Goal: Book appointment/travel/reservation

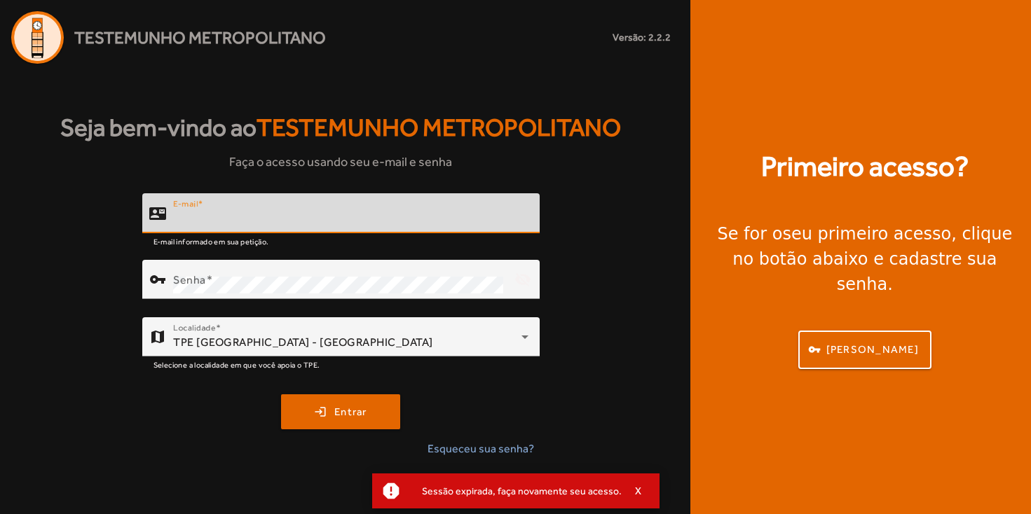
type input "**********"
click at [341, 411] on button "login Entrar" at bounding box center [340, 411] width 119 height 35
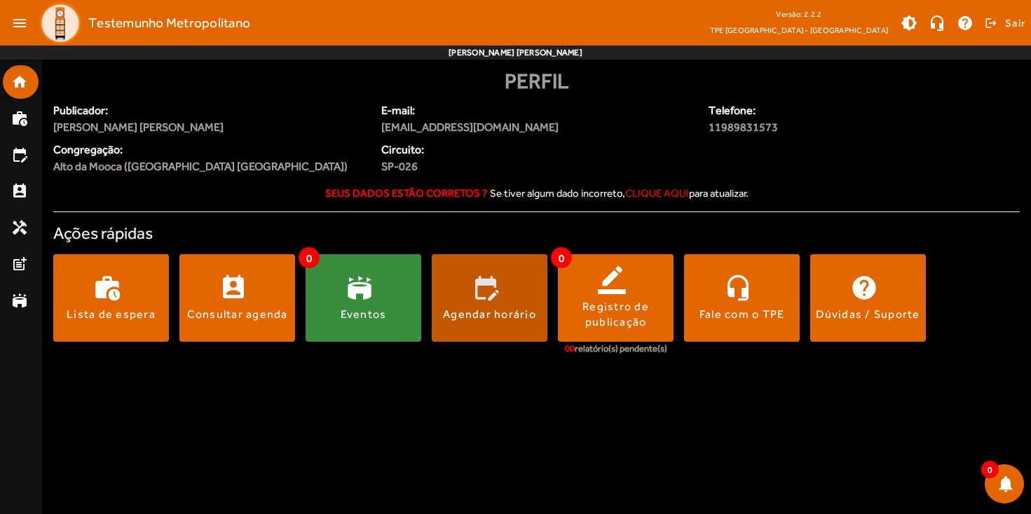
click at [500, 318] on div "Agendar horário" at bounding box center [489, 314] width 93 height 15
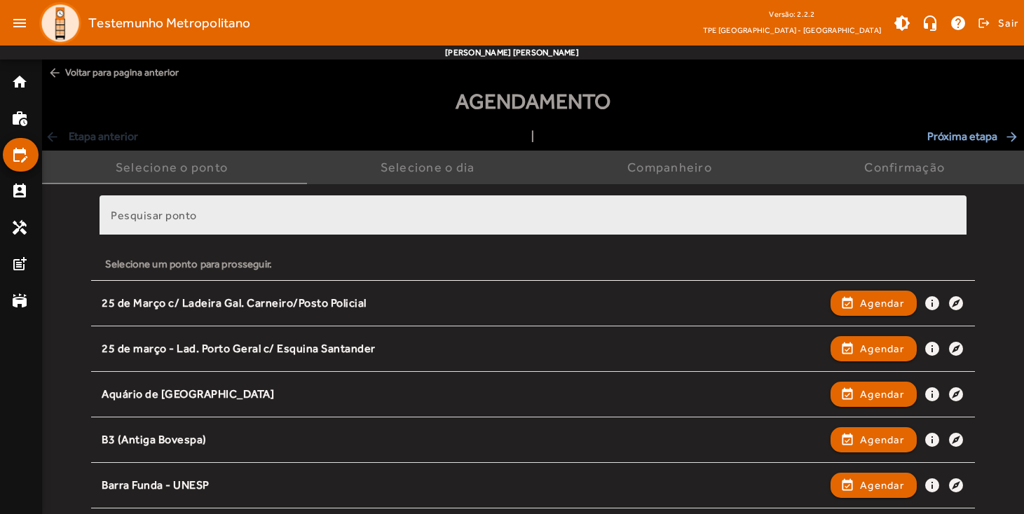
click at [628, 224] on input "Pesquisar ponto" at bounding box center [533, 221] width 844 height 17
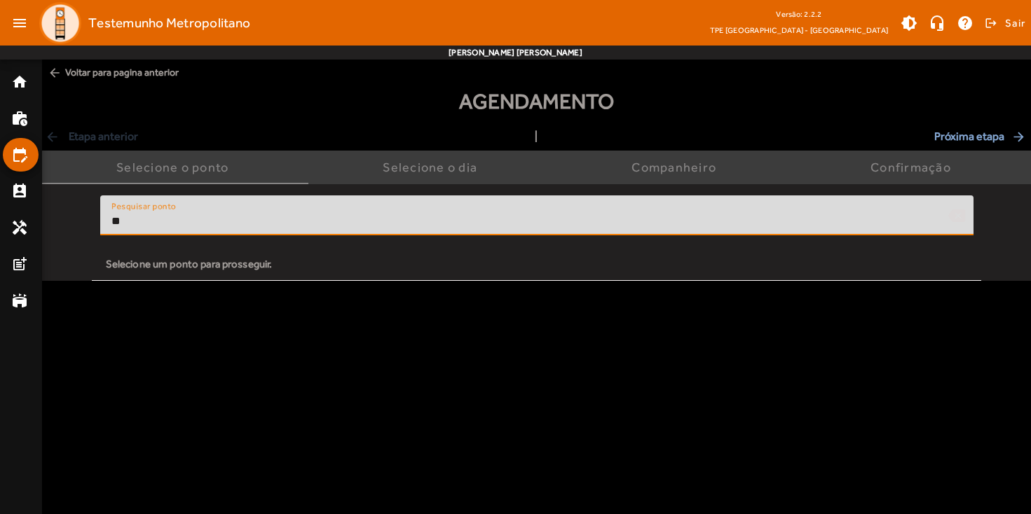
type input "*"
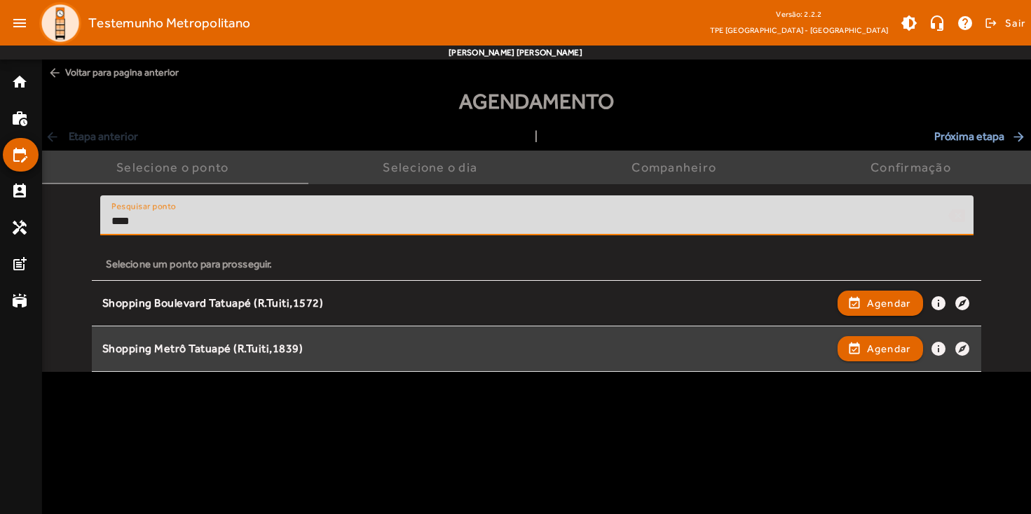
type input "****"
click at [342, 355] on div "Shopping Metrô Tatuapé (R.Tuiti,1839) event_available Agendar info explore" at bounding box center [536, 349] width 869 height 31
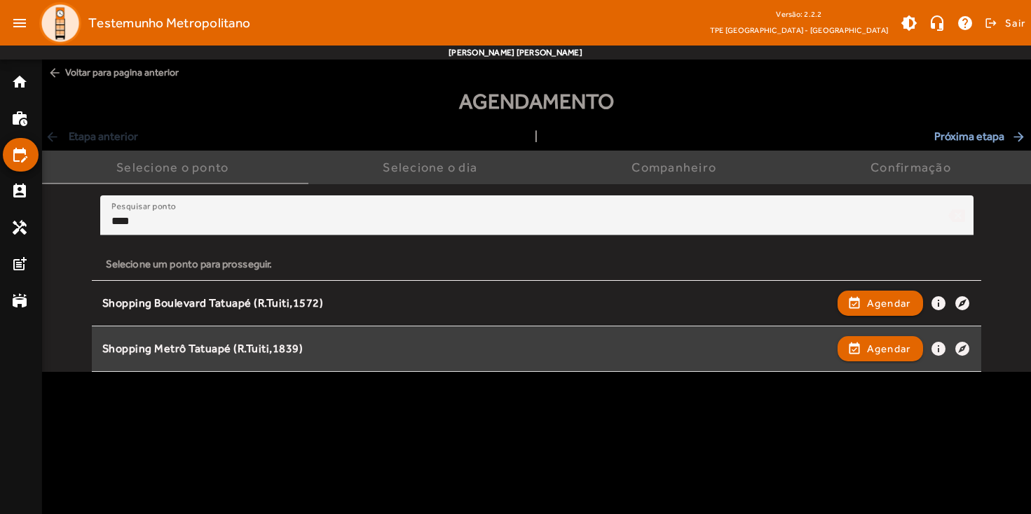
click at [261, 347] on div "Shopping Metrô Tatuapé (R.Tuiti,1839)" at bounding box center [466, 349] width 728 height 15
click at [260, 343] on div "Shopping Metrô Tatuapé (R.Tuiti,1839)" at bounding box center [466, 349] width 728 height 15
click at [280, 348] on div "Shopping Metrô Tatuapé (R.Tuiti,1839)" at bounding box center [466, 349] width 728 height 15
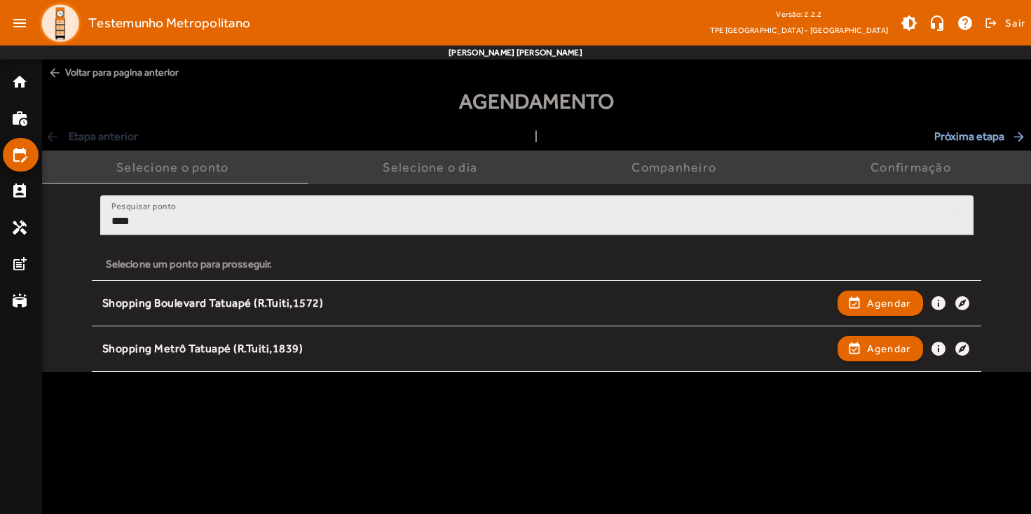
click at [266, 235] on div at bounding box center [536, 242] width 873 height 15
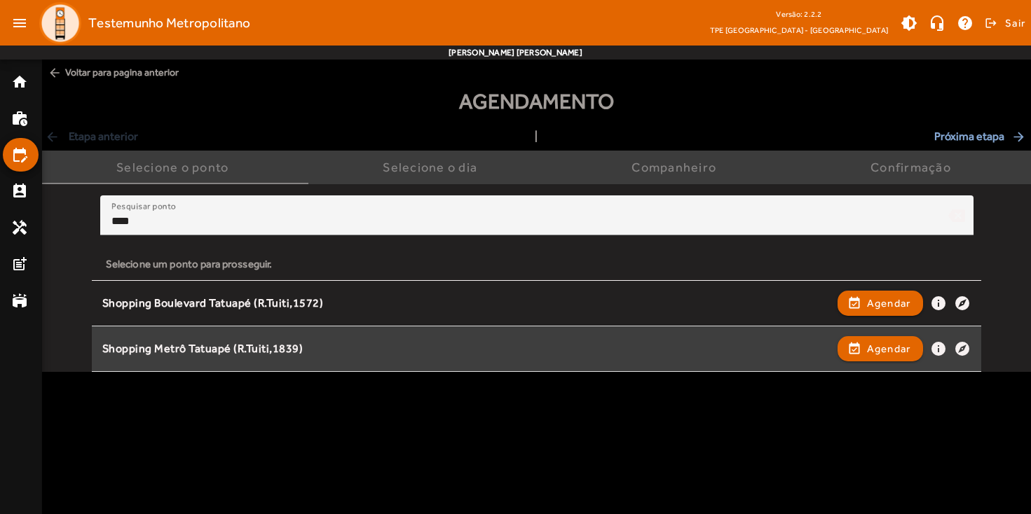
click at [250, 350] on div "Shopping Metrô Tatuapé (R.Tuiti,1839)" at bounding box center [466, 349] width 728 height 15
click at [876, 352] on span "Agendar" at bounding box center [889, 349] width 44 height 17
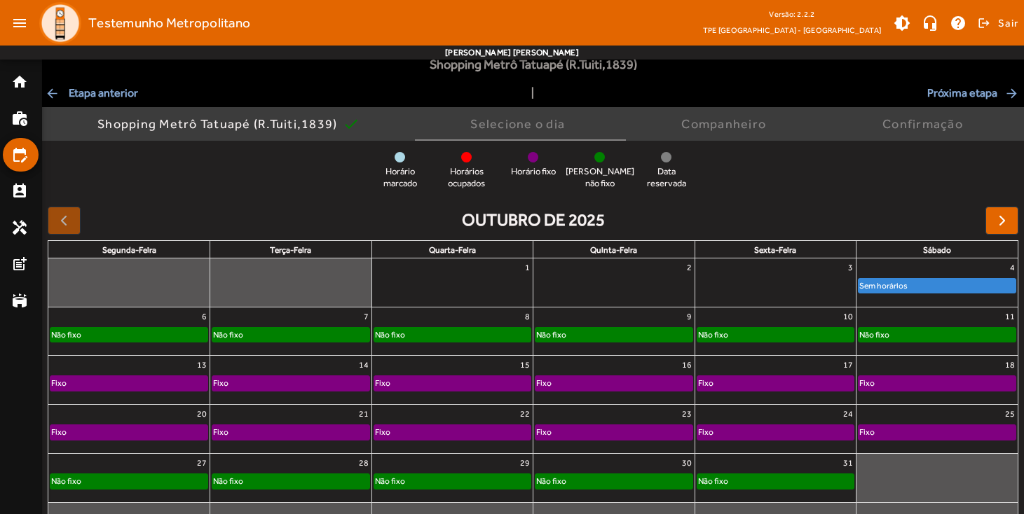
scroll to position [72, 0]
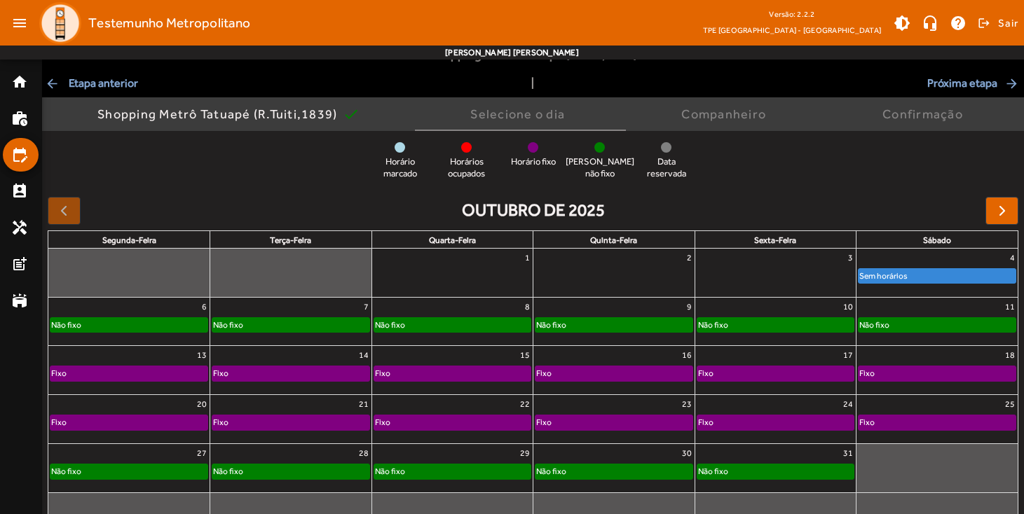
click at [583, 378] on div "Fixo" at bounding box center [613, 373] width 157 height 14
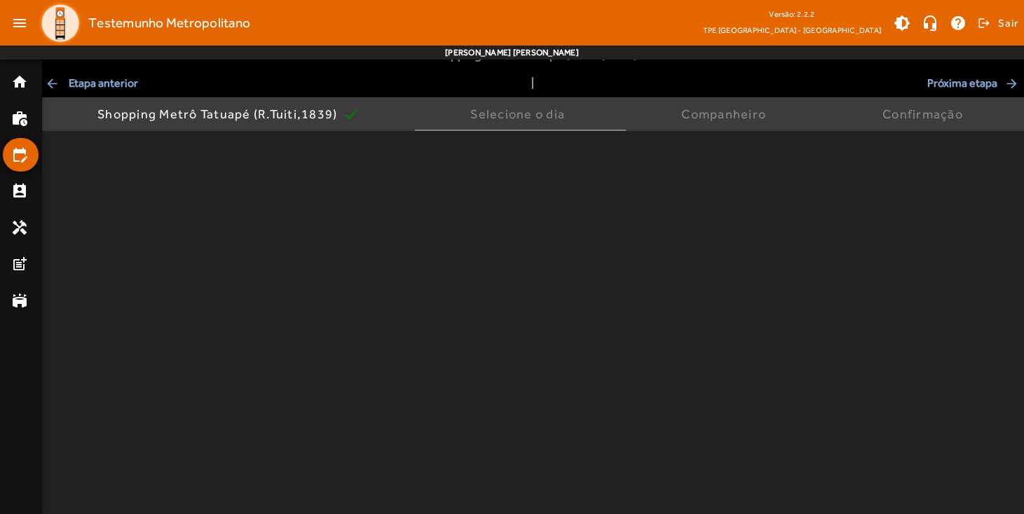
scroll to position [0, 0]
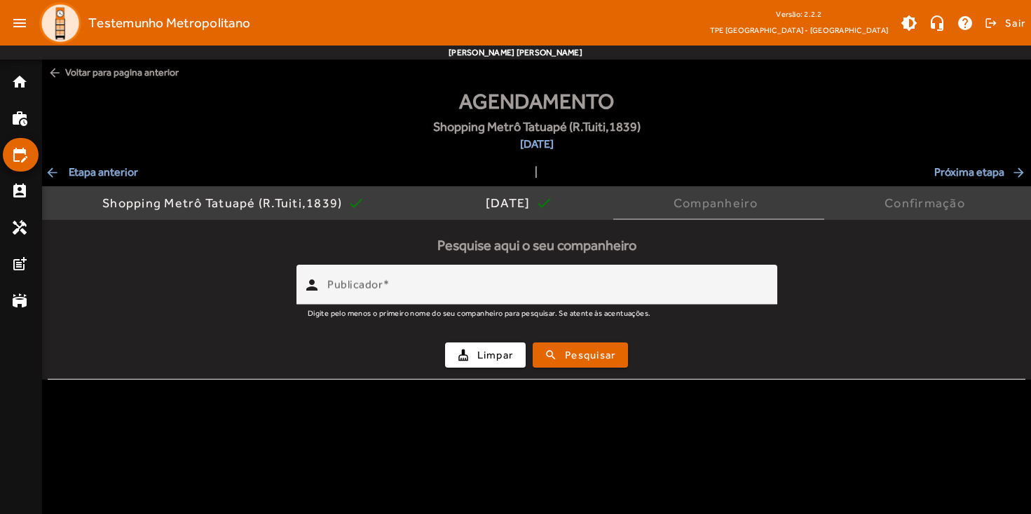
click at [119, 172] on span "arrow_back Etapa anterior" at bounding box center [91, 172] width 93 height 17
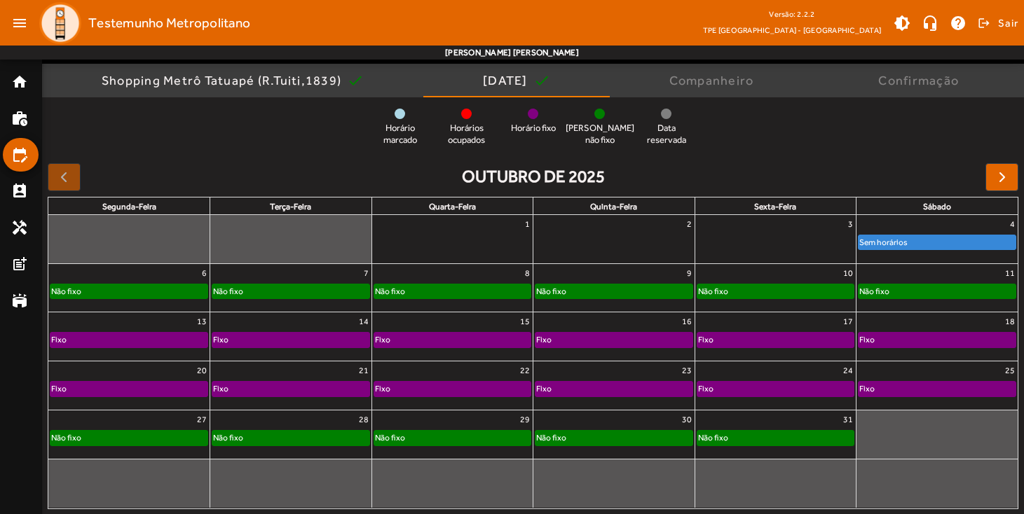
scroll to position [122, 0]
click at [65, 179] on div at bounding box center [64, 178] width 33 height 28
click at [70, 182] on div at bounding box center [64, 178] width 33 height 28
click at [243, 298] on link "Não fixo" at bounding box center [291, 291] width 158 height 15
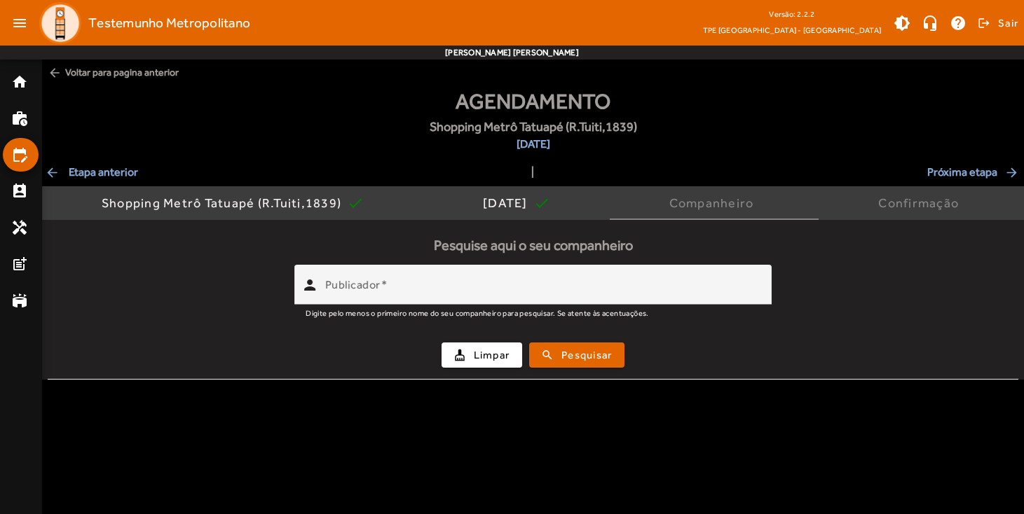
scroll to position [0, 0]
click at [89, 177] on span "arrow_back Etapa anterior" at bounding box center [91, 172] width 93 height 17
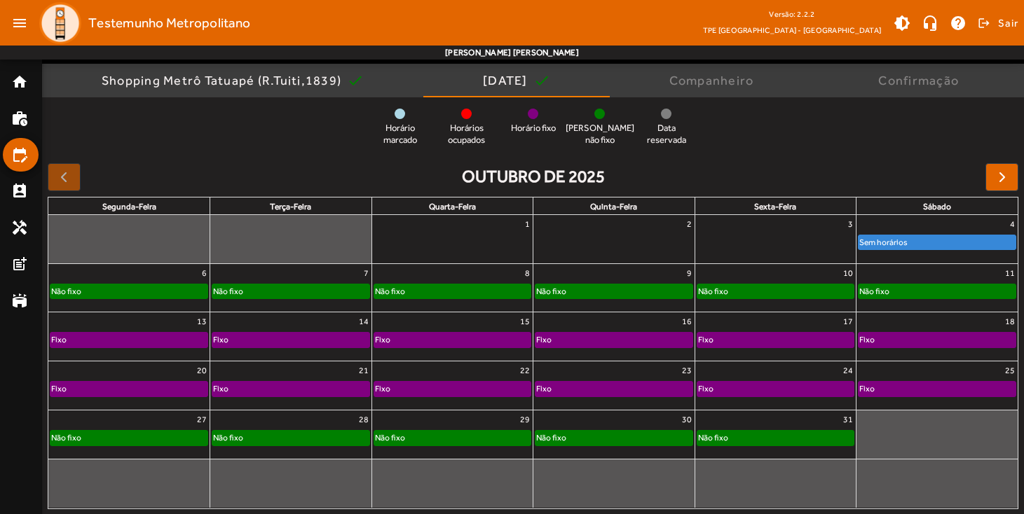
scroll to position [122, 0]
click at [67, 177] on div at bounding box center [64, 178] width 33 height 28
click at [1003, 179] on span "button" at bounding box center [1002, 178] width 17 height 17
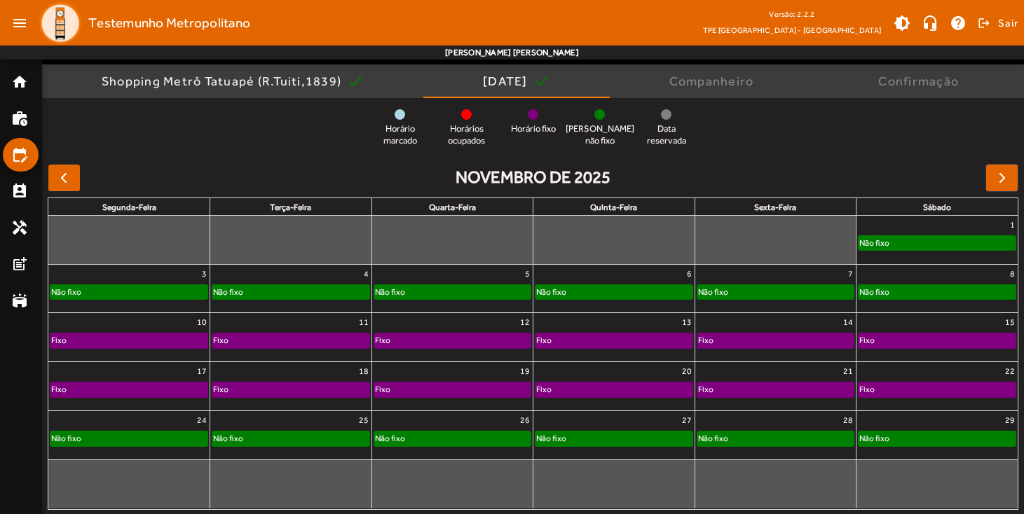
click at [60, 181] on span "button" at bounding box center [63, 178] width 17 height 17
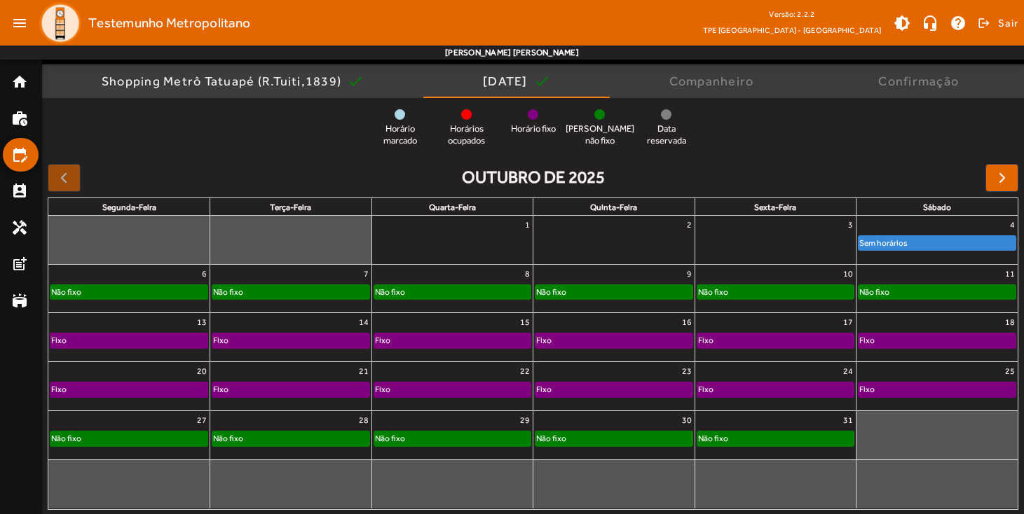
click at [460, 293] on div "Não fixo" at bounding box center [452, 292] width 157 height 14
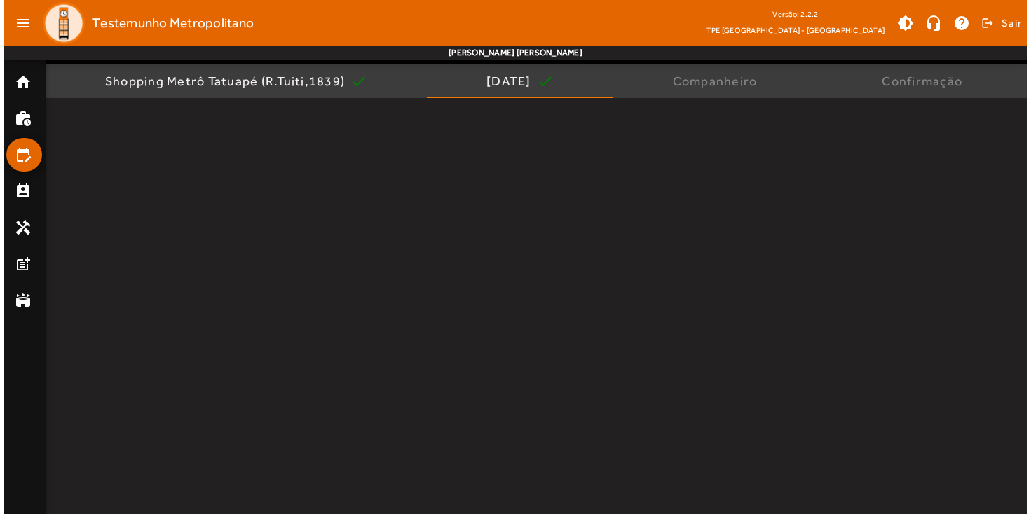
scroll to position [0, 0]
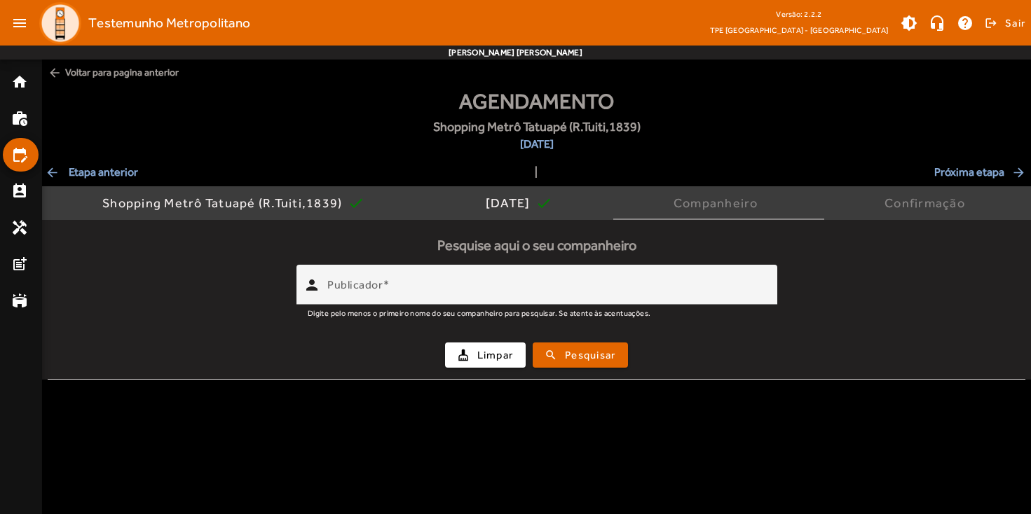
click at [997, 177] on span "Próxima etapa arrow_forward" at bounding box center [981, 172] width 94 height 17
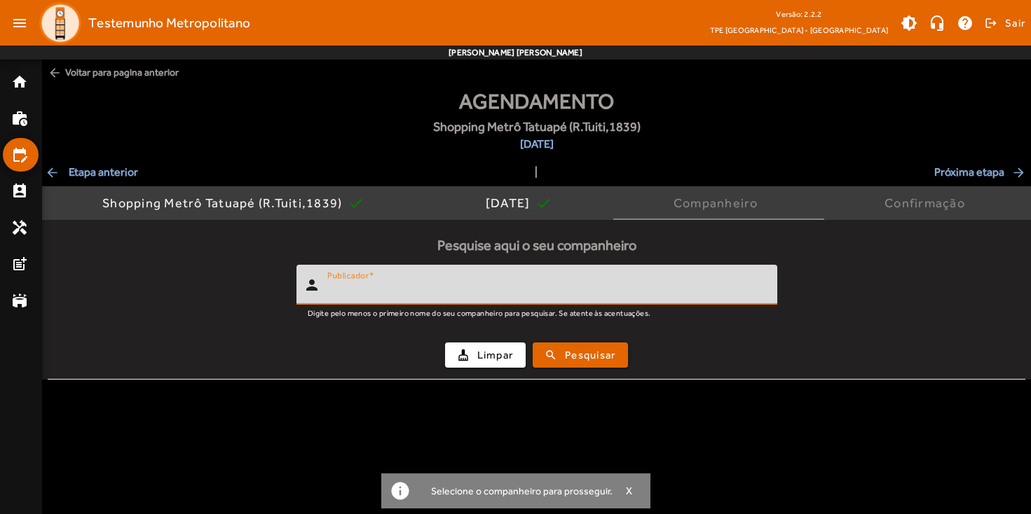
click at [537, 288] on input "Publicador" at bounding box center [546, 290] width 439 height 17
type input "*******"
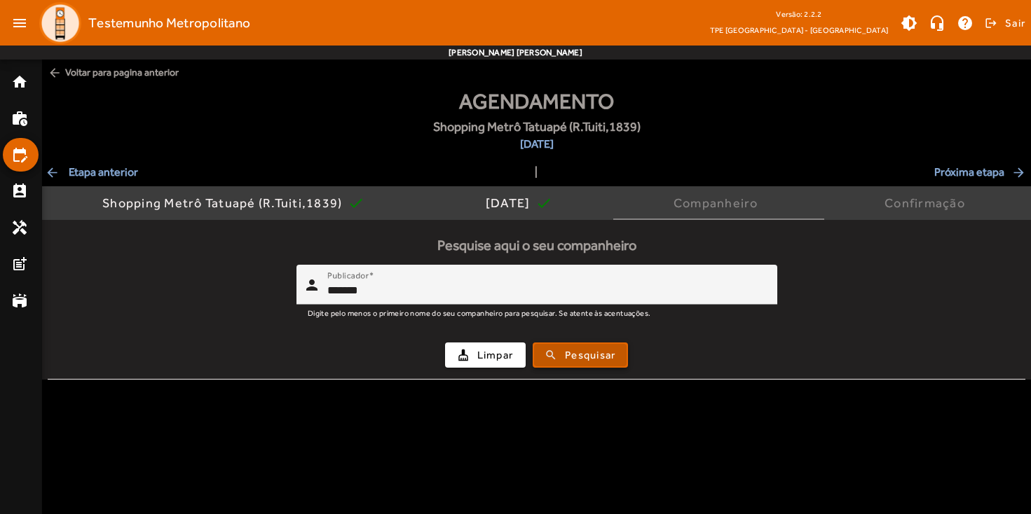
click at [576, 358] on span "Pesquisar" at bounding box center [590, 356] width 50 height 16
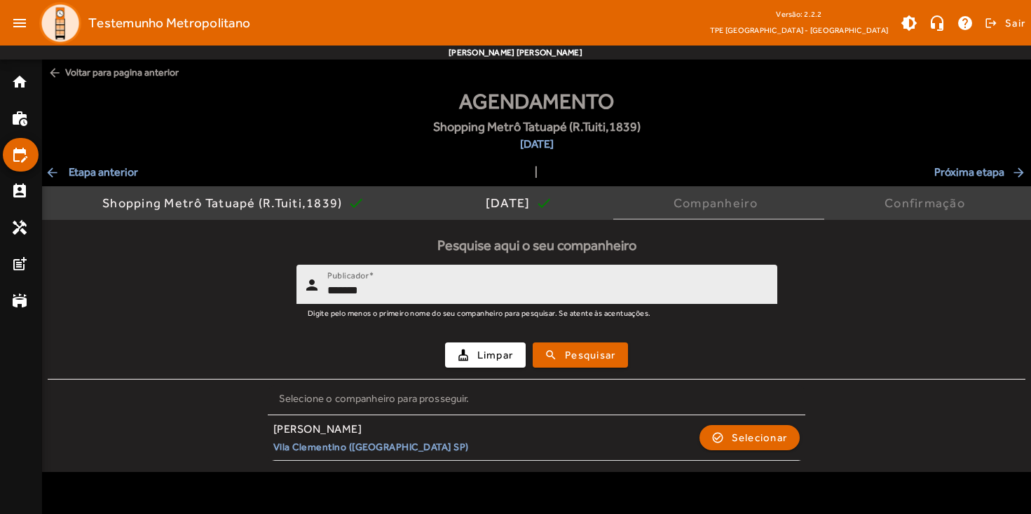
click at [486, 289] on input "*******" at bounding box center [546, 290] width 439 height 17
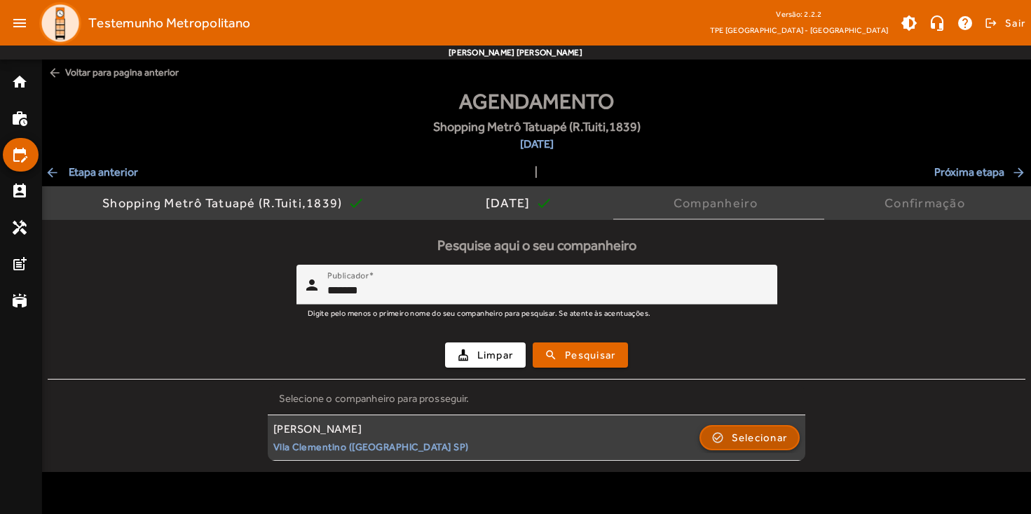
click at [747, 433] on span "Selecionar" at bounding box center [760, 438] width 56 height 17
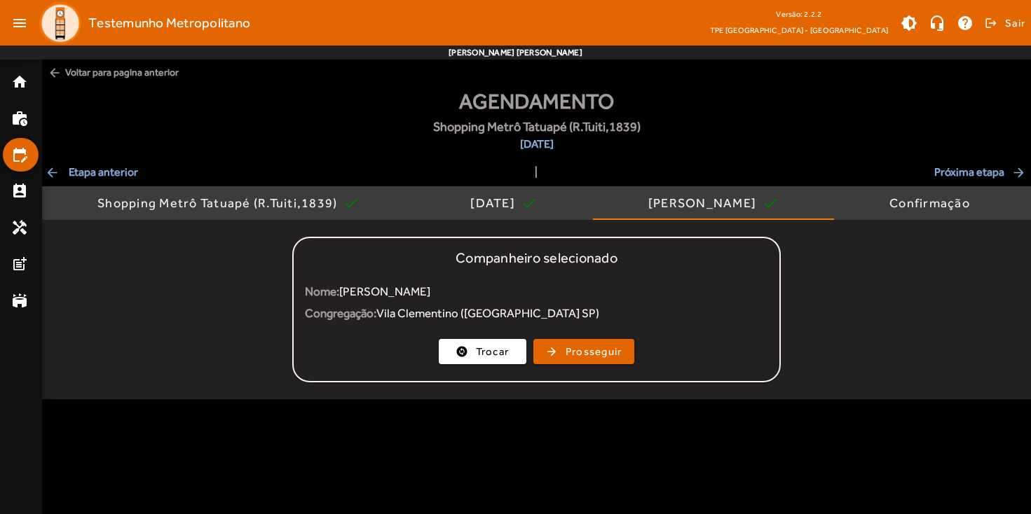
click at [132, 174] on span "arrow_back Etapa anterior" at bounding box center [91, 172] width 93 height 17
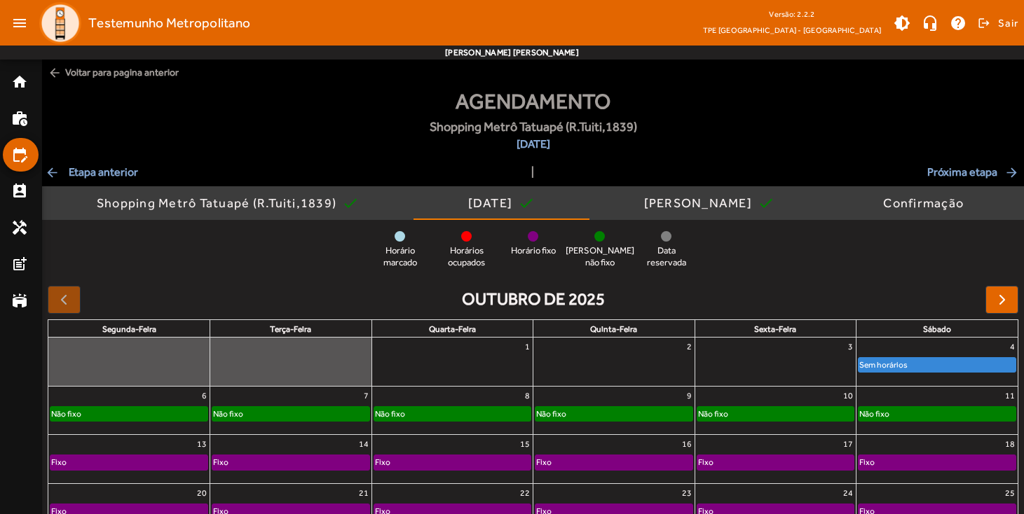
click at [94, 170] on span "arrow_back Etapa anterior" at bounding box center [91, 172] width 93 height 17
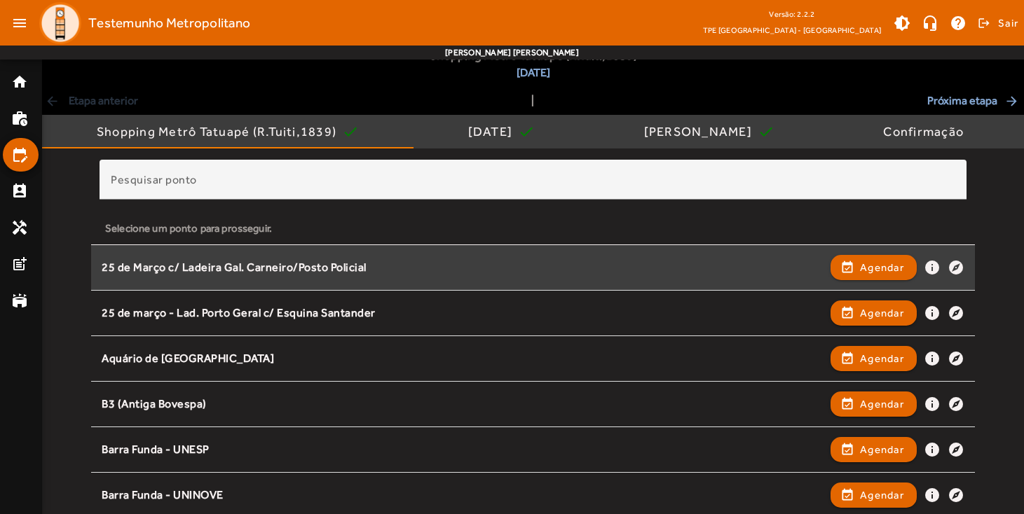
scroll to position [75, 0]
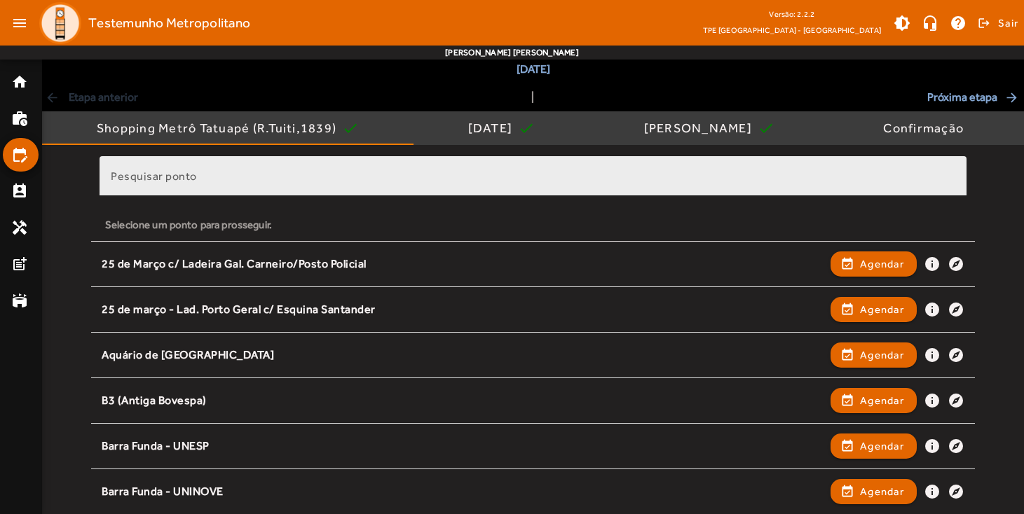
click at [398, 170] on div "Pesquisar ponto" at bounding box center [533, 176] width 844 height 40
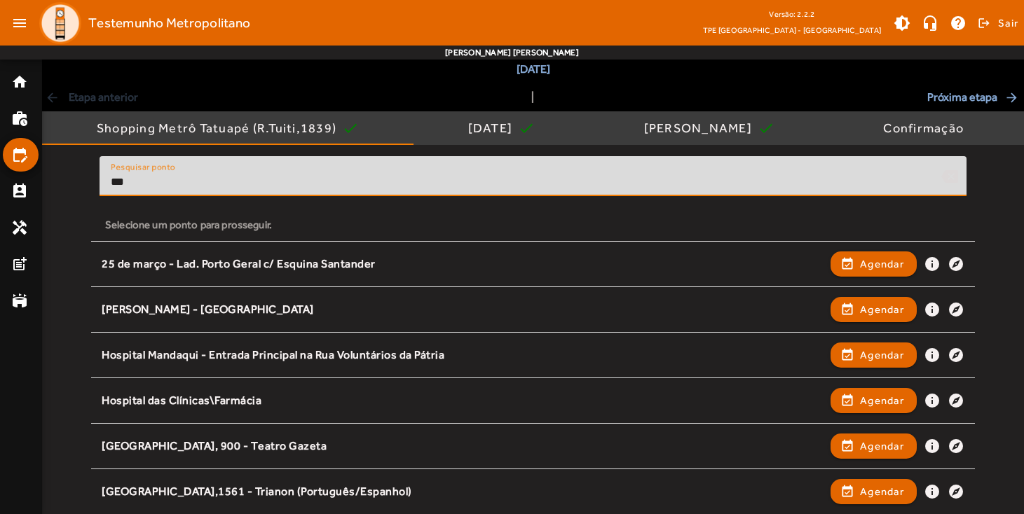
scroll to position [0, 0]
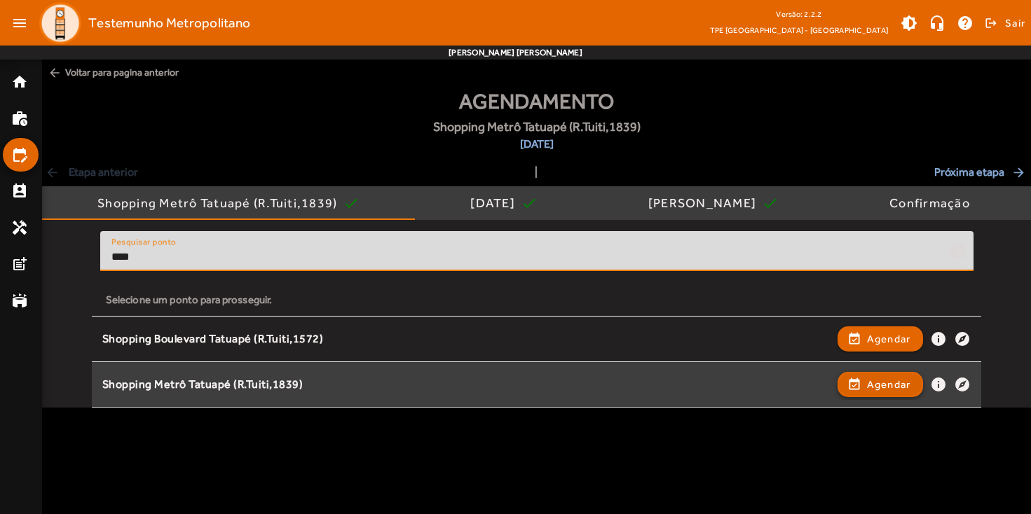
type input "****"
click at [874, 383] on span "Agendar" at bounding box center [889, 384] width 44 height 17
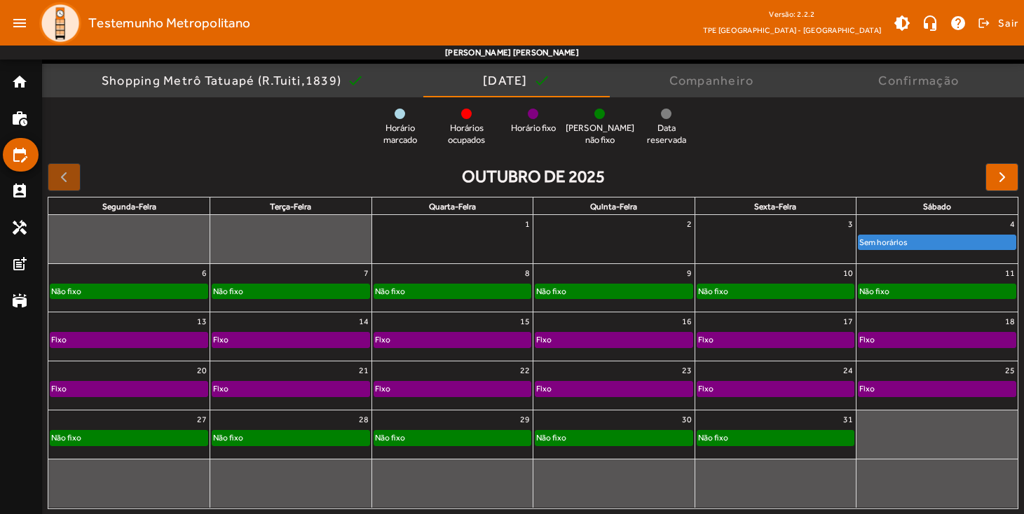
scroll to position [122, 0]
click at [478, 294] on div "Não fixo" at bounding box center [452, 292] width 157 height 14
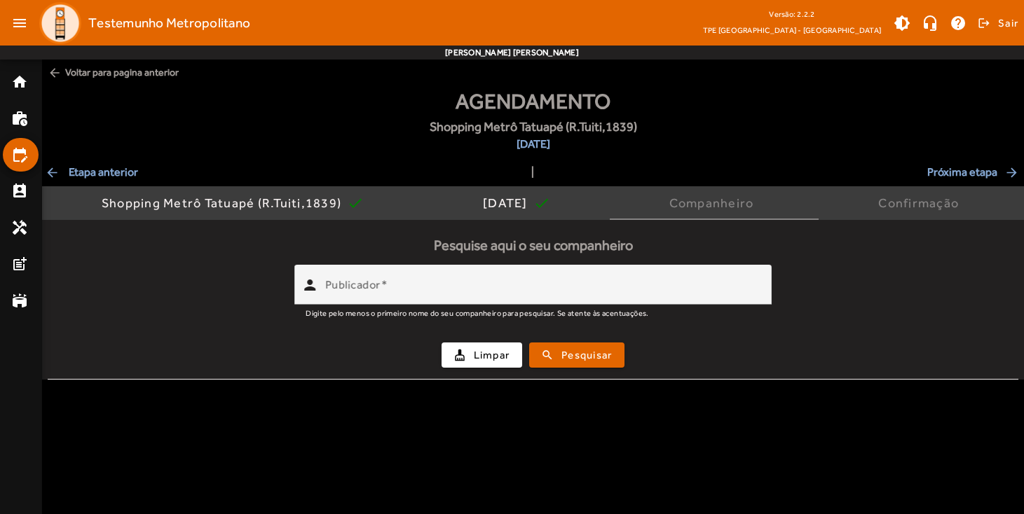
scroll to position [0, 0]
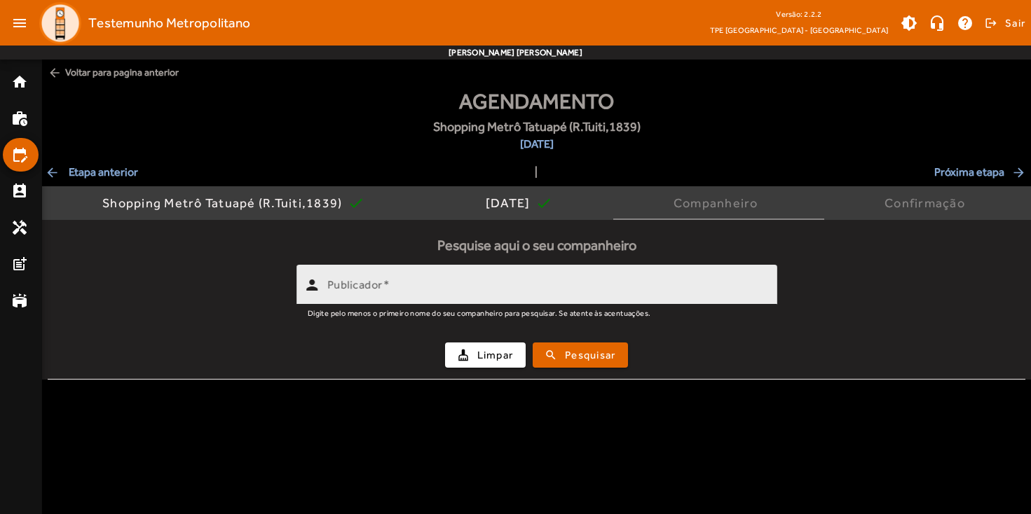
click at [597, 295] on input "Publicador" at bounding box center [546, 290] width 439 height 17
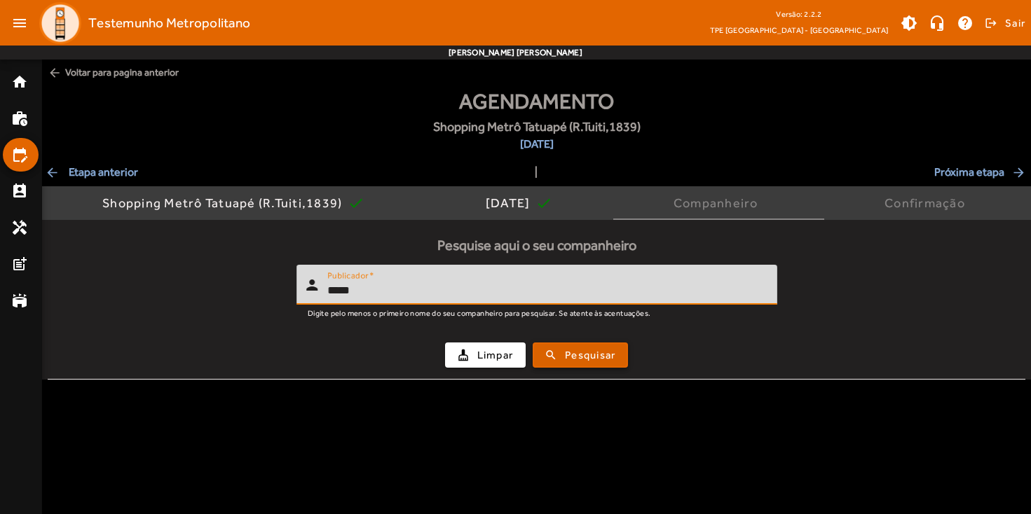
click at [603, 356] on span "Pesquisar" at bounding box center [590, 356] width 50 height 16
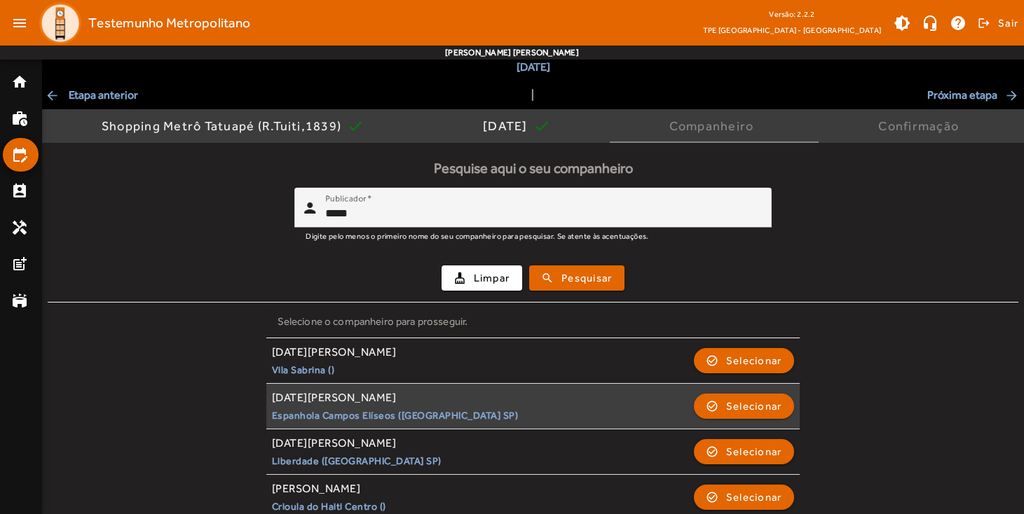
scroll to position [79, 0]
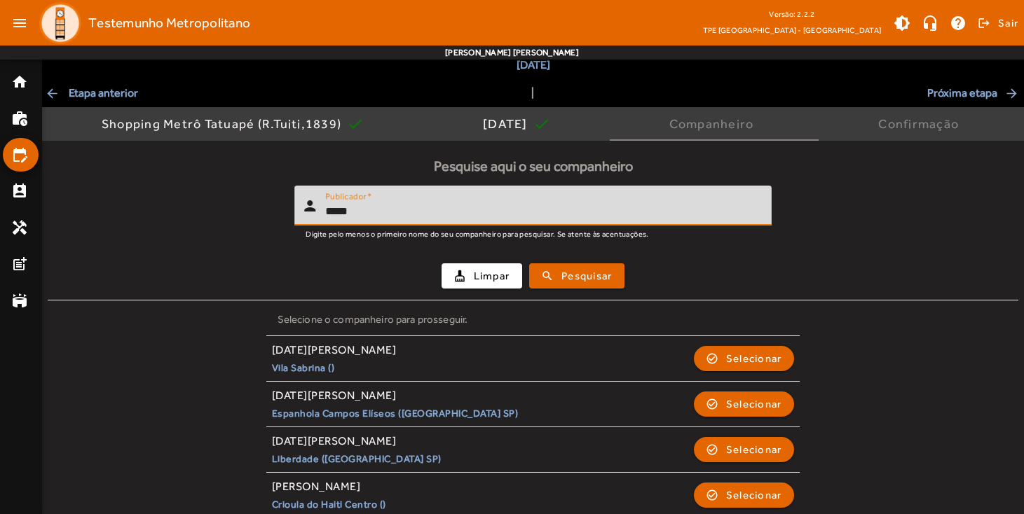
click at [543, 214] on input "*****" at bounding box center [542, 211] width 435 height 17
type input "**********"
click at [580, 274] on span "Pesquisar" at bounding box center [586, 276] width 50 height 16
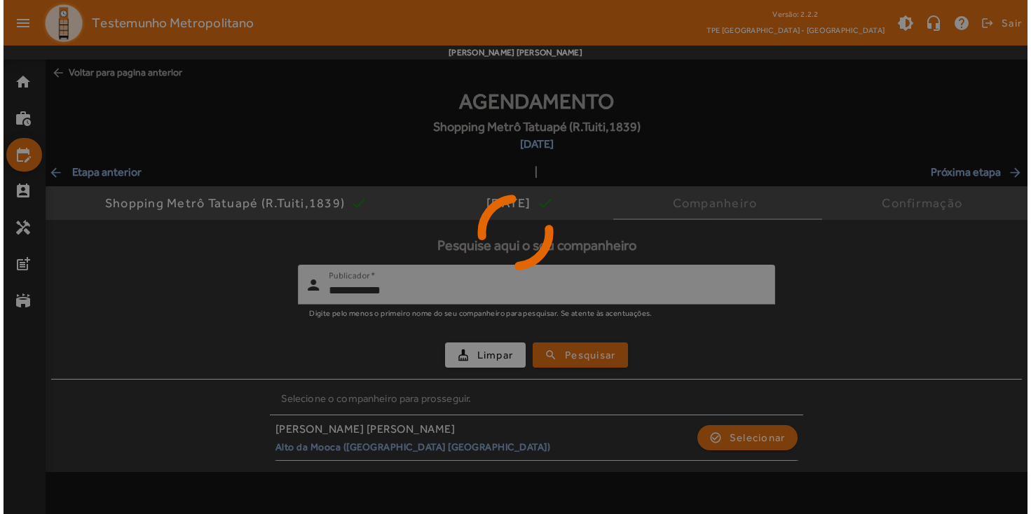
scroll to position [0, 0]
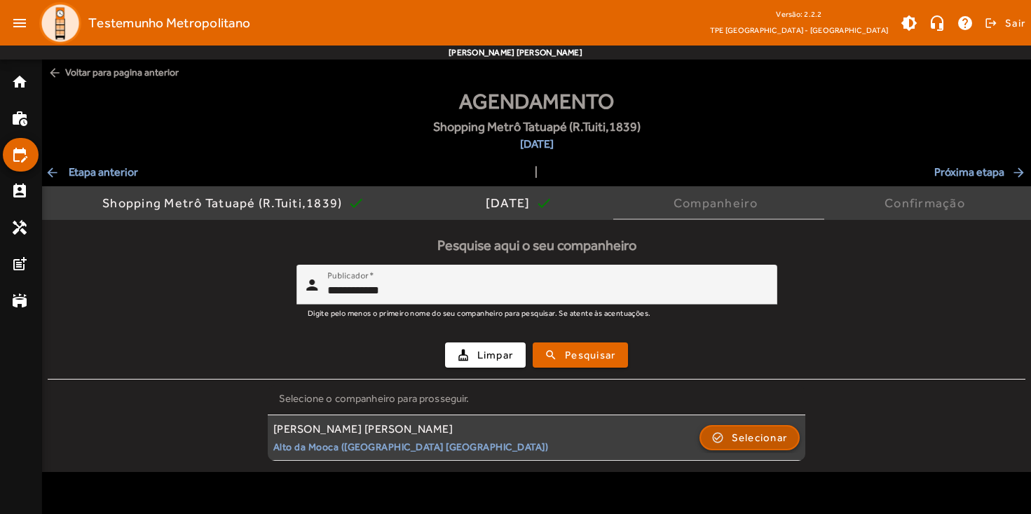
click at [766, 445] on span "Selecionar" at bounding box center [760, 438] width 56 height 17
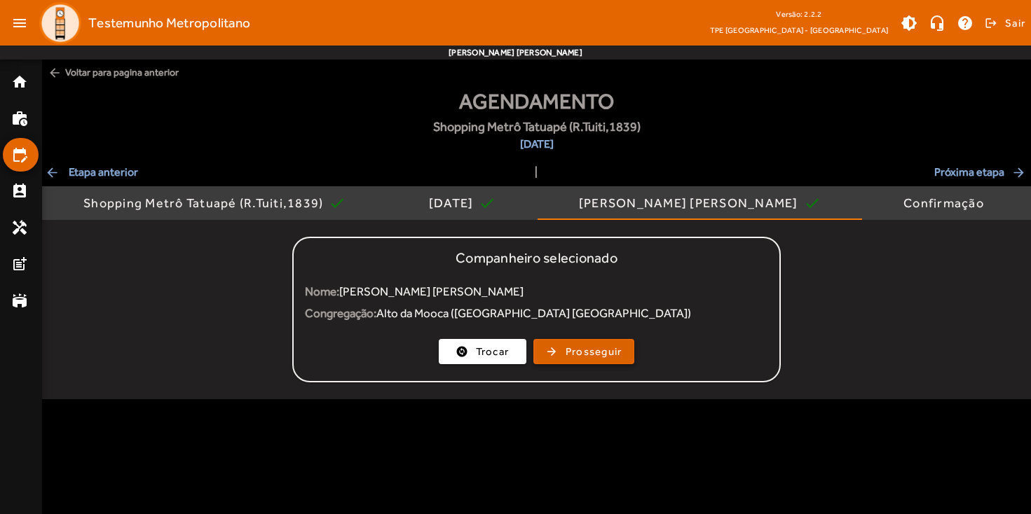
click at [607, 357] on span "Prosseguir" at bounding box center [593, 352] width 57 height 16
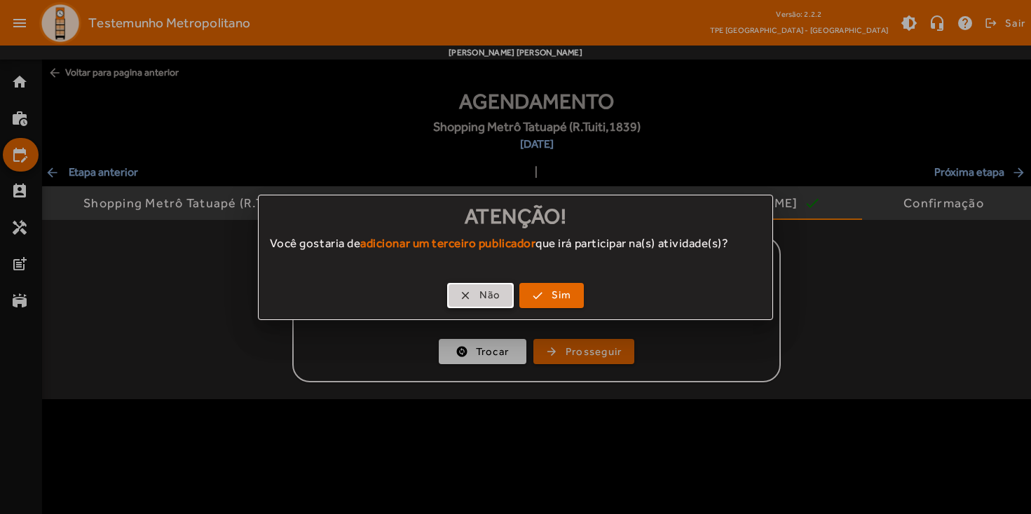
click at [488, 305] on span "button" at bounding box center [480, 296] width 64 height 34
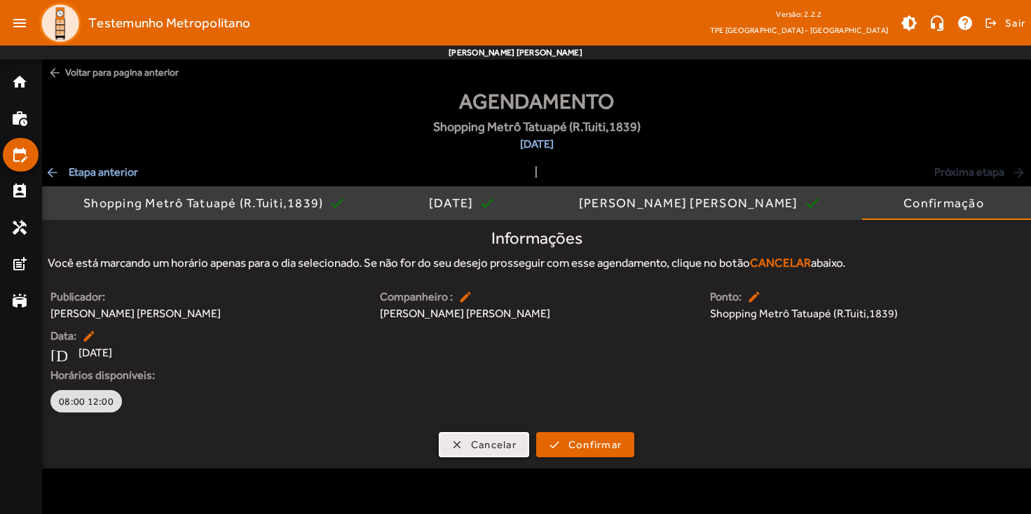
click at [487, 451] on span "Cancelar" at bounding box center [494, 445] width 46 height 16
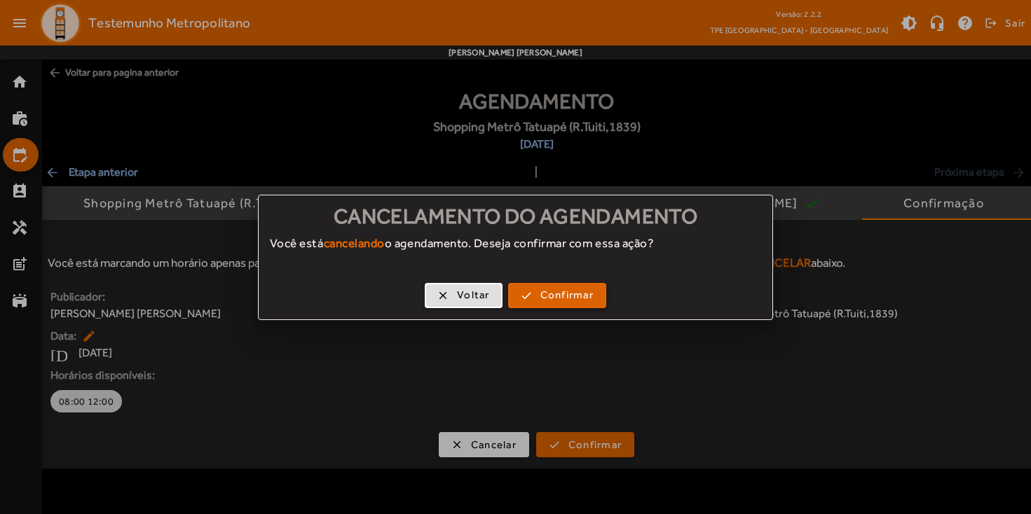
click at [569, 302] on span "Confirmar" at bounding box center [566, 295] width 53 height 16
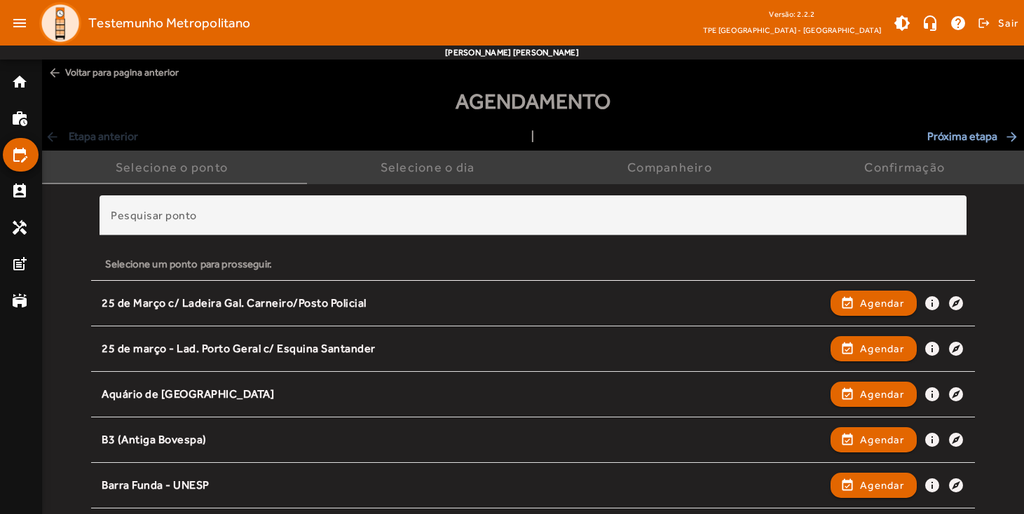
click at [70, 73] on span "arrow_back Voltar para pagina anterior" at bounding box center [533, 73] width 982 height 26
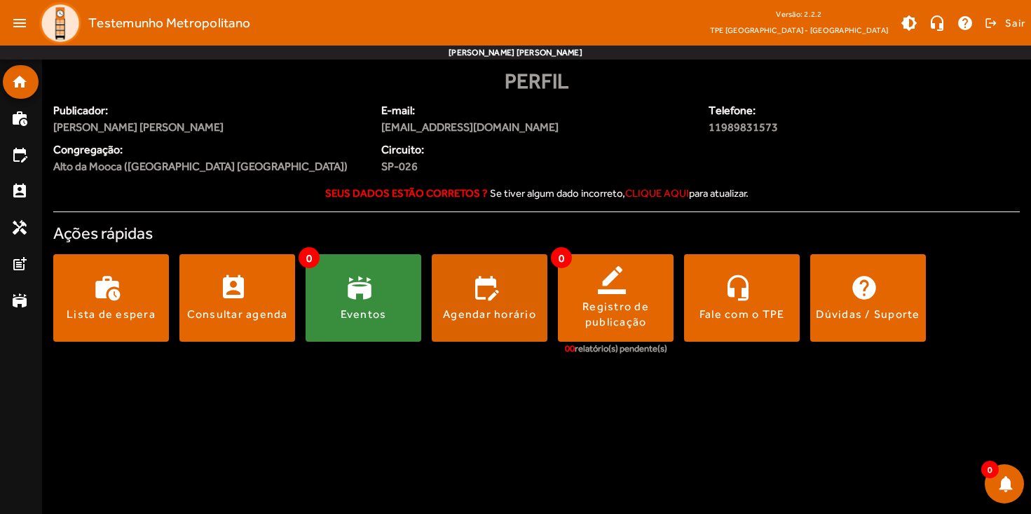
click at [513, 305] on span at bounding box center [490, 299] width 116 height 34
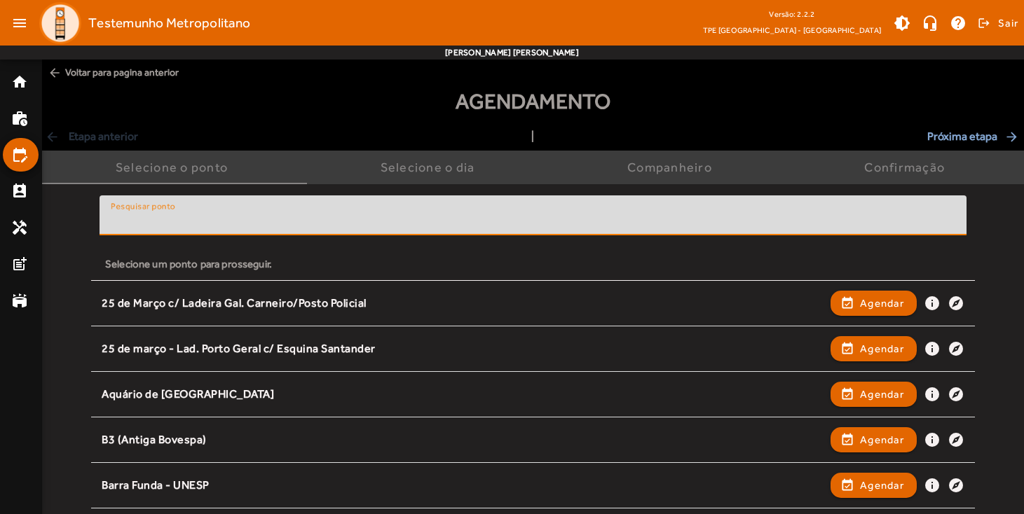
click at [451, 213] on input "Pesquisar ponto" at bounding box center [533, 221] width 844 height 17
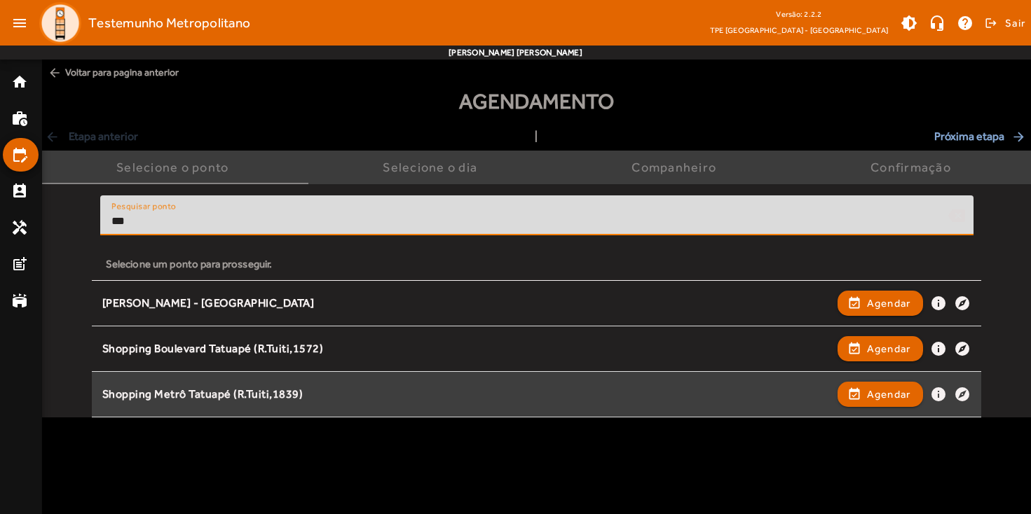
type input "***"
click at [413, 399] on div "Shopping Metrô Tatuapé (R.Tuiti,1839)" at bounding box center [466, 394] width 728 height 15
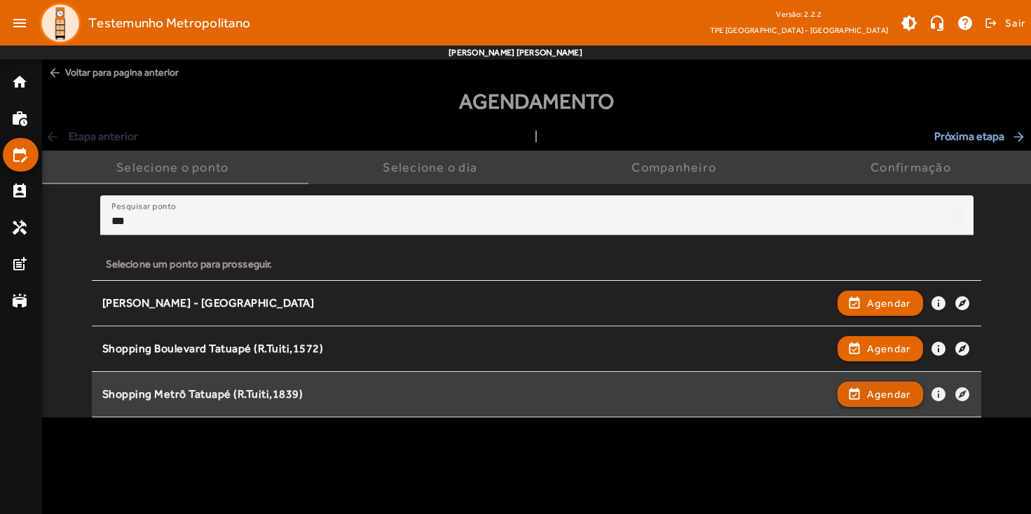
click at [874, 394] on span "Agendar" at bounding box center [889, 394] width 44 height 17
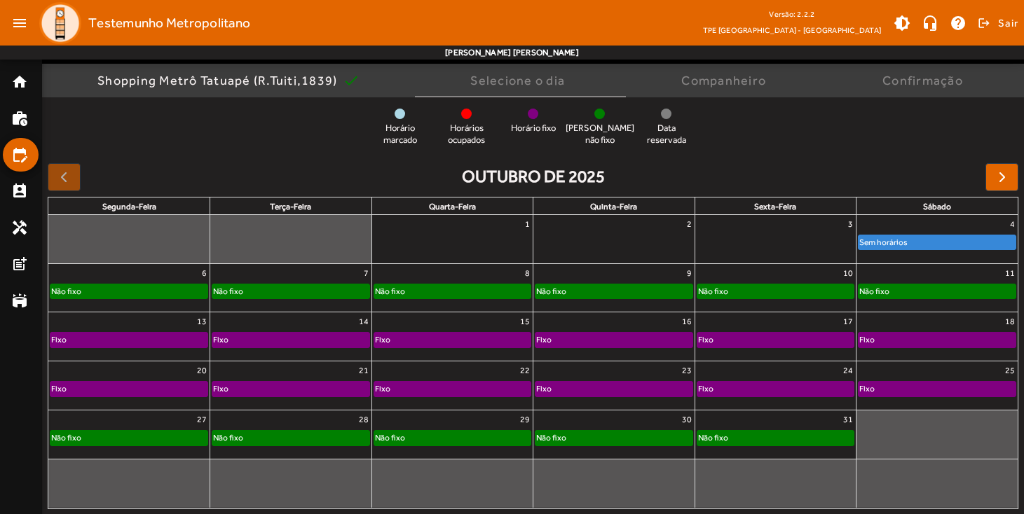
scroll to position [105, 0]
click at [938, 341] on div "Fixo" at bounding box center [936, 341] width 157 height 14
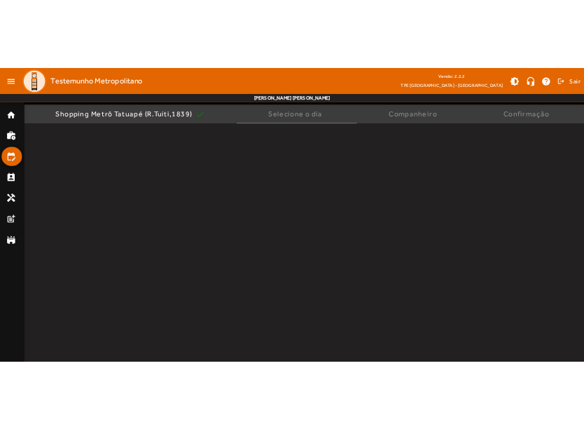
scroll to position [0, 0]
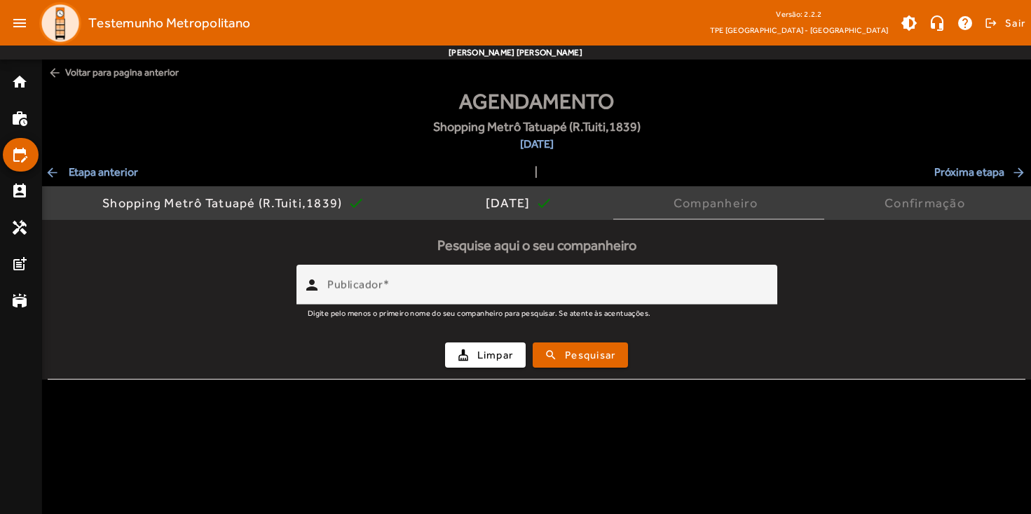
click at [59, 73] on mat-icon "arrow_back" at bounding box center [55, 73] width 14 height 14
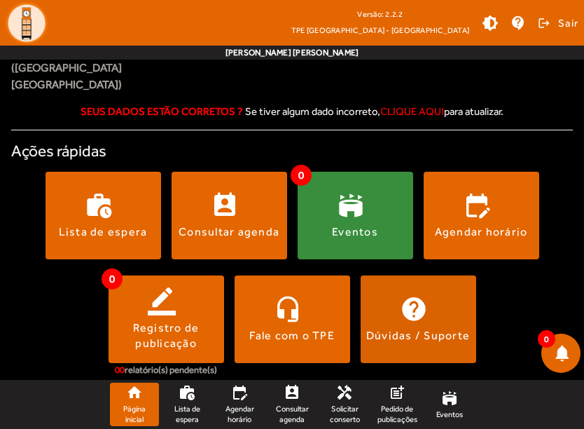
scroll to position [132, 0]
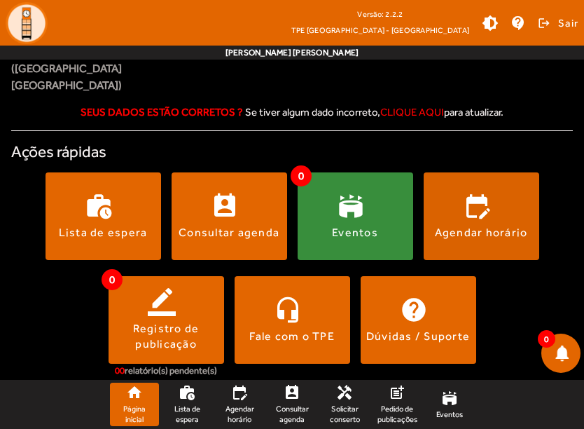
click at [494, 225] on div "Agendar horário" at bounding box center [481, 232] width 93 height 15
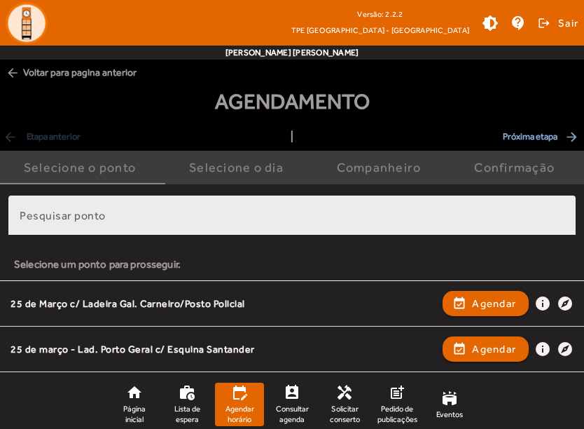
click at [305, 221] on input "Pesquisar ponto" at bounding box center [292, 221] width 545 height 17
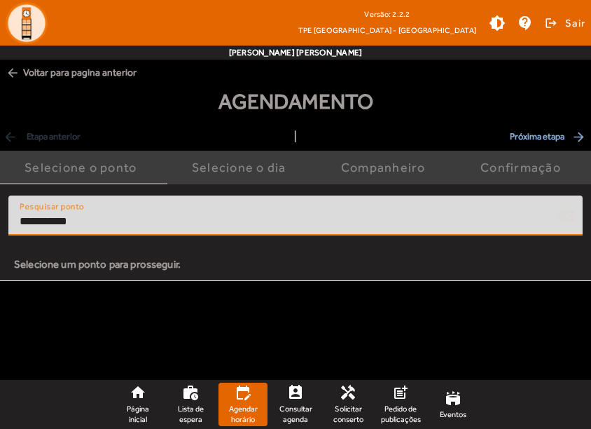
click at [123, 223] on input "**********" at bounding box center [283, 221] width 527 height 17
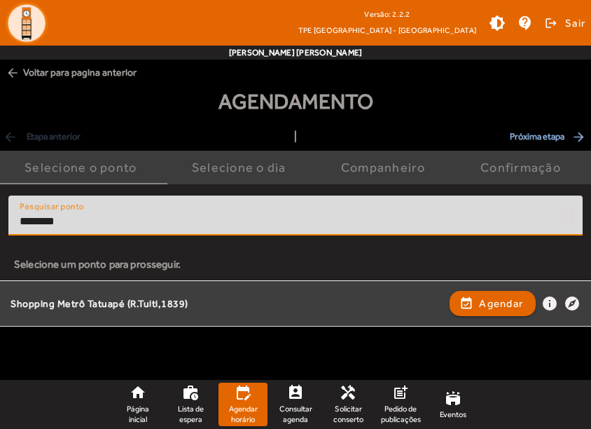
type input "********"
click at [202, 307] on div "Shopping Metrô Tatuapé (R.Tuiti,1839)" at bounding box center [227, 303] width 432 height 13
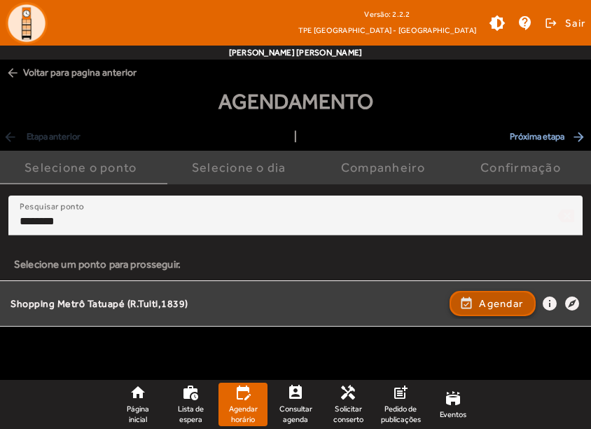
click at [509, 301] on span "Agendar" at bounding box center [501, 303] width 44 height 17
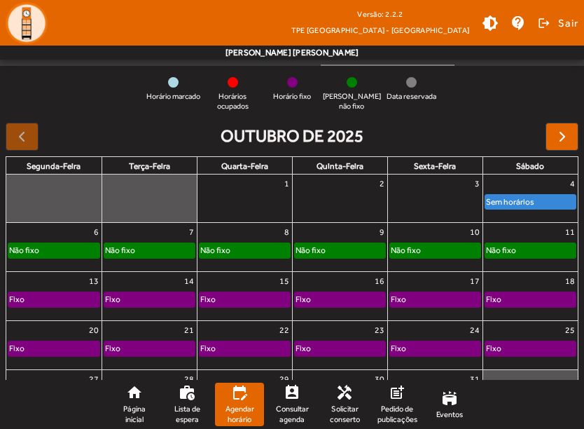
scroll to position [165, 0]
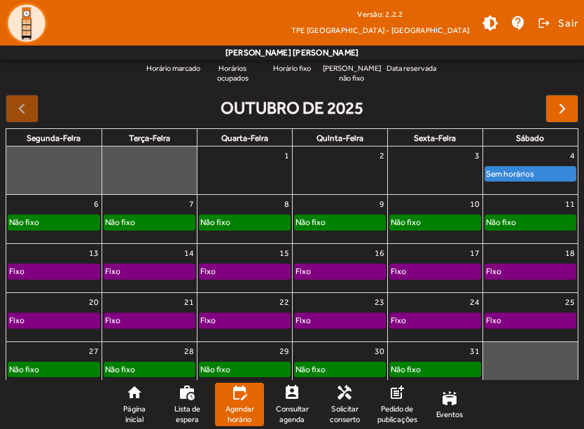
click at [442, 222] on div "Não fixo" at bounding box center [435, 222] width 90 height 14
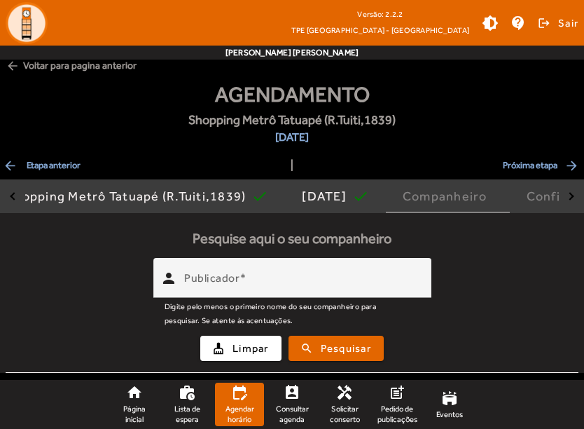
scroll to position [0, 0]
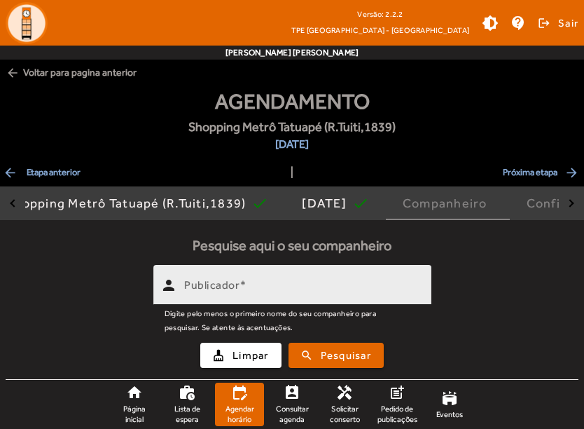
click at [394, 287] on input "Publicador" at bounding box center [302, 290] width 236 height 17
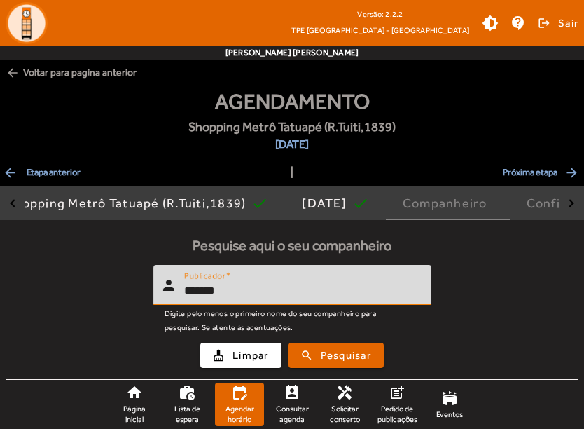
type input "*******"
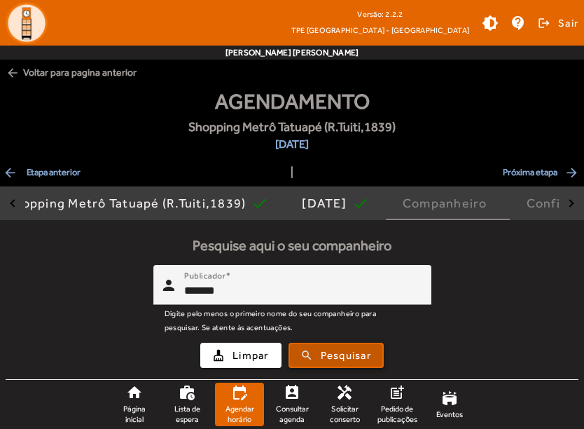
drag, startPoint x: 394, startPoint y: 287, endPoint x: 360, endPoint y: 360, distance: 80.9
click at [360, 360] on span "Pesquisar" at bounding box center [346, 356] width 50 height 16
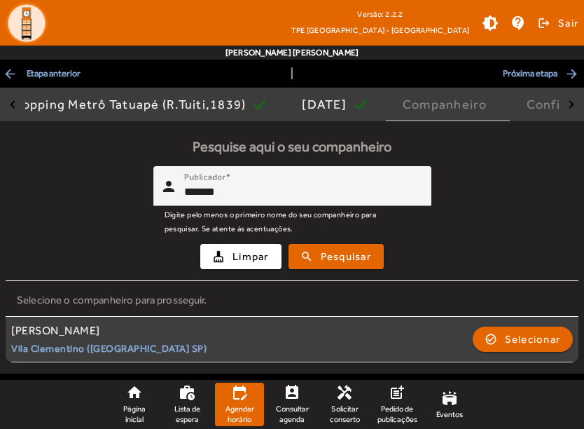
scroll to position [98, 0]
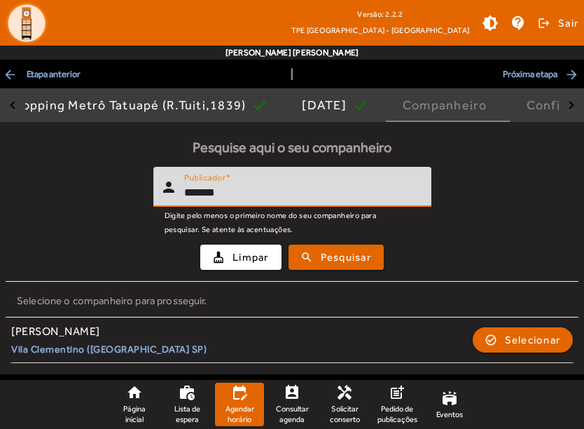
click at [314, 195] on input "*******" at bounding box center [302, 192] width 236 height 17
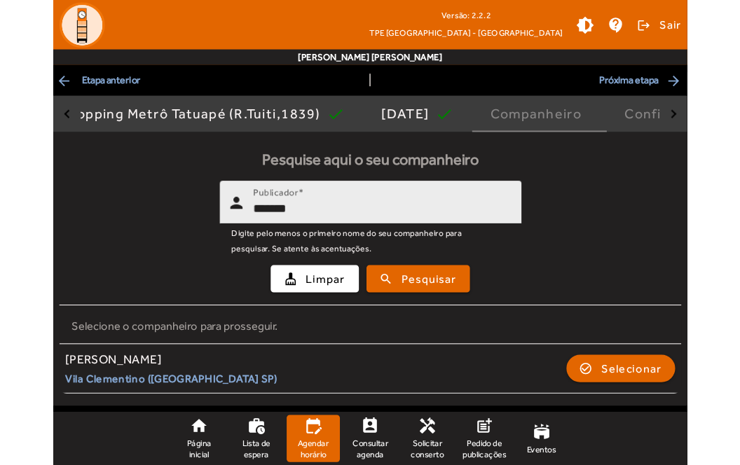
scroll to position [6, 0]
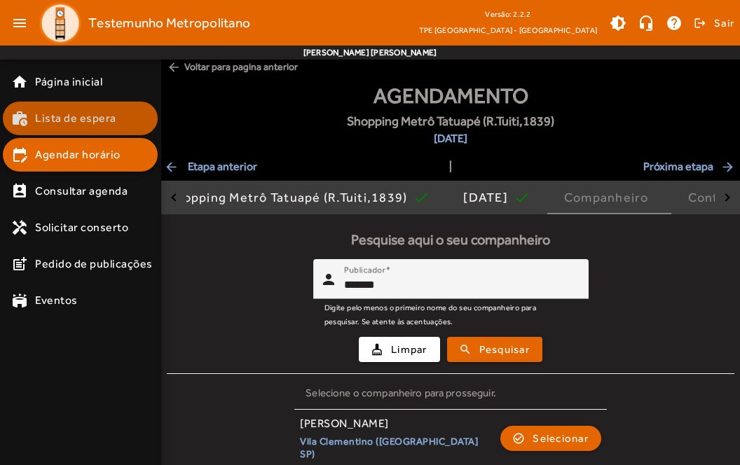
click at [68, 121] on span "Lista de espera" at bounding box center [75, 118] width 81 height 17
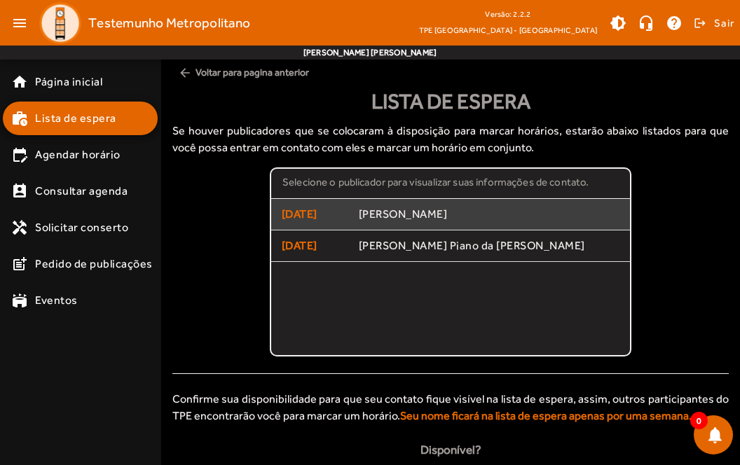
click at [326, 217] on span "08/10/2025" at bounding box center [315, 214] width 67 height 17
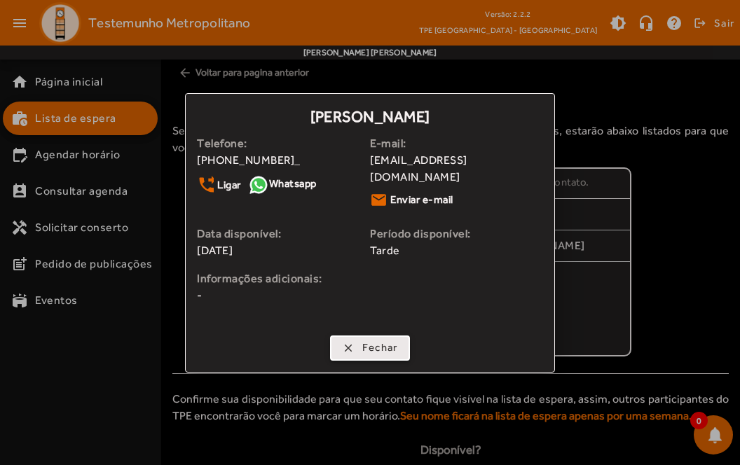
click at [394, 340] on span "Fechar" at bounding box center [380, 348] width 36 height 16
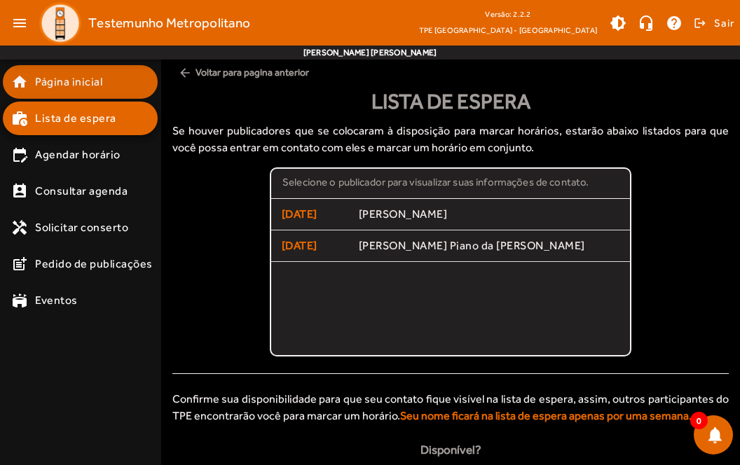
click at [102, 82] on link "home Página inicial" at bounding box center [84, 82] width 146 height 17
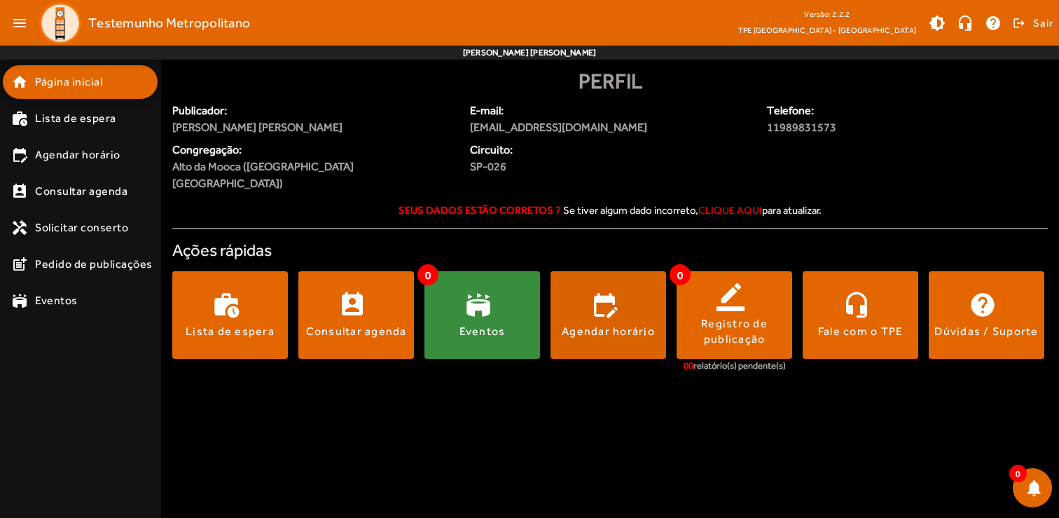
click at [626, 324] on div "Agendar horário" at bounding box center [608, 331] width 93 height 15
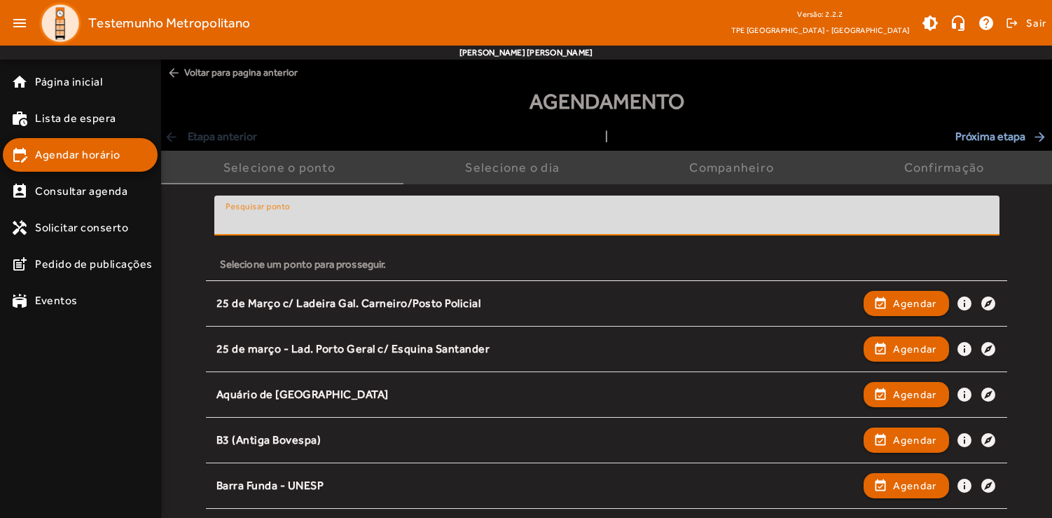
click at [458, 225] on input "Pesquisar ponto" at bounding box center [607, 221] width 763 height 17
click at [757, 172] on div "Companheiro" at bounding box center [734, 167] width 90 height 14
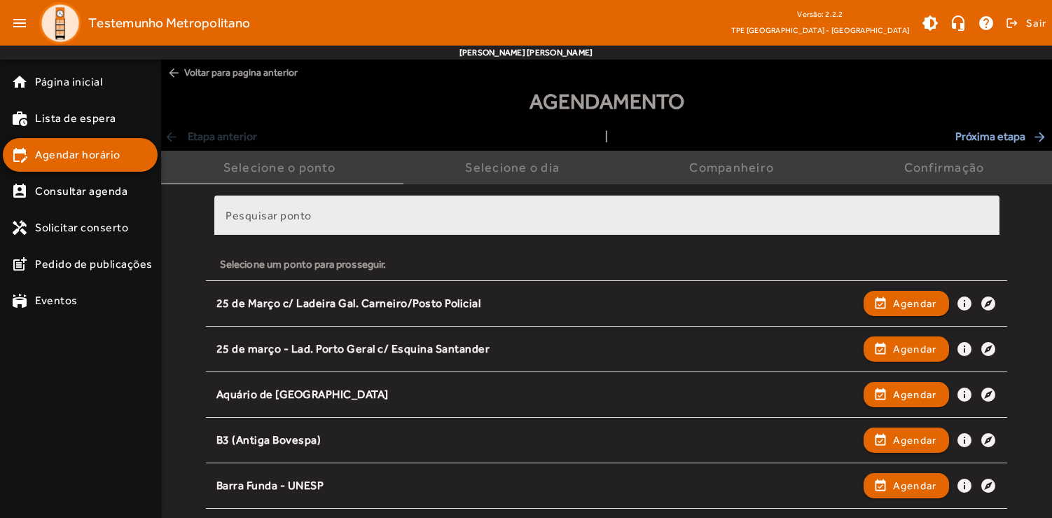
click at [603, 231] on div "Pesquisar ponto" at bounding box center [607, 215] width 763 height 40
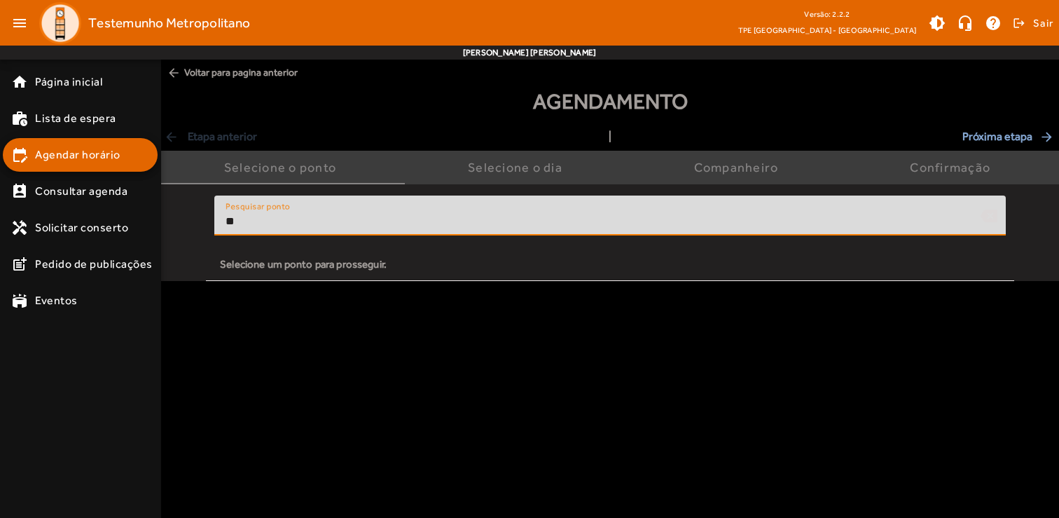
type input "*"
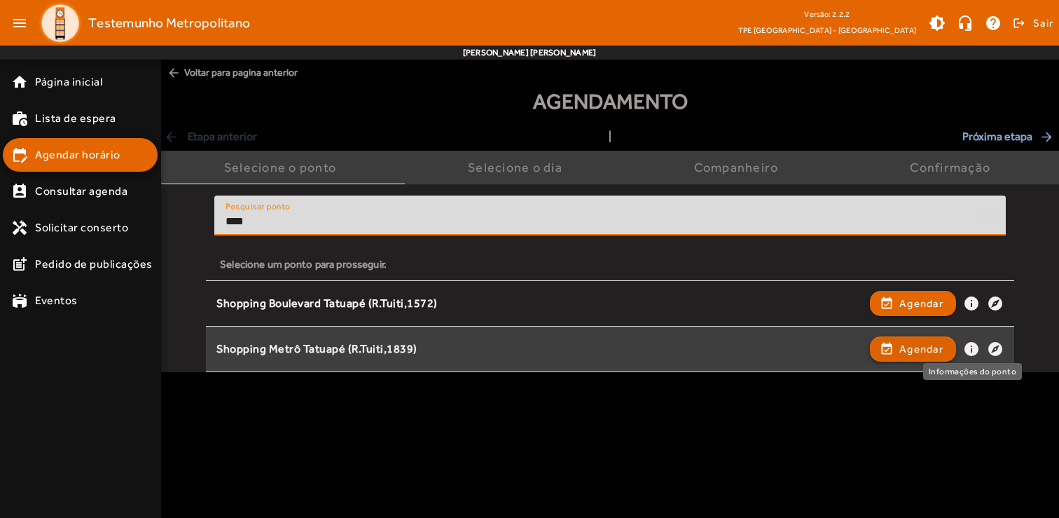
type input "****"
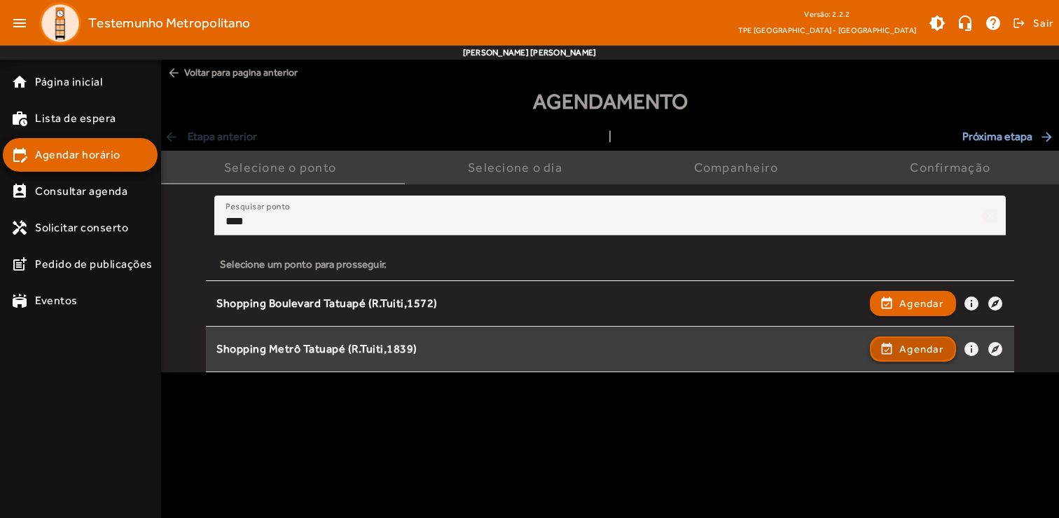
click at [942, 348] on span "Agendar" at bounding box center [922, 349] width 44 height 17
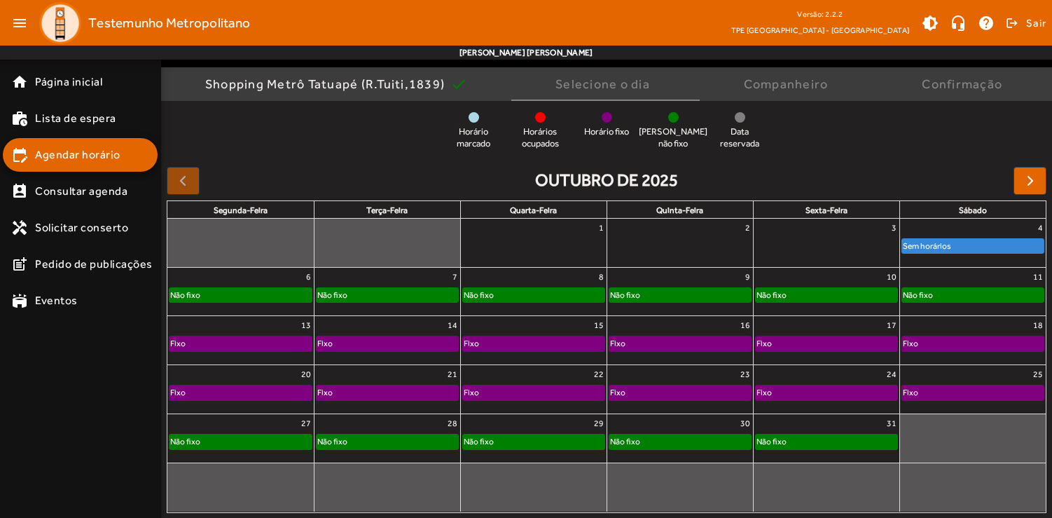
scroll to position [102, 0]
click at [874, 301] on div "Não fixo" at bounding box center [827, 296] width 142 height 14
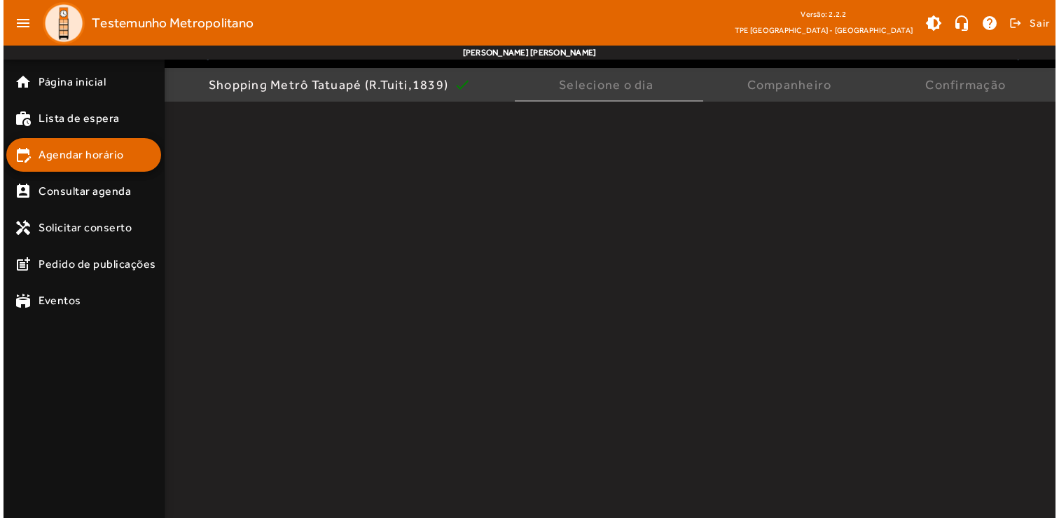
scroll to position [0, 0]
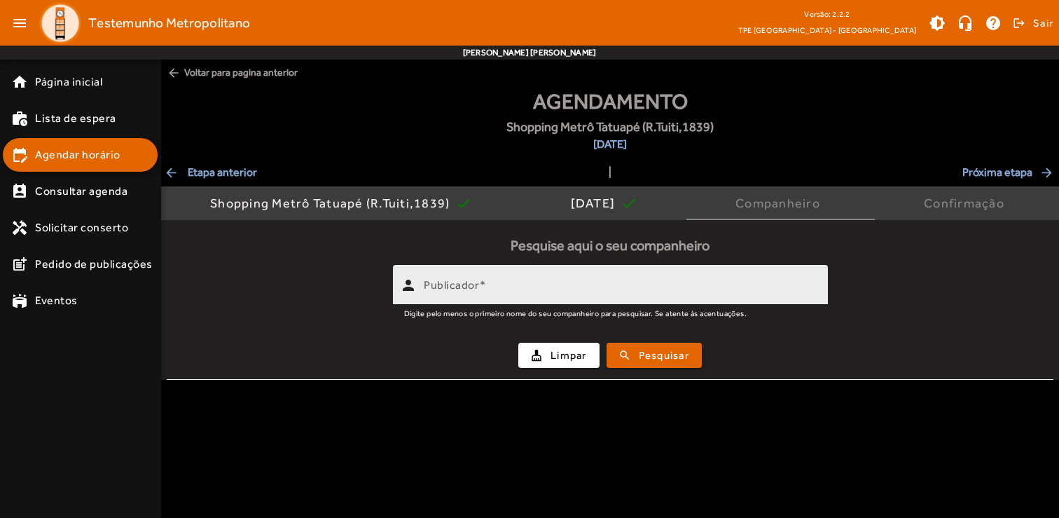
click at [598, 288] on input "Publicador" at bounding box center [620, 290] width 393 height 17
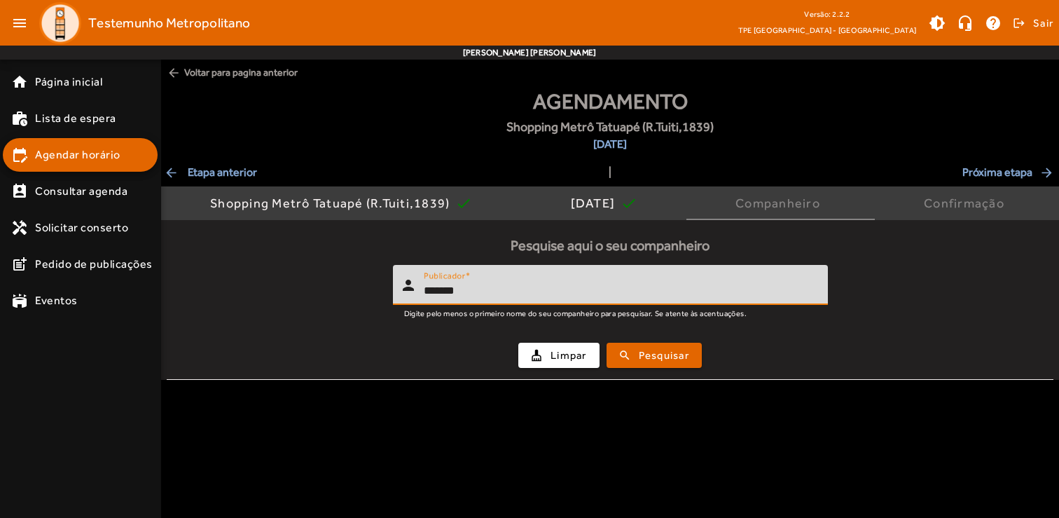
type input "*******"
drag, startPoint x: 598, startPoint y: 288, endPoint x: 692, endPoint y: 362, distance: 119.2
click at [692, 362] on span "submit" at bounding box center [654, 355] width 92 height 34
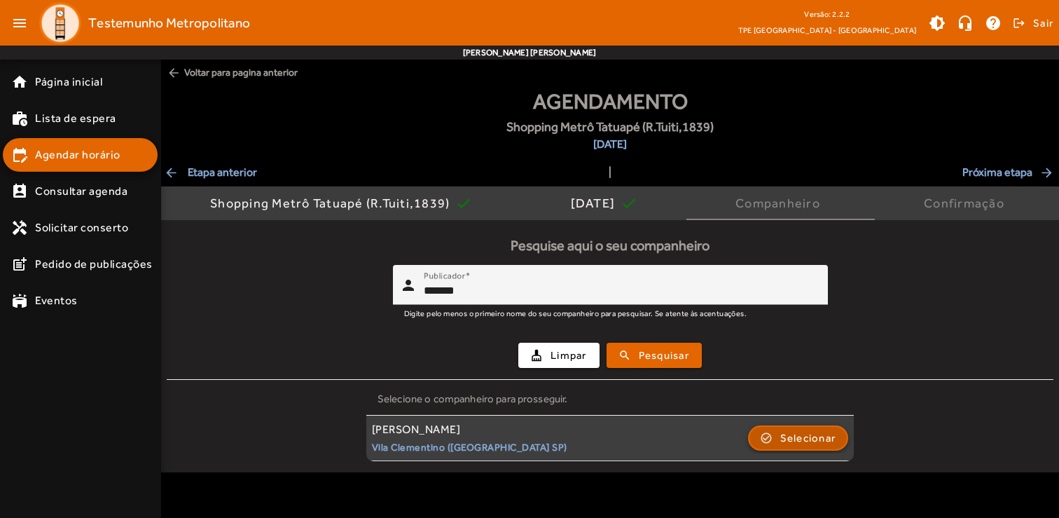
click at [785, 441] on span "Selecionar" at bounding box center [809, 438] width 56 height 17
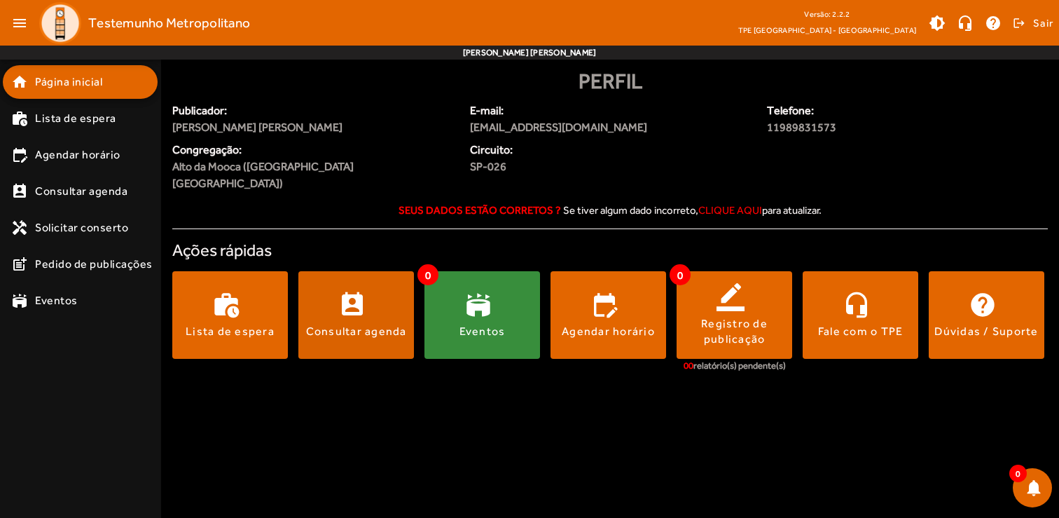
click at [343, 324] on div "Consultar agenda" at bounding box center [356, 331] width 101 height 15
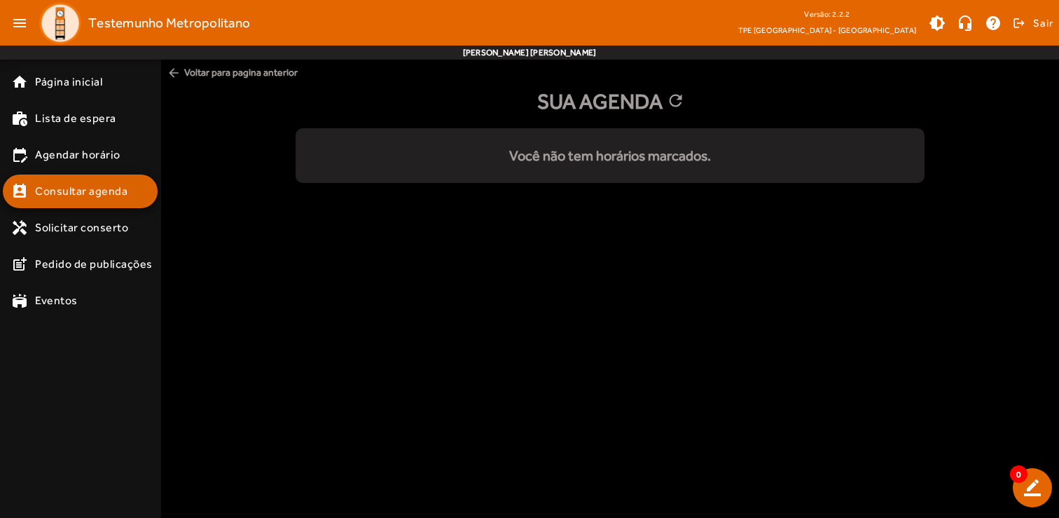
click at [61, 187] on span "Consultar agenda" at bounding box center [81, 191] width 92 height 17
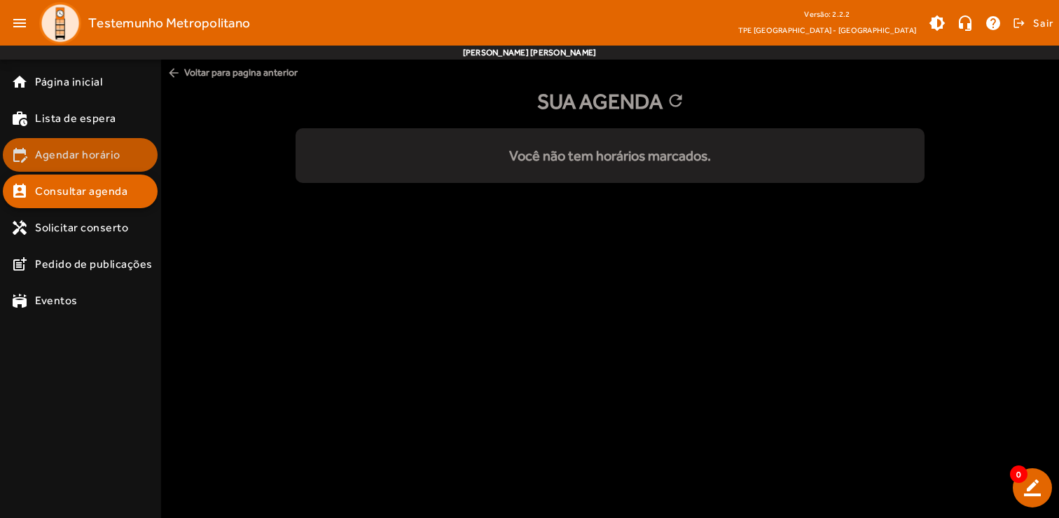
click at [66, 156] on span "Agendar horário" at bounding box center [77, 154] width 85 height 17
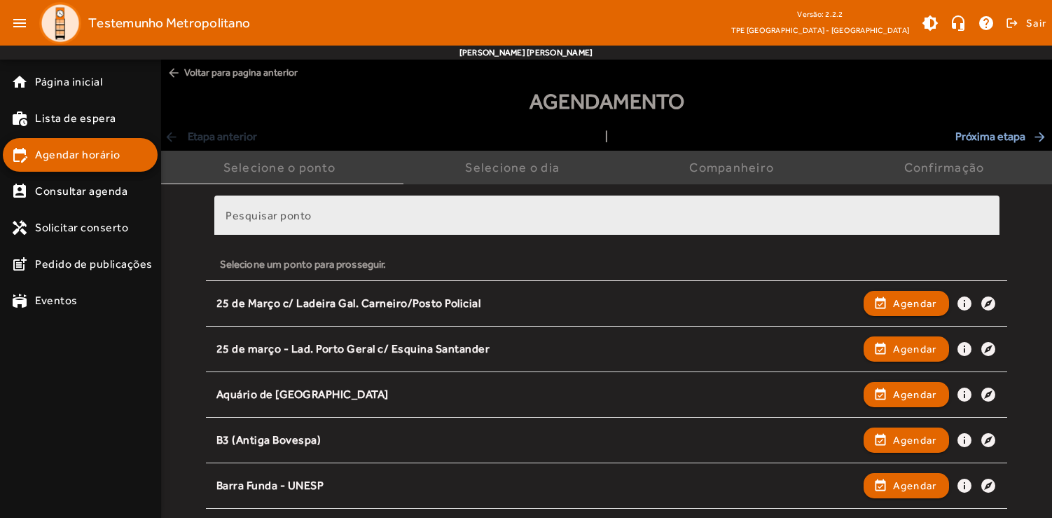
click at [317, 210] on div "Pesquisar ponto" at bounding box center [607, 215] width 763 height 40
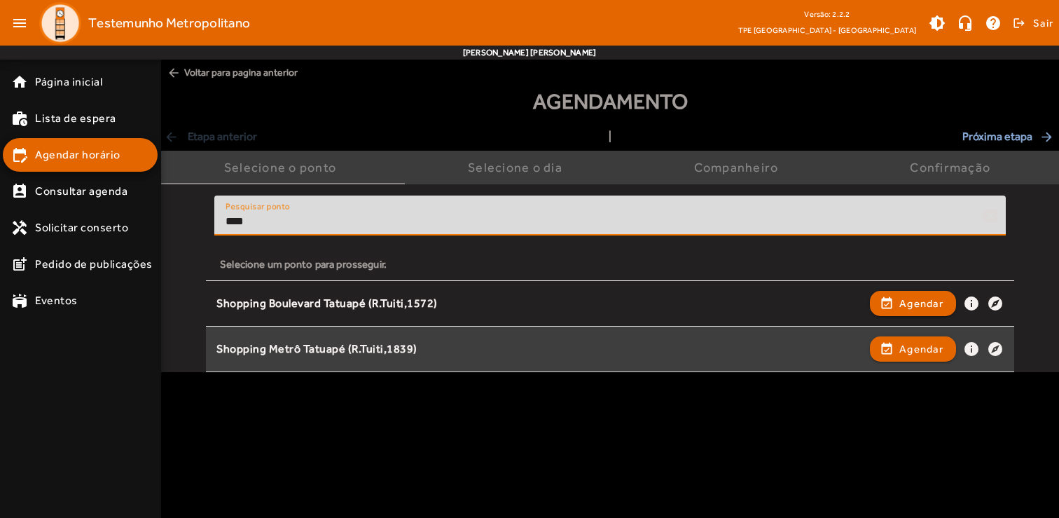
type input "****"
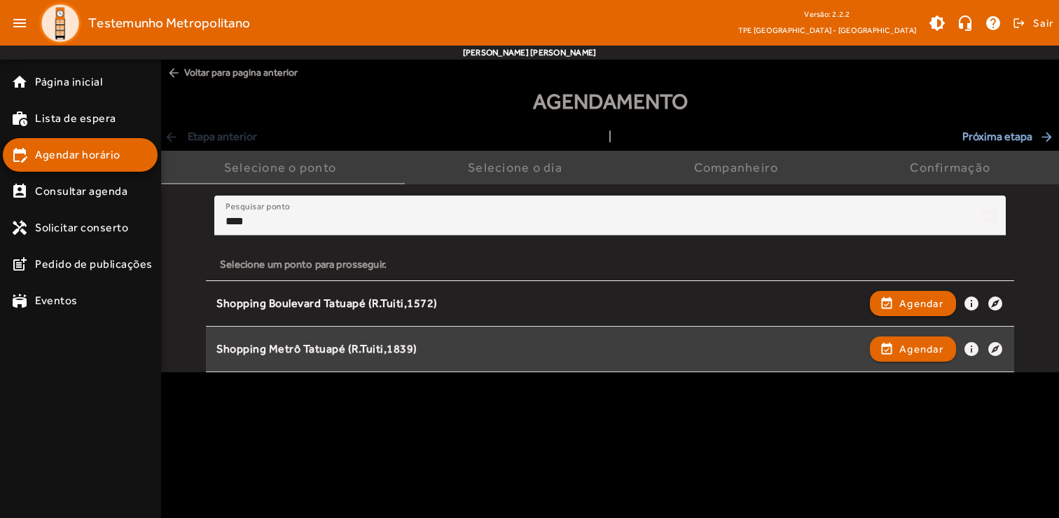
click at [371, 349] on div "Shopping Metrô Tatuapé (R.Tuiti,1839)" at bounding box center [540, 349] width 647 height 15
click at [926, 343] on span "Agendar" at bounding box center [922, 349] width 44 height 17
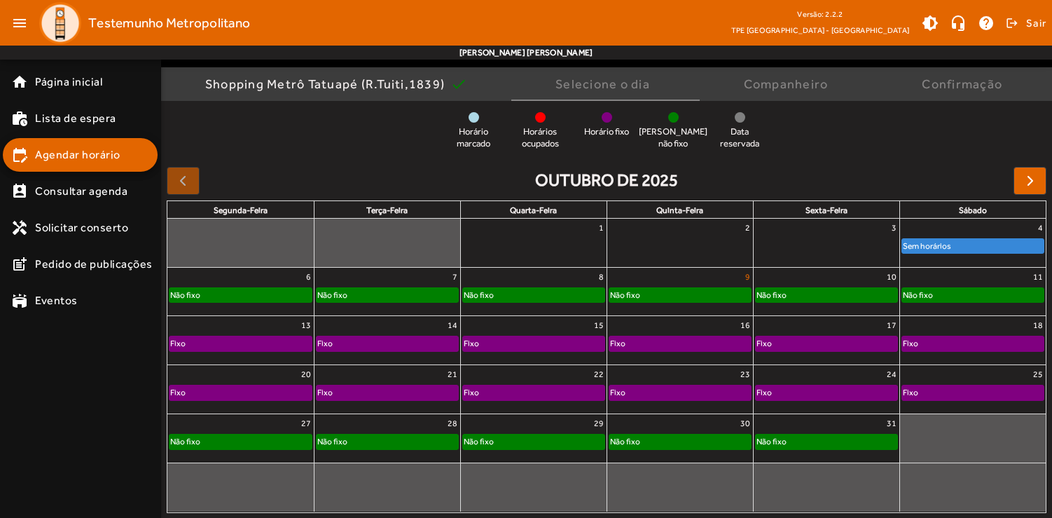
scroll to position [102, 0]
click at [868, 296] on div "Não fixo" at bounding box center [827, 296] width 142 height 14
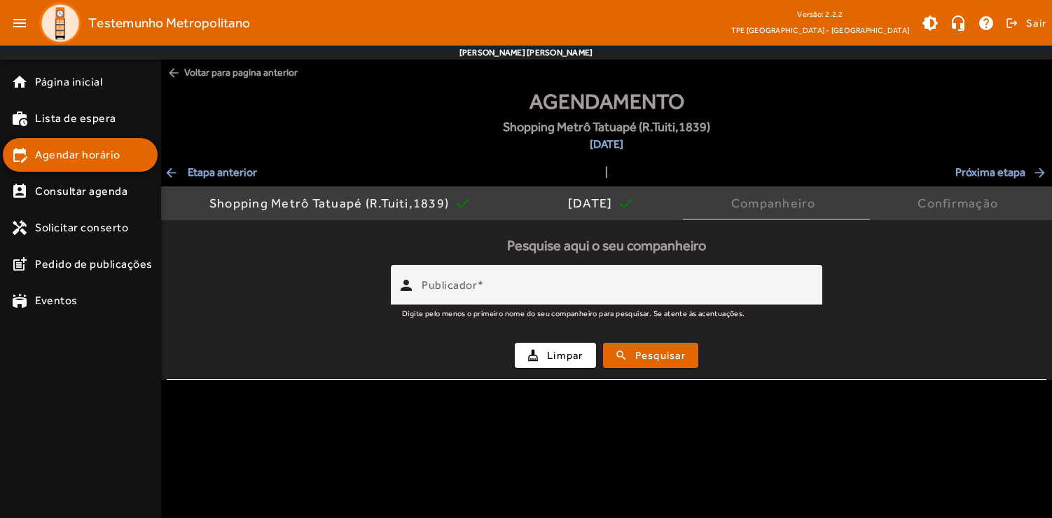
scroll to position [0, 0]
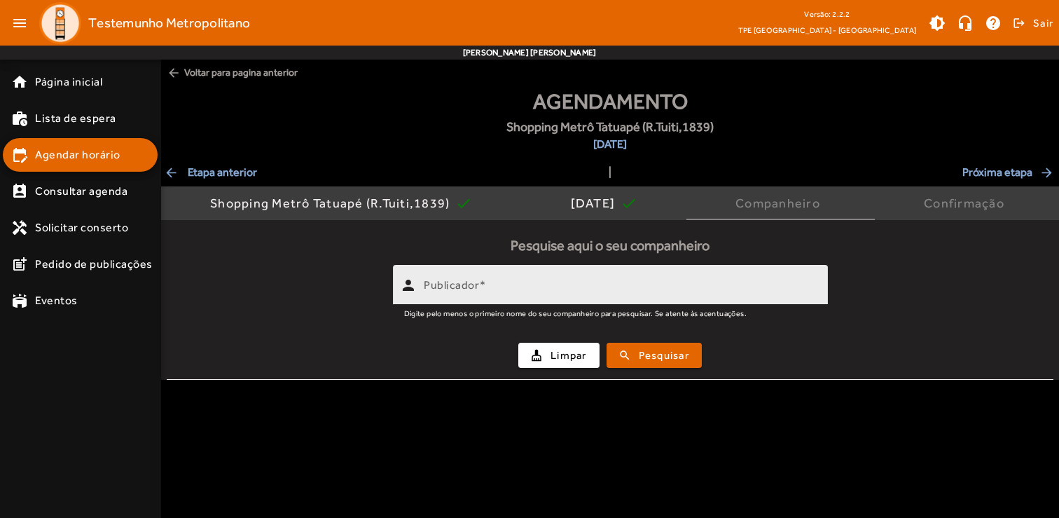
click at [670, 292] on input "Publicador" at bounding box center [620, 290] width 393 height 17
click at [780, 280] on div "Publicador *******" at bounding box center [620, 285] width 393 height 40
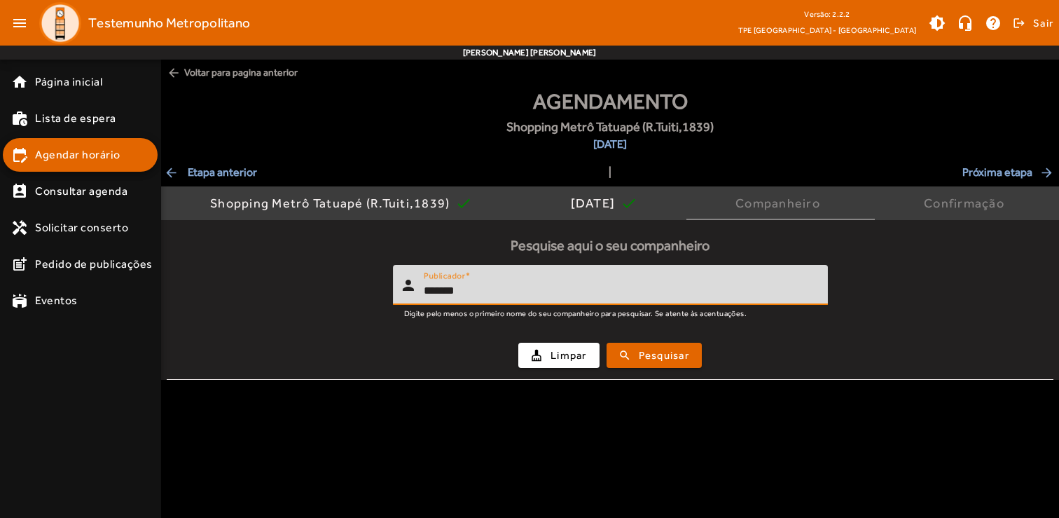
click at [768, 287] on input "*******" at bounding box center [620, 290] width 393 height 17
type input "*******"
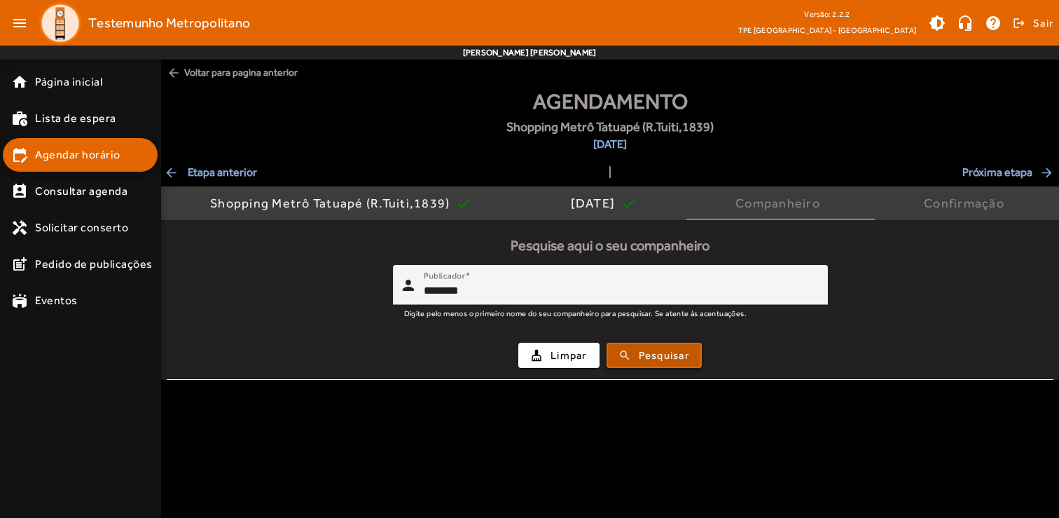
click at [685, 354] on span "Pesquisar" at bounding box center [664, 356] width 50 height 16
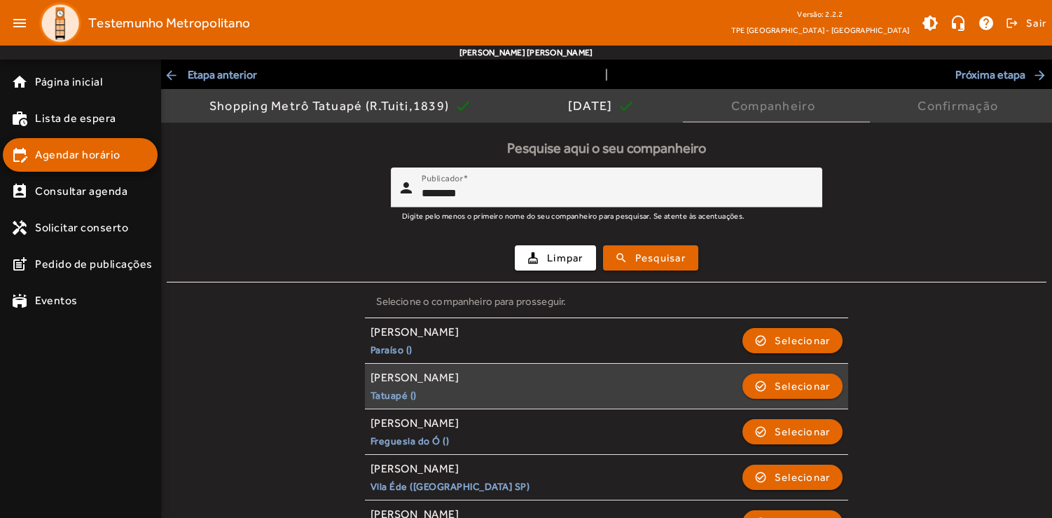
scroll to position [96, 0]
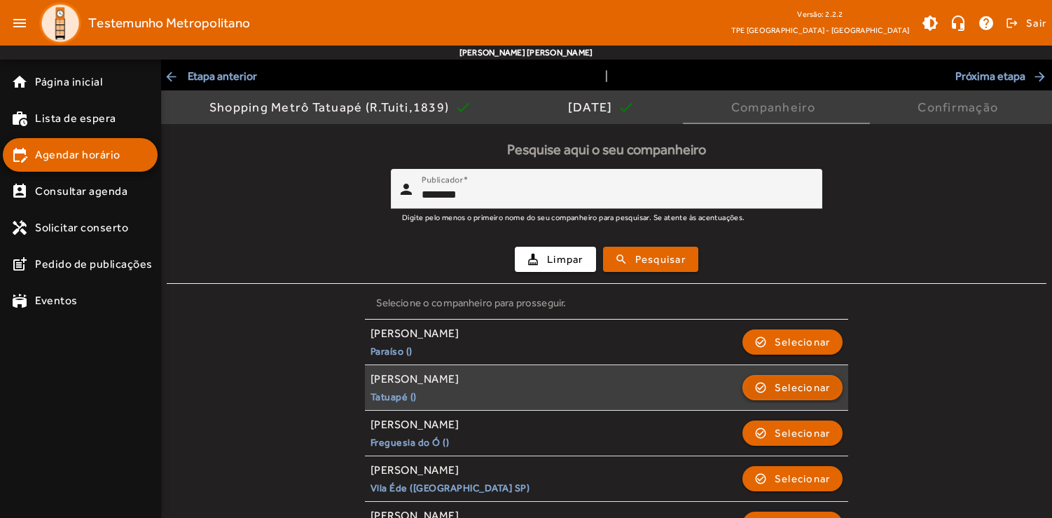
click at [779, 390] on span "Selecionar" at bounding box center [803, 387] width 56 height 17
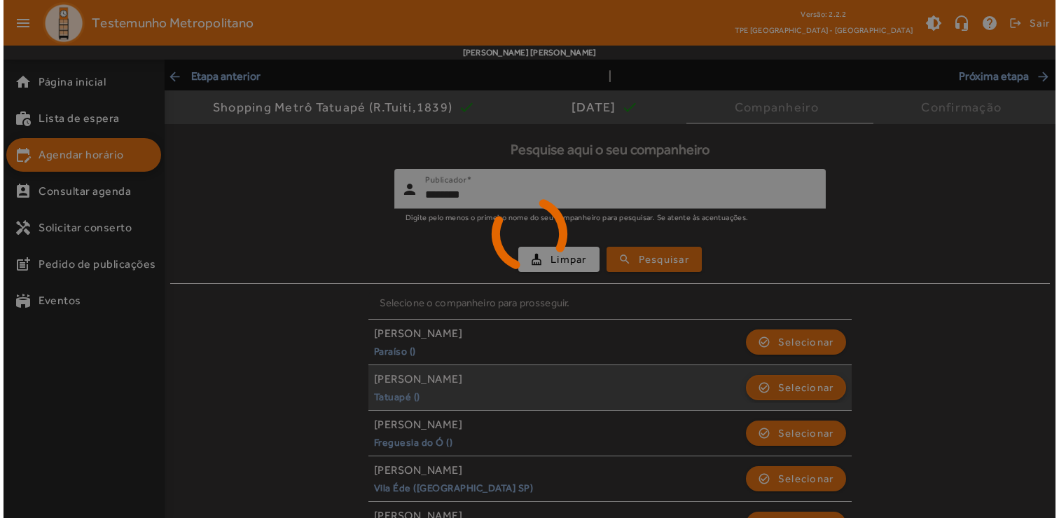
scroll to position [0, 0]
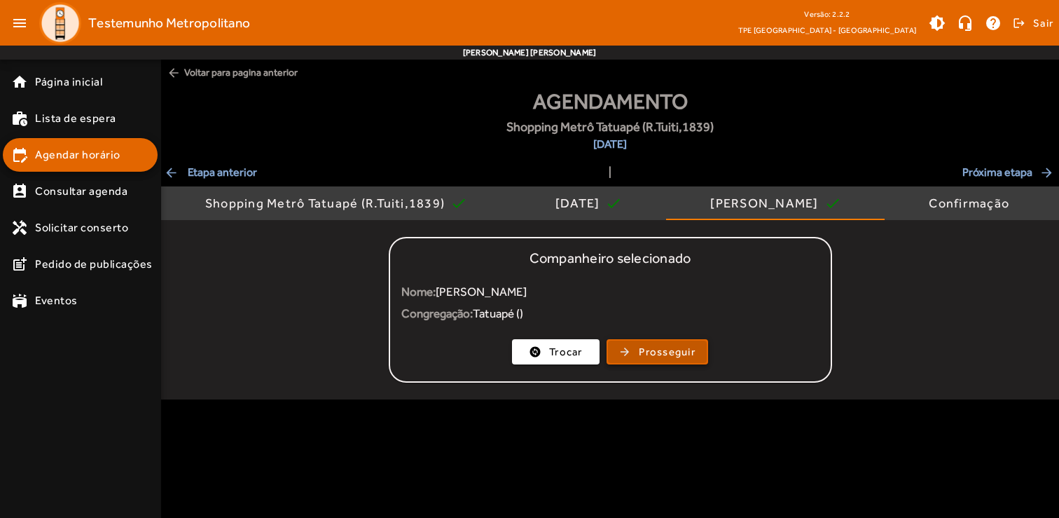
click at [660, 353] on span "Prosseguir" at bounding box center [667, 352] width 57 height 16
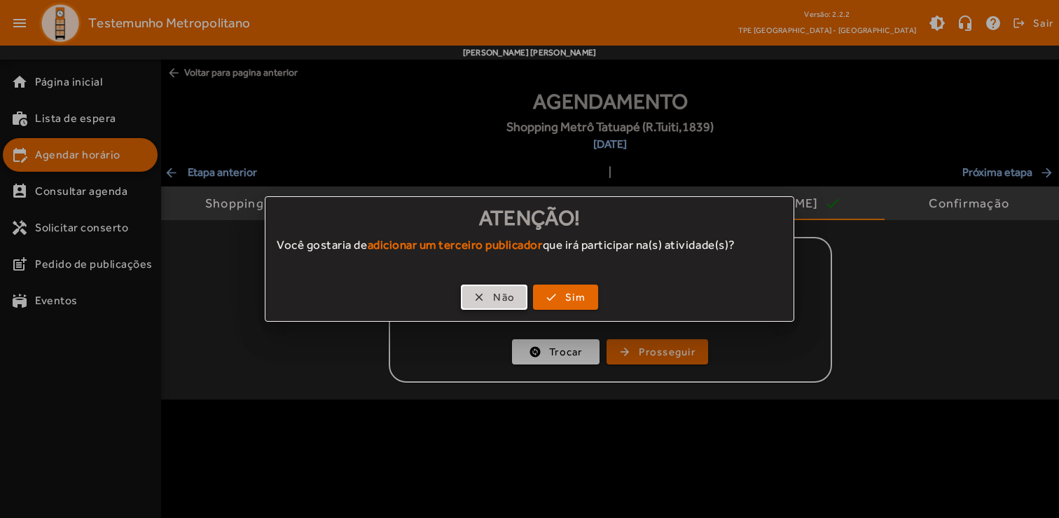
click at [503, 299] on span "Não" at bounding box center [504, 297] width 22 height 16
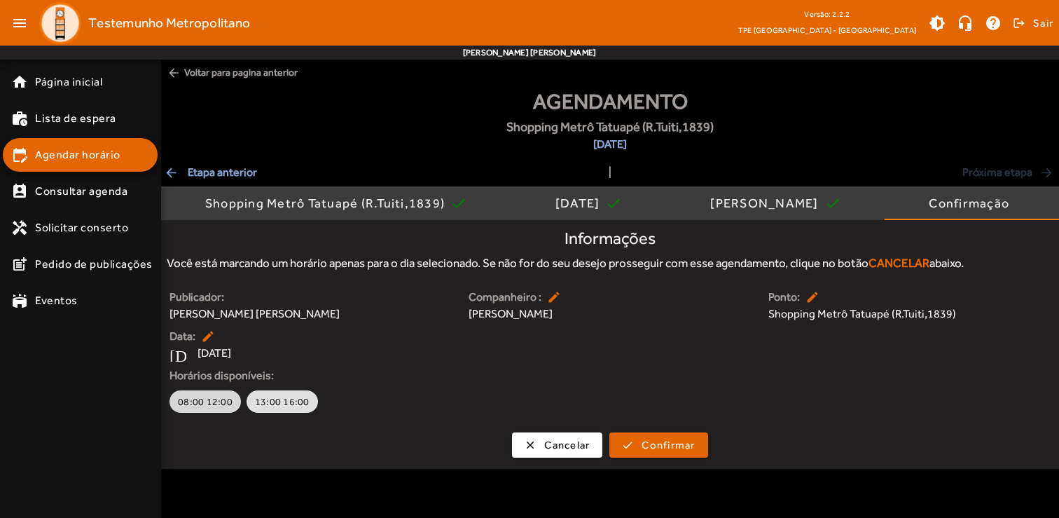
click at [210, 404] on span "08:00 12:00" at bounding box center [205, 401] width 55 height 14
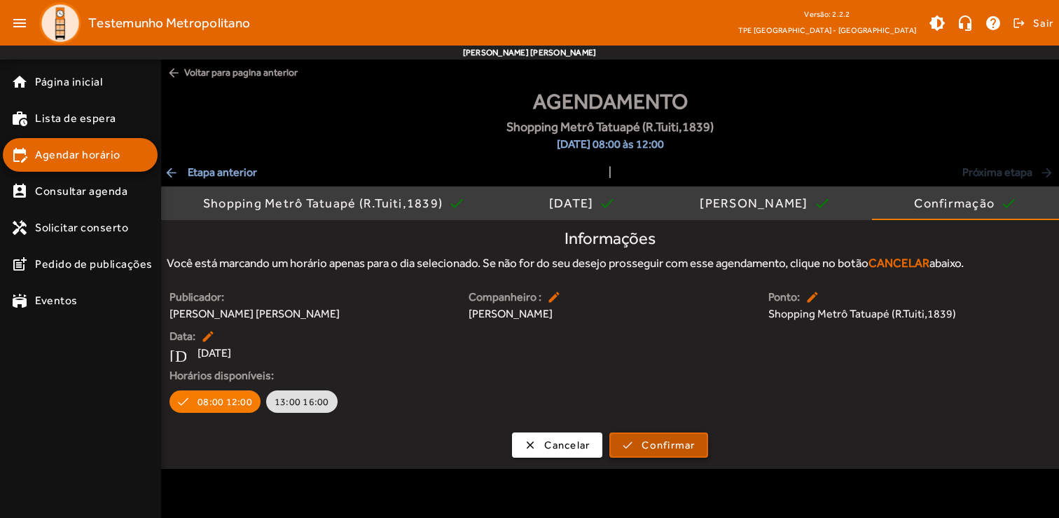
click at [673, 444] on span "Confirmar" at bounding box center [668, 445] width 53 height 16
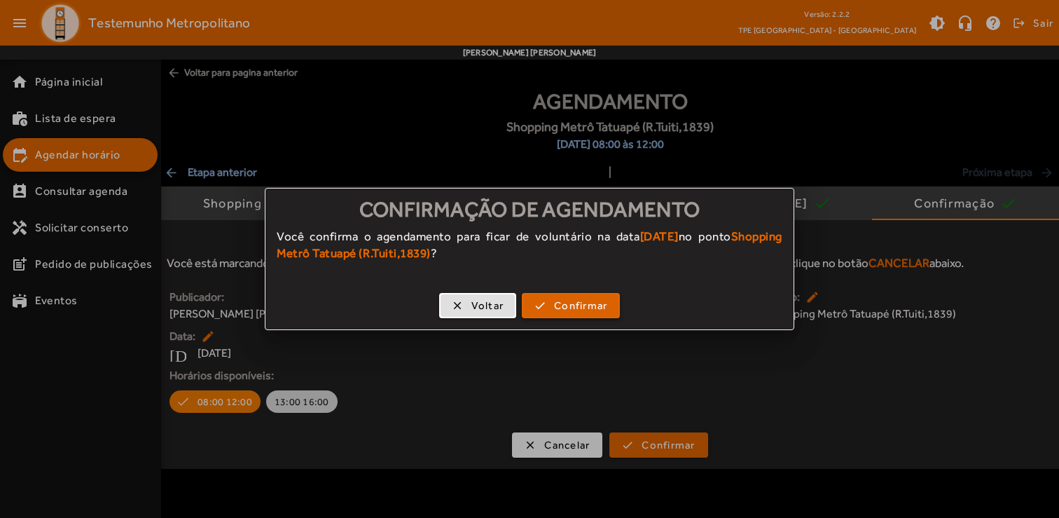
click at [563, 300] on span "Confirmar" at bounding box center [580, 306] width 53 height 16
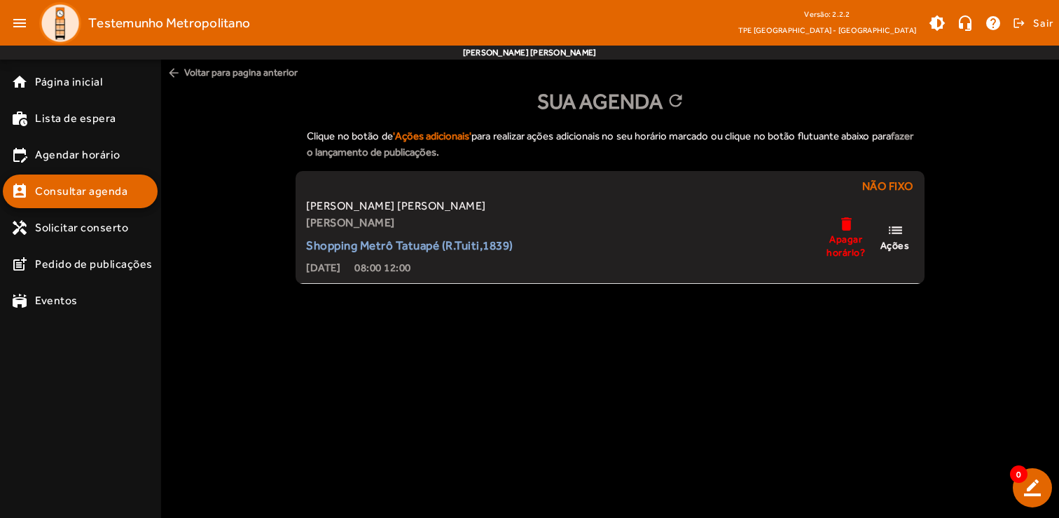
click at [523, 341] on body "menu Testemunho Metropolitano Versão: 2.2.2 TPE São Paulo - Centro brightness_m…" at bounding box center [529, 259] width 1059 height 518
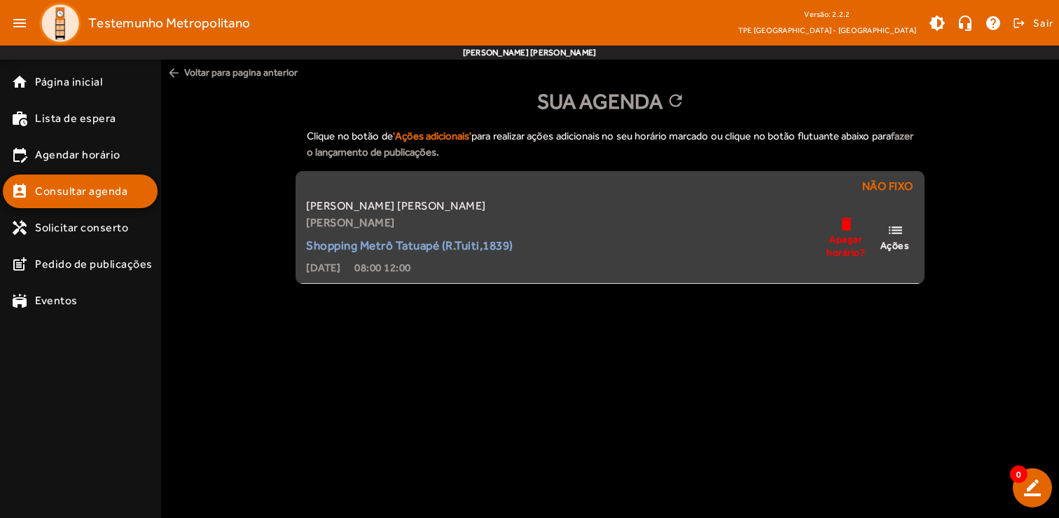
click at [842, 239] on span "Apagar horário?" at bounding box center [846, 245] width 42 height 25
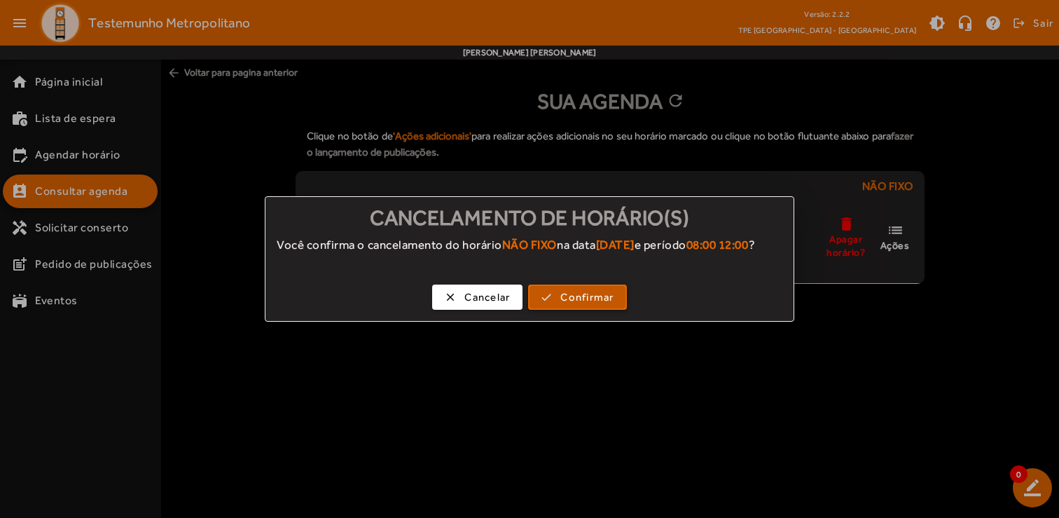
click at [567, 305] on span "Confirmar" at bounding box center [587, 297] width 53 height 16
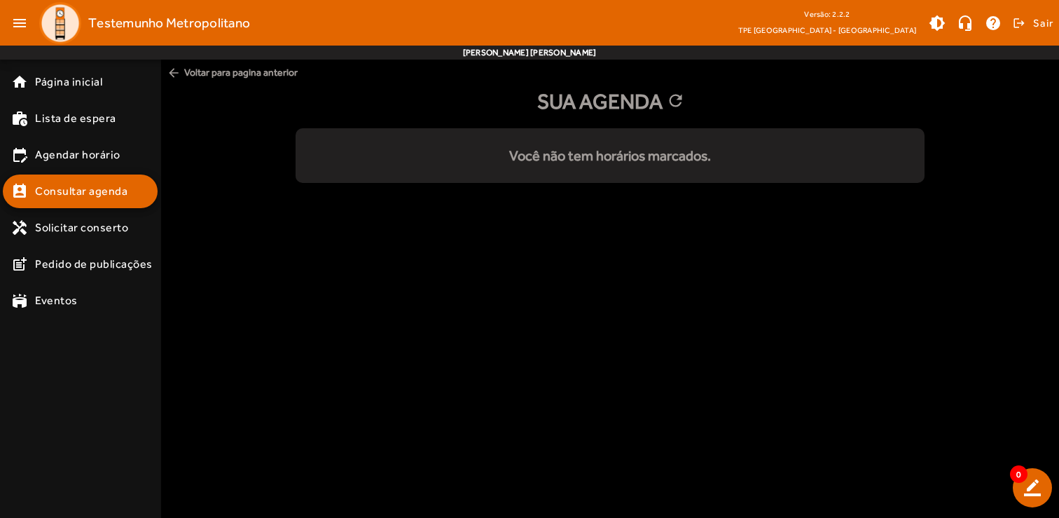
click at [514, 4] on mat-toolbar-row "menu Testemunho Metropolitano Versão: 2.2.2 TPE São Paulo - Centro brightness_m…" at bounding box center [529, 23] width 1059 height 46
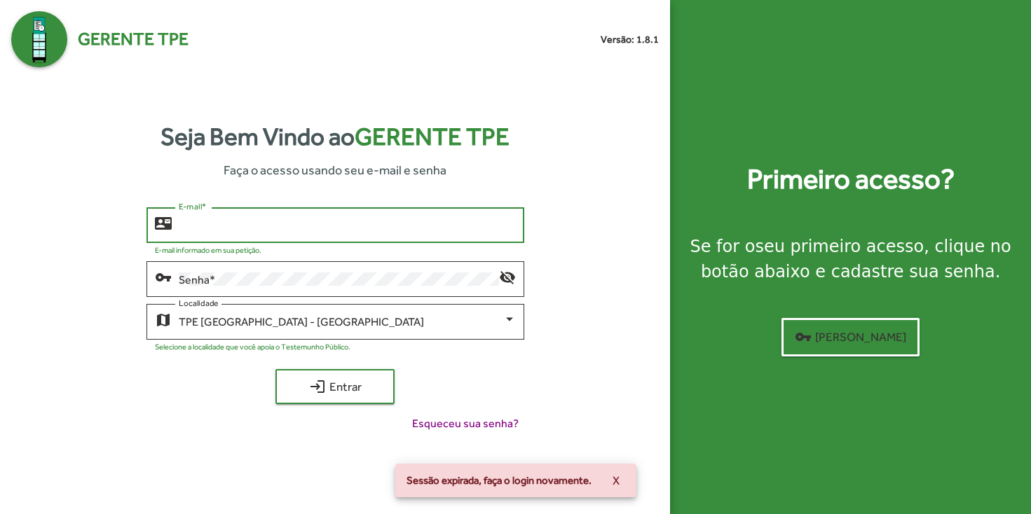
type input "**********"
click at [335, 387] on button "login Entrar" at bounding box center [334, 386] width 119 height 35
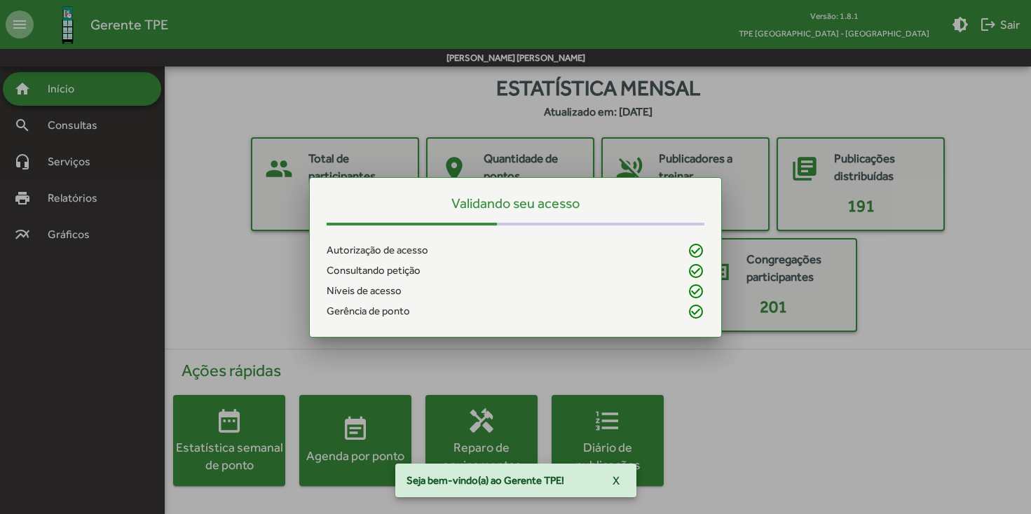
click at [378, 427] on span "event_note Agenda por ponto" at bounding box center [355, 440] width 112 height 49
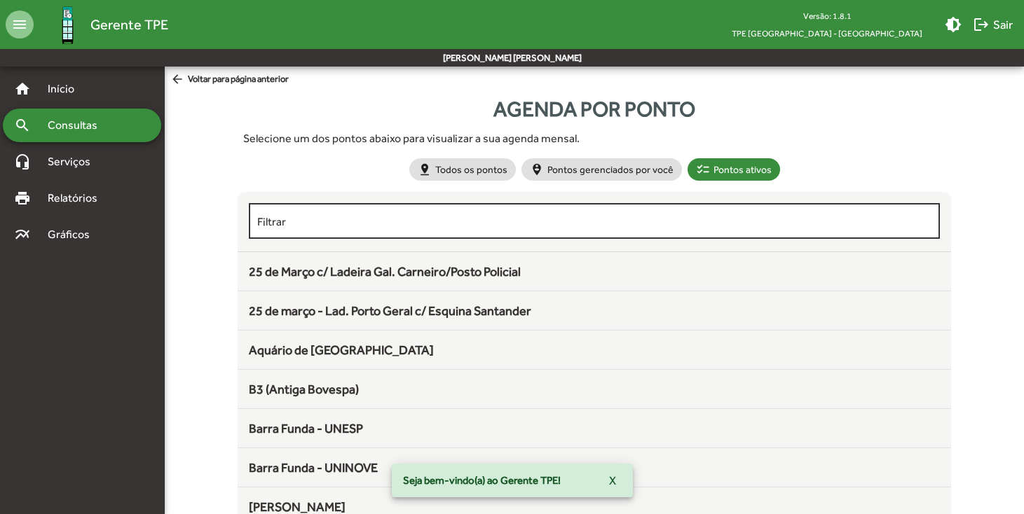
click at [467, 228] on div "Filtrar" at bounding box center [594, 219] width 674 height 39
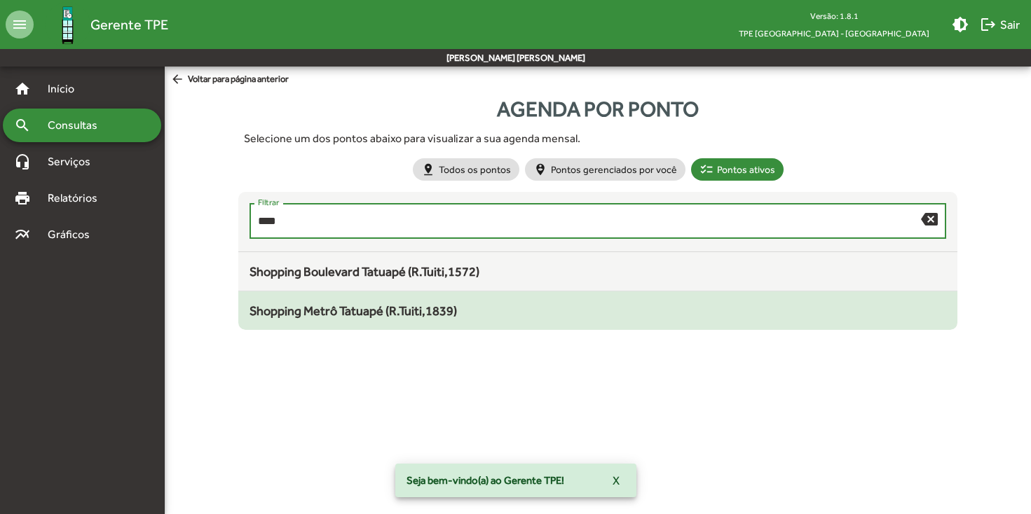
type input "****"
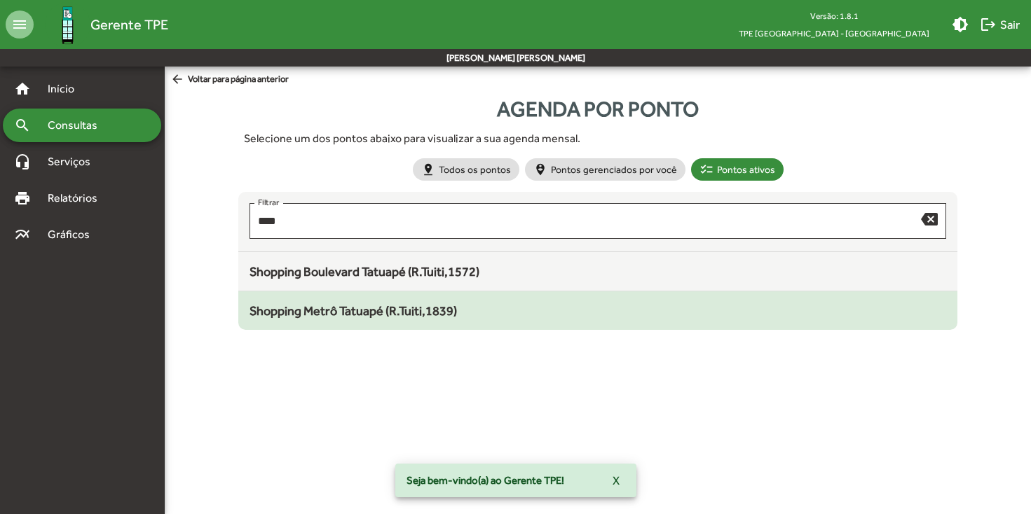
click at [427, 317] on span "Shopping Metrô Tatuapé (R.Tuiti,1839)" at bounding box center [352, 310] width 207 height 15
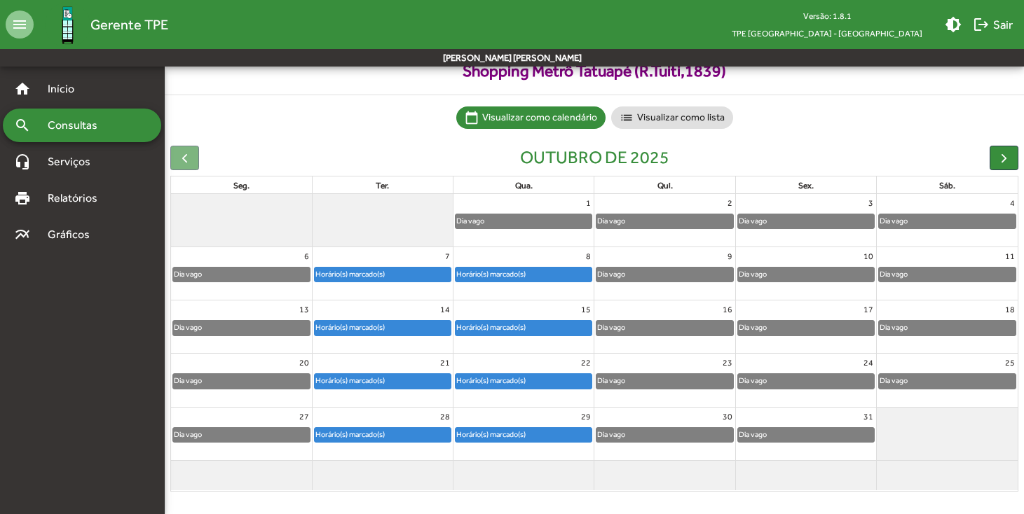
scroll to position [65, 0]
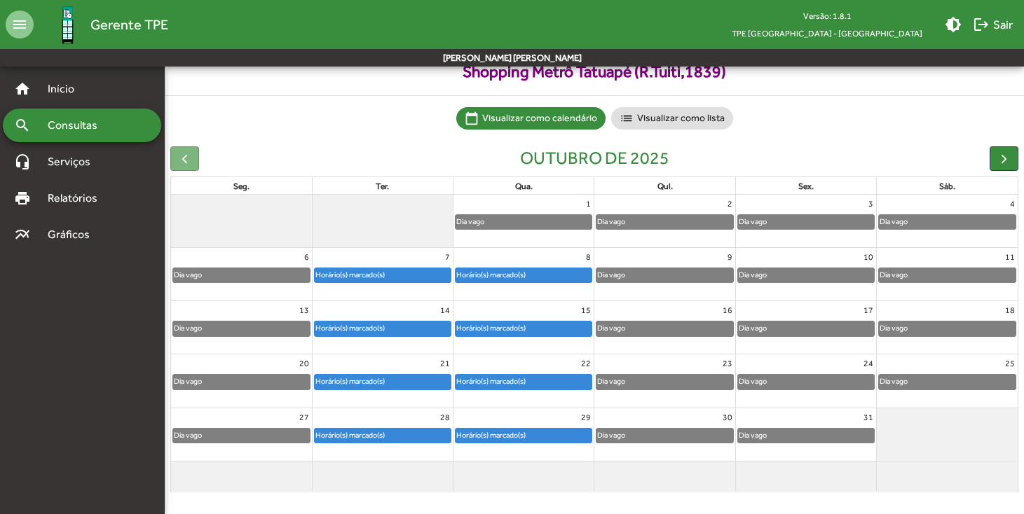
click at [549, 274] on div "Horário(s) marcado(s)" at bounding box center [523, 275] width 136 height 14
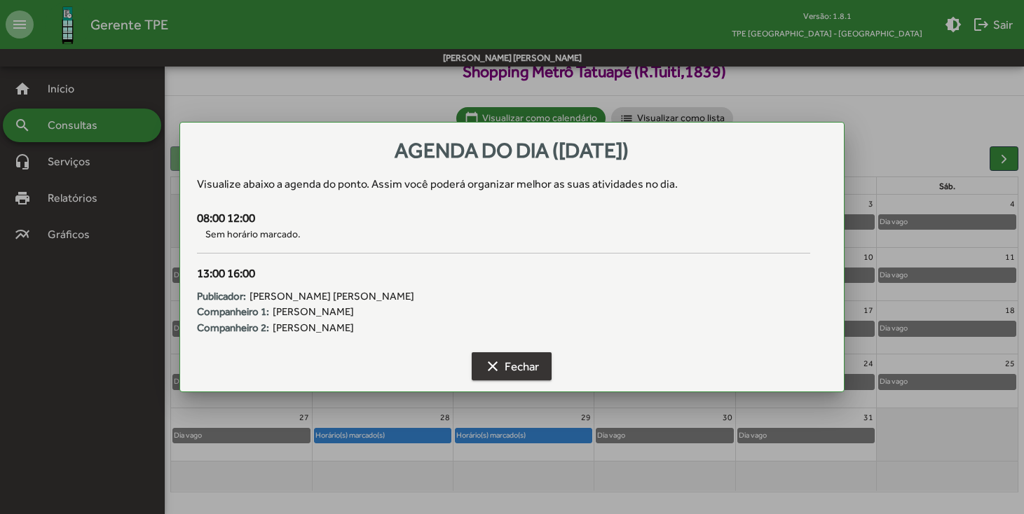
click at [526, 356] on span "clear Fechar" at bounding box center [511, 366] width 55 height 25
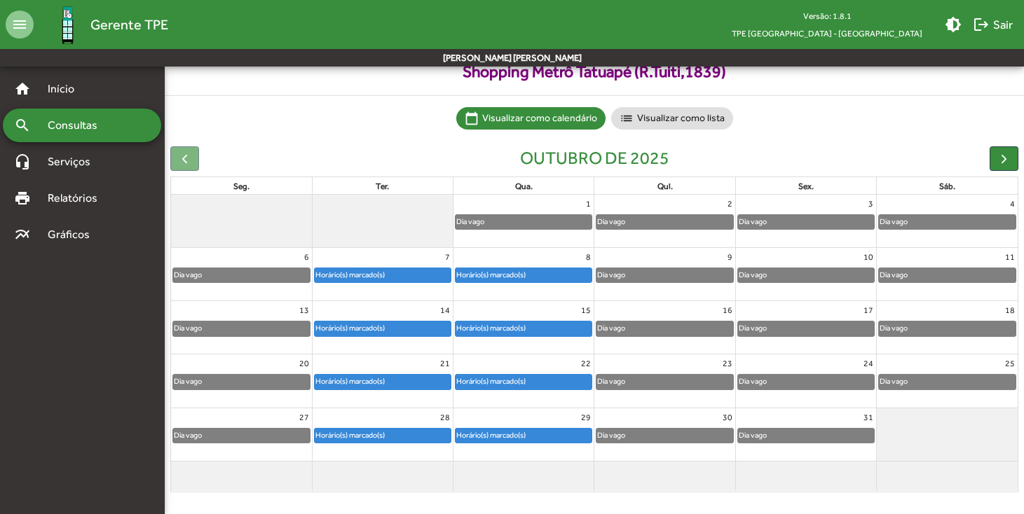
click at [488, 322] on div "Horário(s) marcado(s)" at bounding box center [490, 328] width 71 height 13
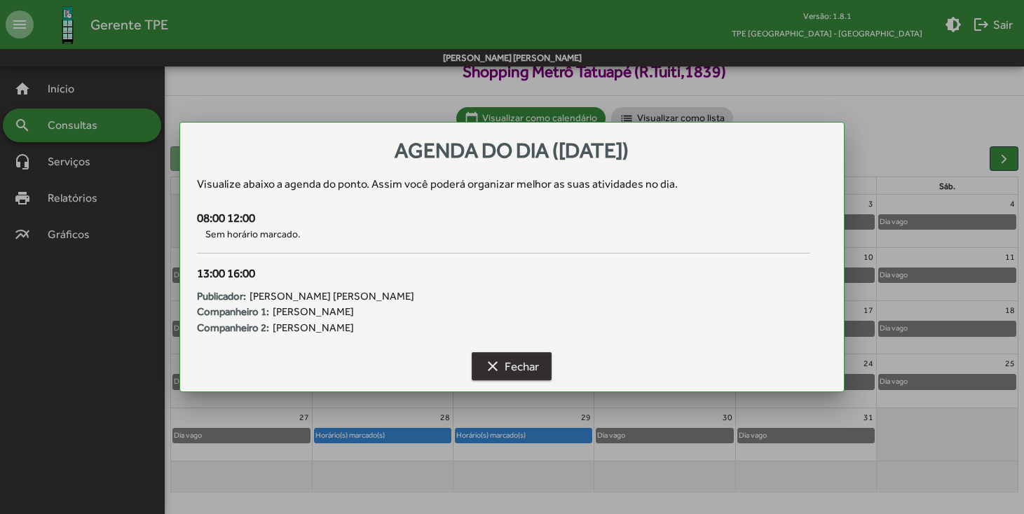
click at [494, 362] on mat-icon "clear" at bounding box center [492, 366] width 17 height 17
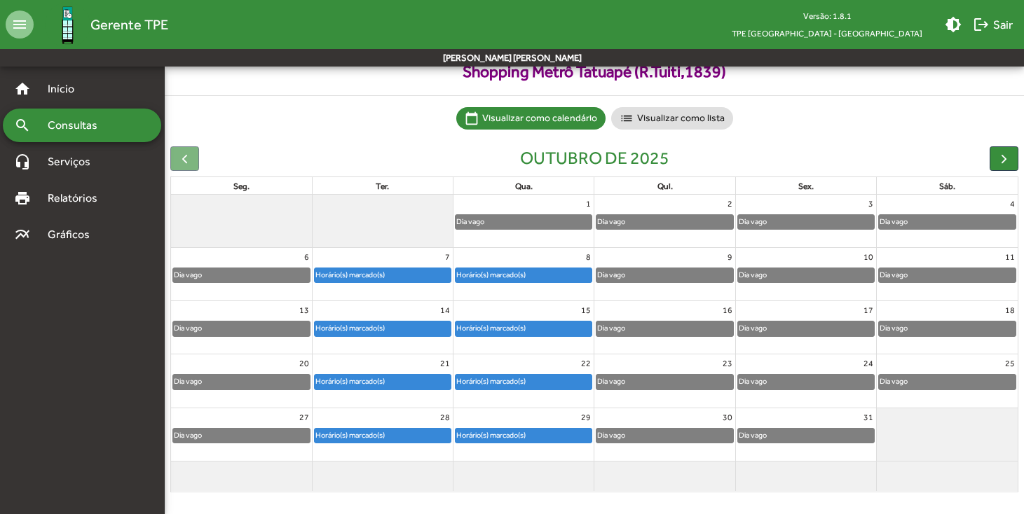
click at [383, 322] on div "Horário(s) marcado(s)" at bounding box center [350, 328] width 71 height 13
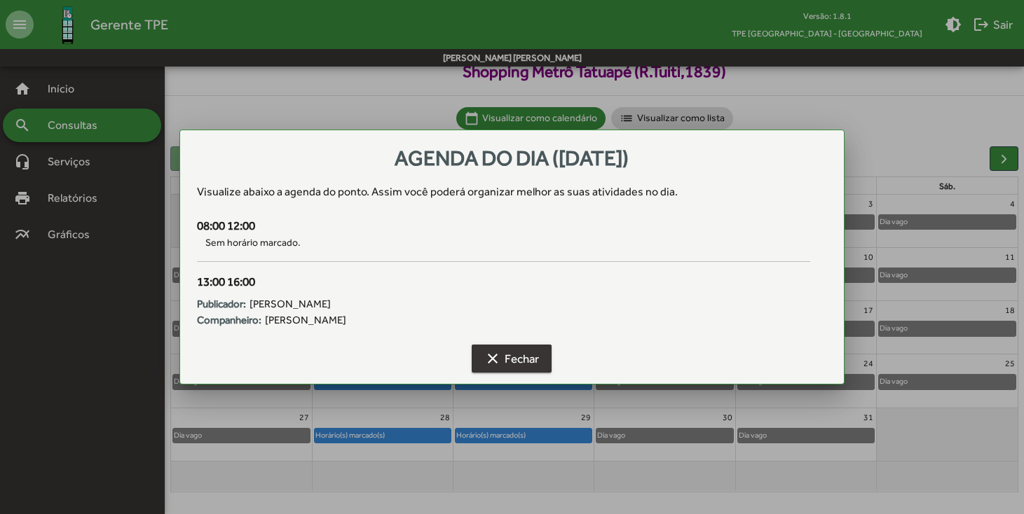
click at [517, 354] on span "clear Fechar" at bounding box center [511, 358] width 55 height 25
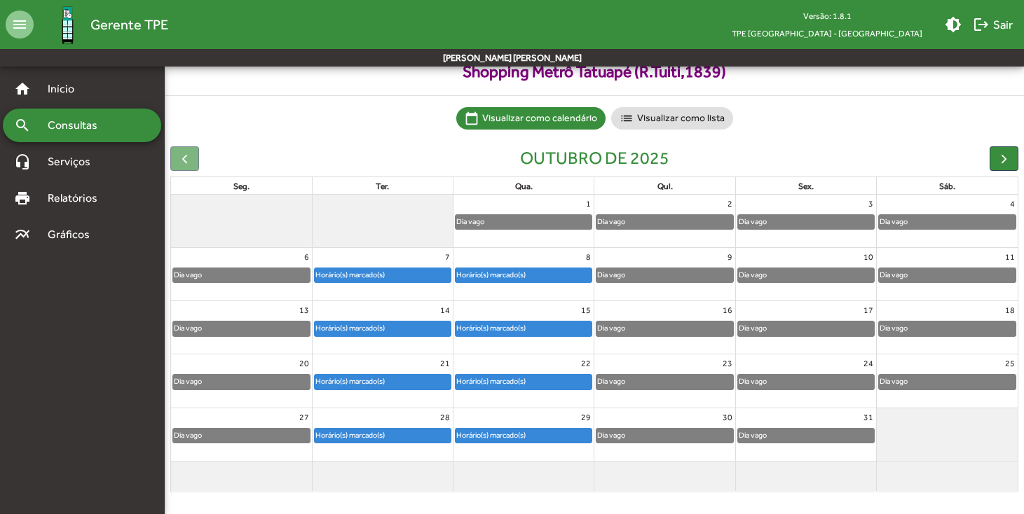
click at [400, 268] on div "Horário(s) marcado(s)" at bounding box center [383, 275] width 136 height 14
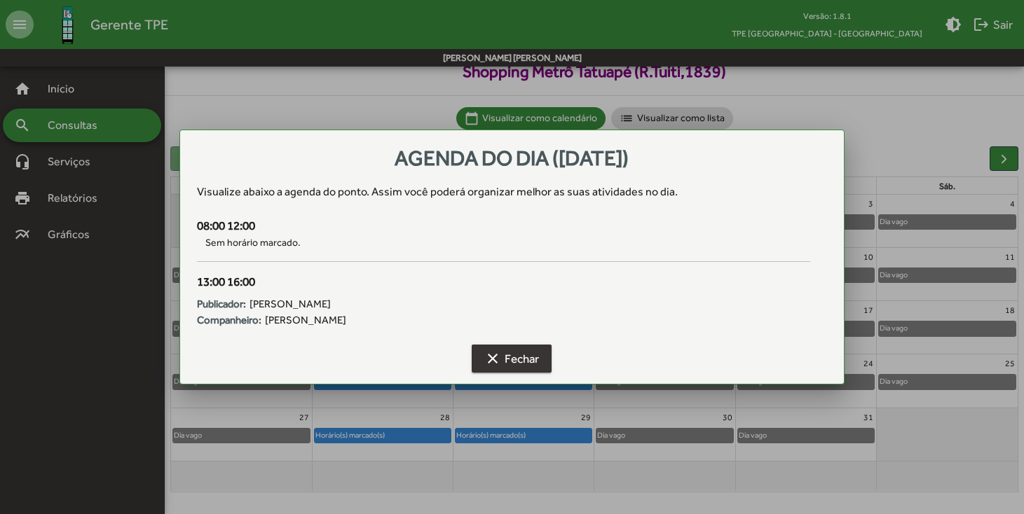
click at [523, 365] on span "clear Fechar" at bounding box center [511, 358] width 55 height 25
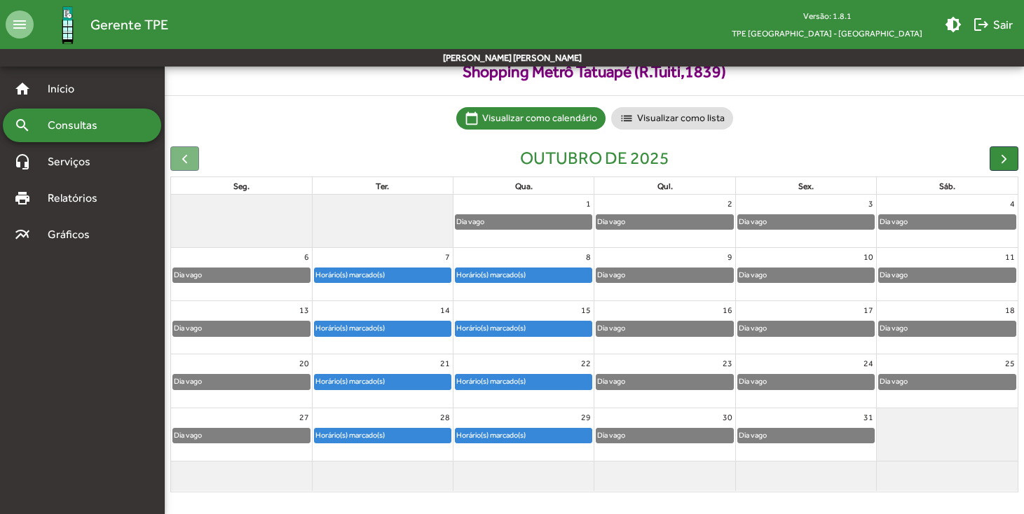
click at [82, 128] on span "Consultas" at bounding box center [77, 125] width 76 height 17
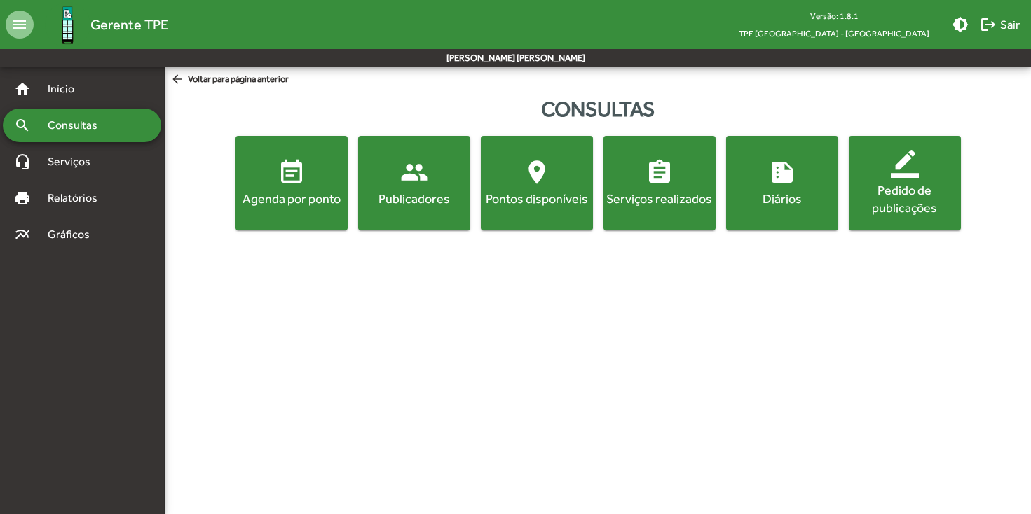
click at [410, 205] on div "Publicadores" at bounding box center [414, 199] width 107 height 18
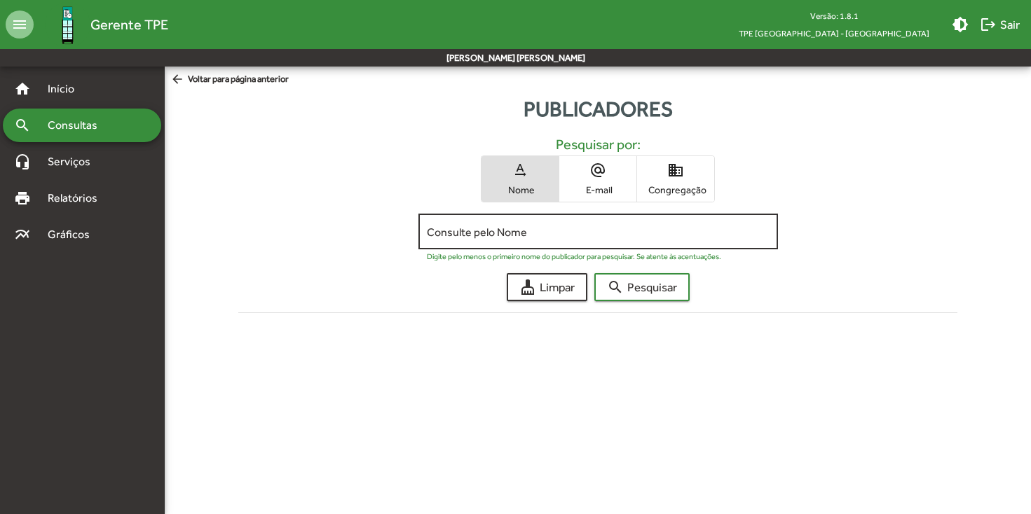
click at [524, 229] on input "Consulte pelo Nome" at bounding box center [598, 232] width 343 height 13
click at [642, 287] on button "search Pesquisar" at bounding box center [641, 287] width 95 height 28
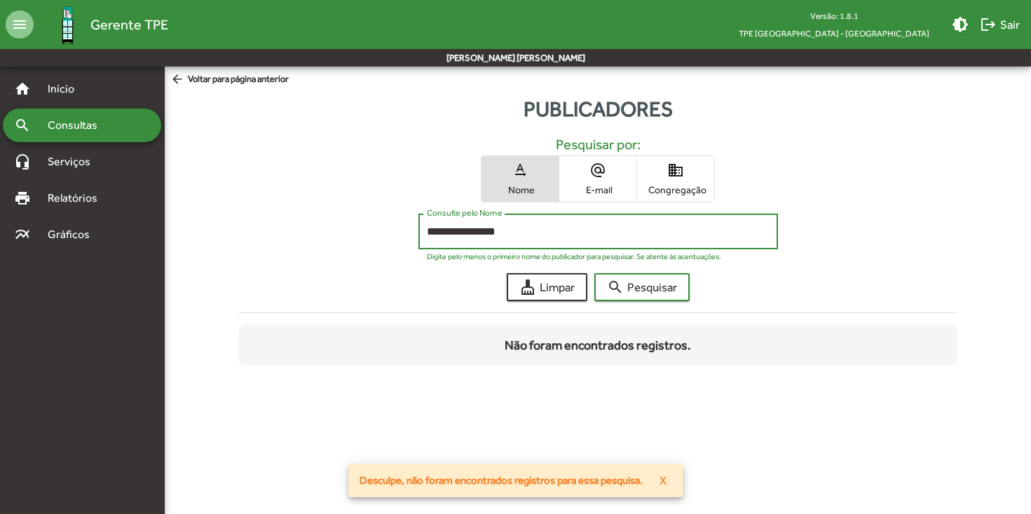
click at [551, 241] on div "**********" at bounding box center [598, 230] width 343 height 39
drag, startPoint x: 543, startPoint y: 239, endPoint x: 527, endPoint y: 238, distance: 16.2
click at [527, 238] on input "**********" at bounding box center [598, 232] width 343 height 13
click at [642, 287] on button "search Pesquisar" at bounding box center [641, 287] width 95 height 28
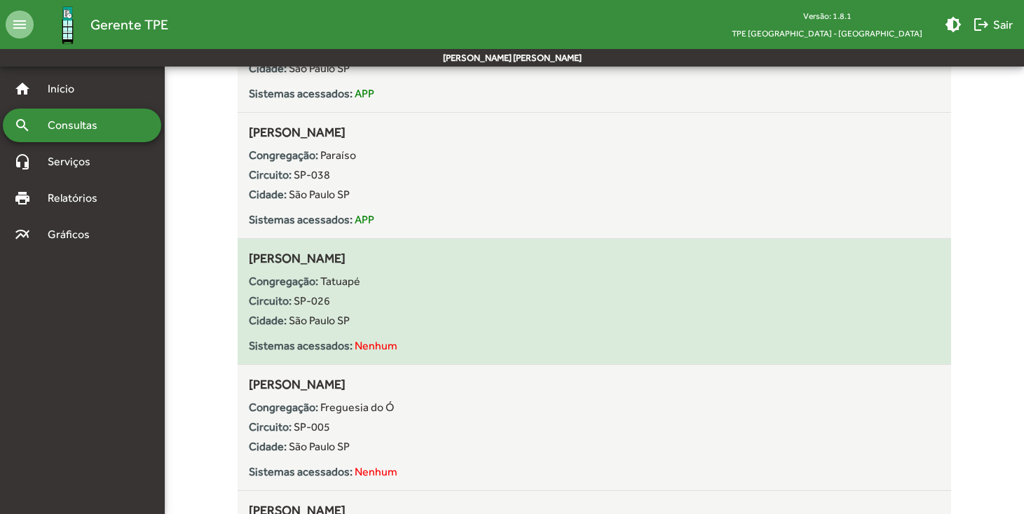
scroll to position [1122, 0]
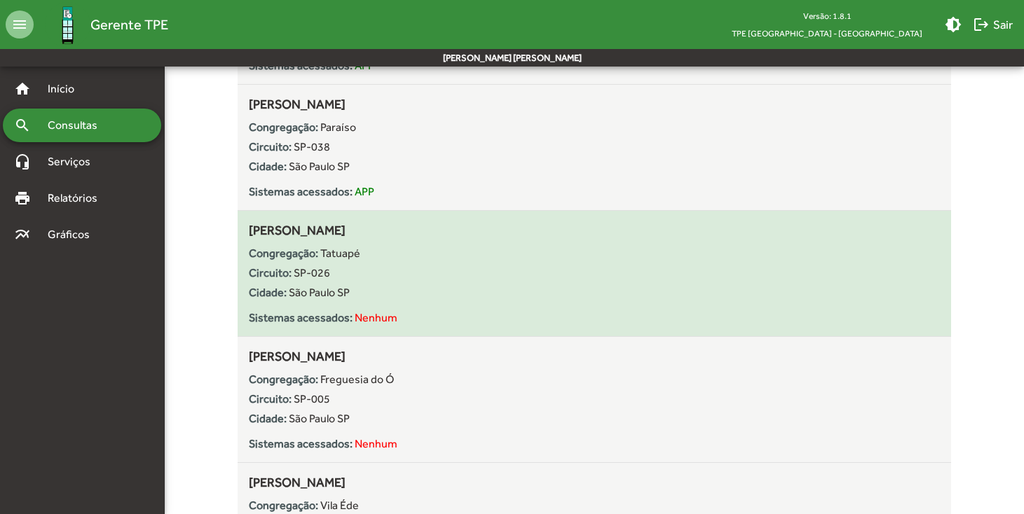
click at [455, 276] on div "Circuito: SP-026" at bounding box center [594, 273] width 691 height 17
click at [351, 320] on strong "Sistemas acessados:" at bounding box center [301, 317] width 104 height 13
click at [397, 322] on span "Nenhum" at bounding box center [376, 317] width 43 height 13
click at [397, 277] on div "Circuito: SP-026" at bounding box center [594, 273] width 691 height 17
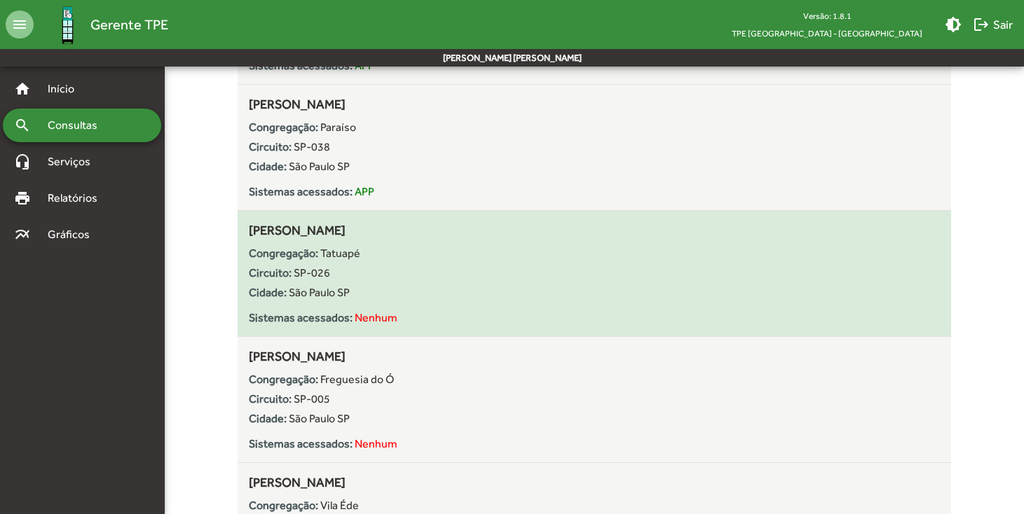
click at [412, 295] on div "Cidade: [GEOGRAPHIC_DATA] [GEOGRAPHIC_DATA]" at bounding box center [594, 292] width 691 height 17
click at [301, 237] on span "[PERSON_NAME]" at bounding box center [297, 230] width 97 height 15
click at [324, 240] on div "Congregação: Tatuapé Circuito: SP-026 Cidade: [GEOGRAPHIC_DATA] Sistemas acessa…" at bounding box center [594, 283] width 691 height 87
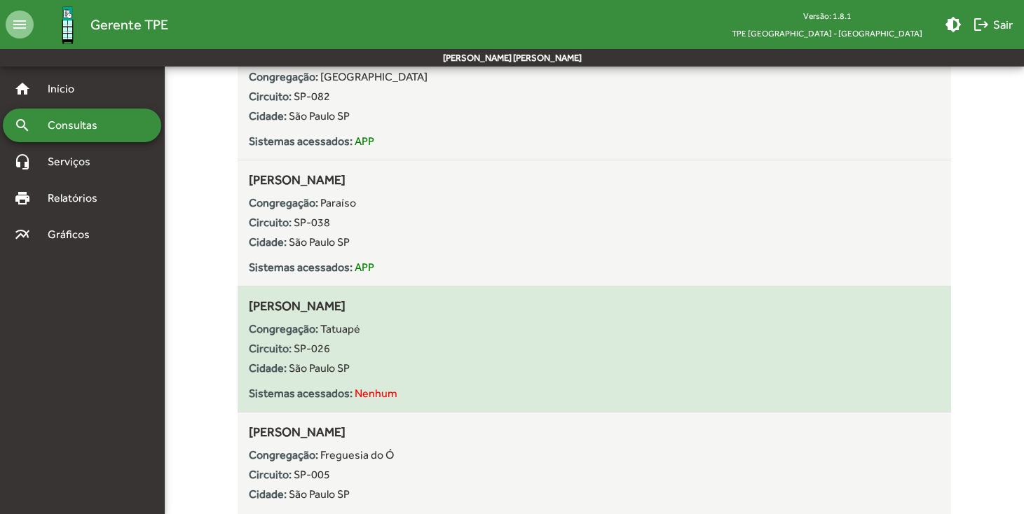
click at [348, 316] on div "Congregação: Tatuapé Circuito: SP-026 Cidade: [GEOGRAPHIC_DATA] Sistemas acessa…" at bounding box center [594, 358] width 691 height 87
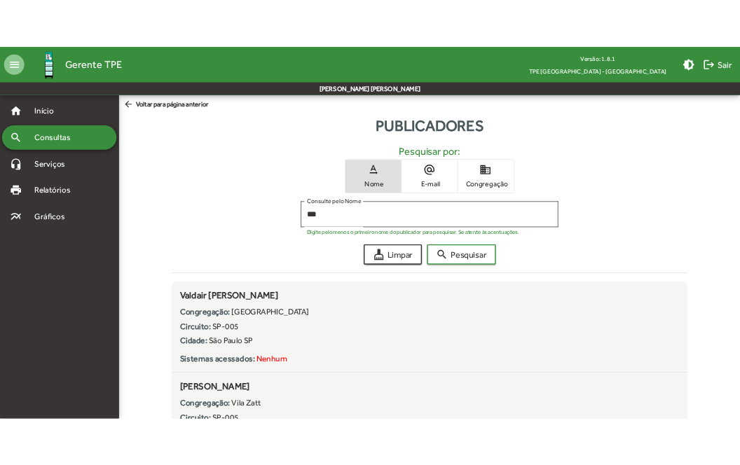
scroll to position [0, 0]
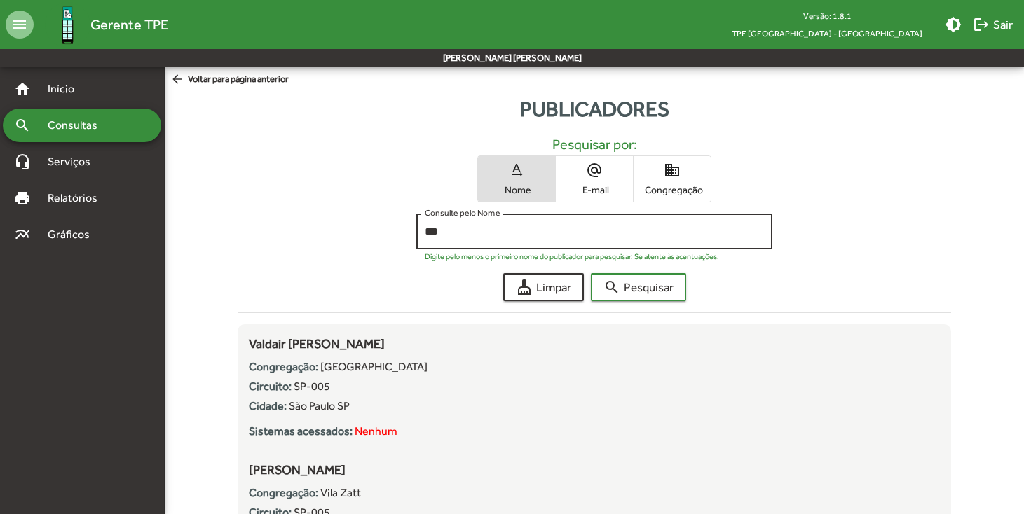
click at [565, 235] on input "***" at bounding box center [595, 232] width 340 height 13
type input "**********"
click at [638, 287] on button "search Pesquisar" at bounding box center [638, 287] width 95 height 28
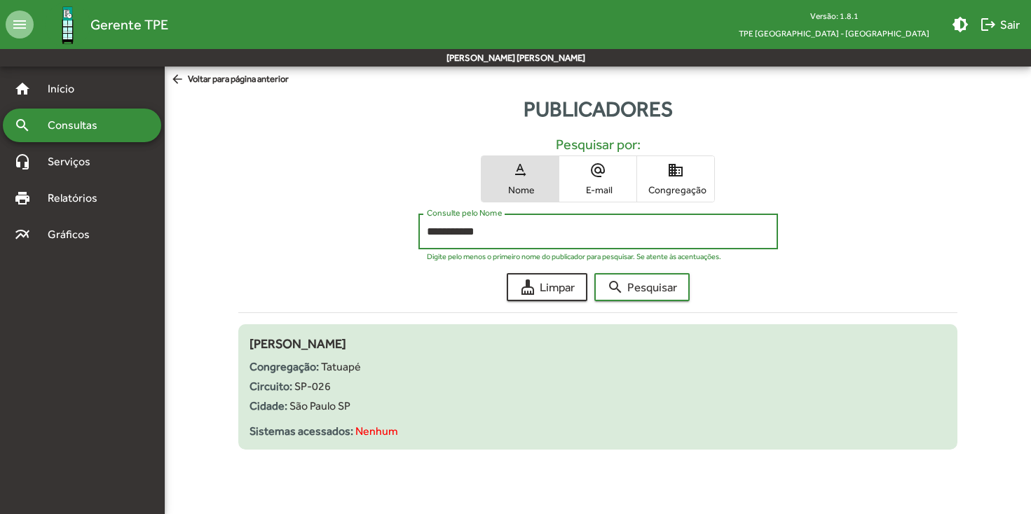
click at [462, 380] on div "Circuito: SP-026" at bounding box center [597, 386] width 696 height 17
click at [455, 357] on div "Congregação: Tatuapé Circuito: SP-026 Cidade: [GEOGRAPHIC_DATA] Sistemas acessa…" at bounding box center [597, 396] width 696 height 87
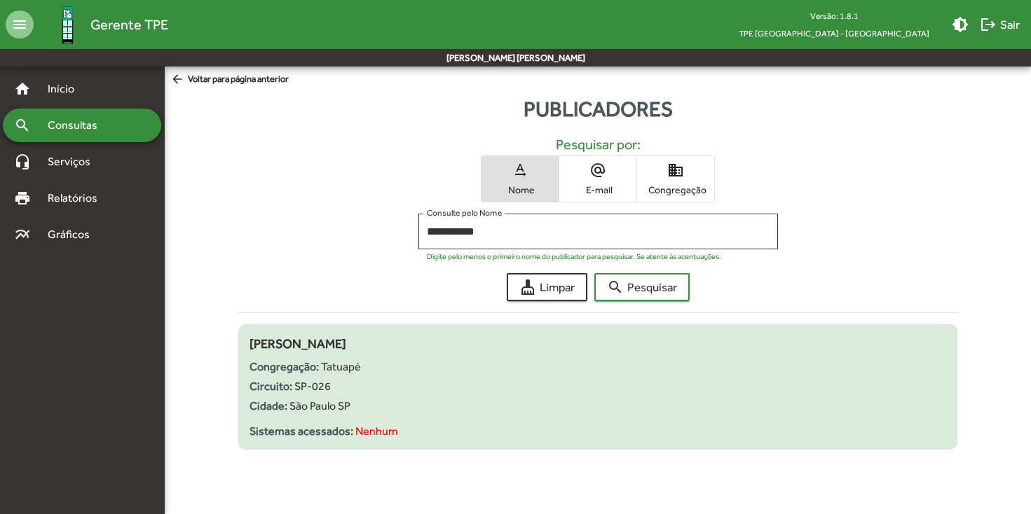
click at [455, 349] on div "[PERSON_NAME] Congregação: Tatuapé Circuito: SP-026 Cidade: [GEOGRAPHIC_DATA] S…" at bounding box center [597, 387] width 696 height 106
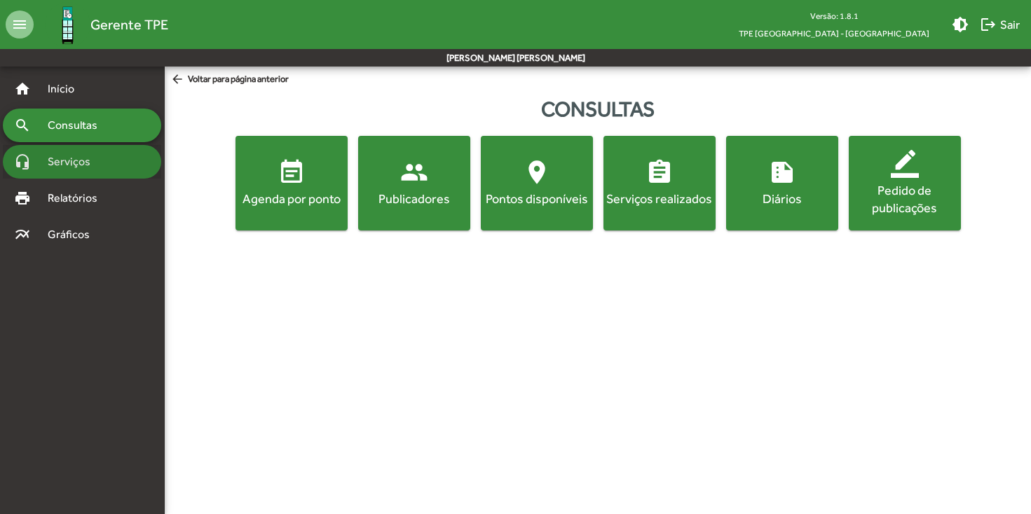
click at [104, 169] on span "Serviços" at bounding box center [74, 161] width 70 height 17
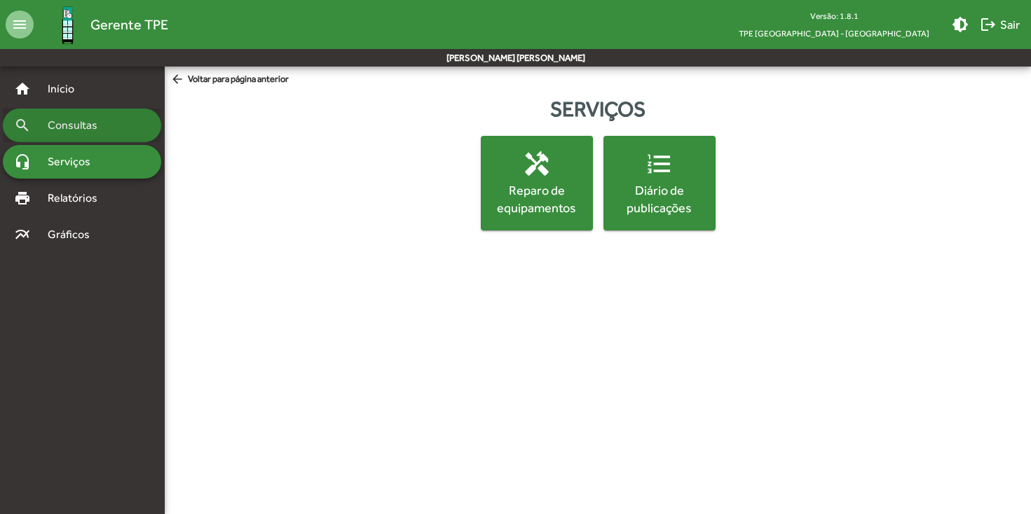
click at [90, 128] on span "Consultas" at bounding box center [77, 125] width 76 height 17
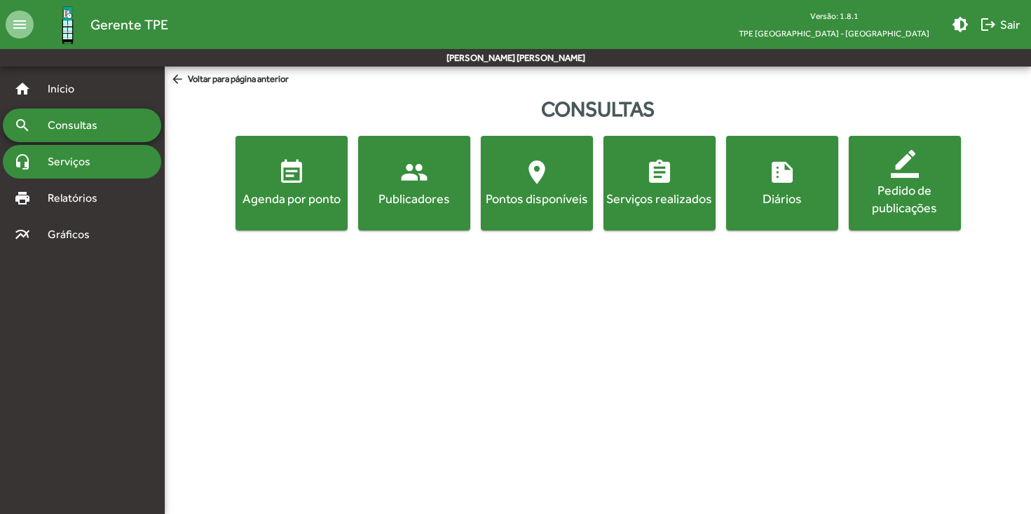
click at [89, 175] on div "headset_mic Serviços" at bounding box center [82, 162] width 158 height 34
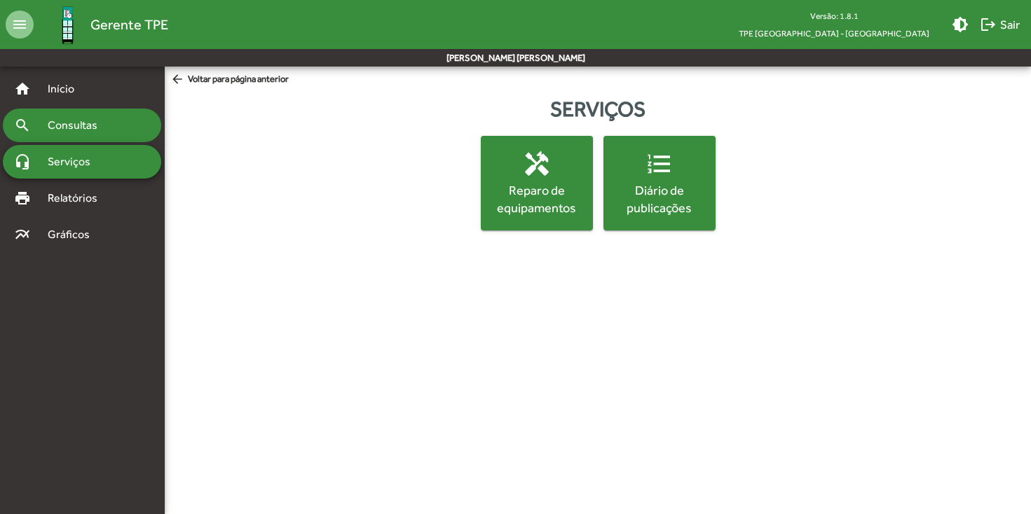
click at [88, 137] on div "search Consultas" at bounding box center [82, 126] width 158 height 34
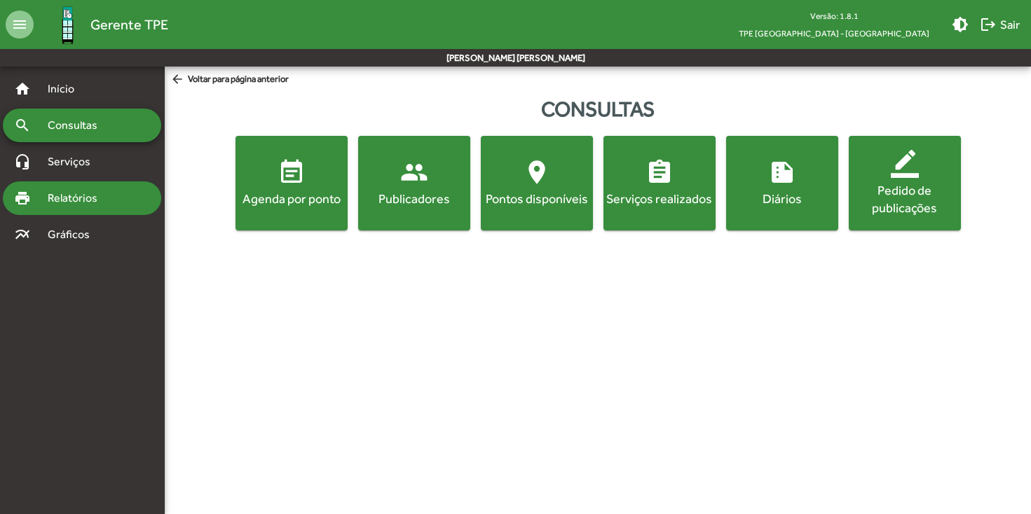
click at [88, 187] on div "print Relatórios" at bounding box center [82, 198] width 158 height 34
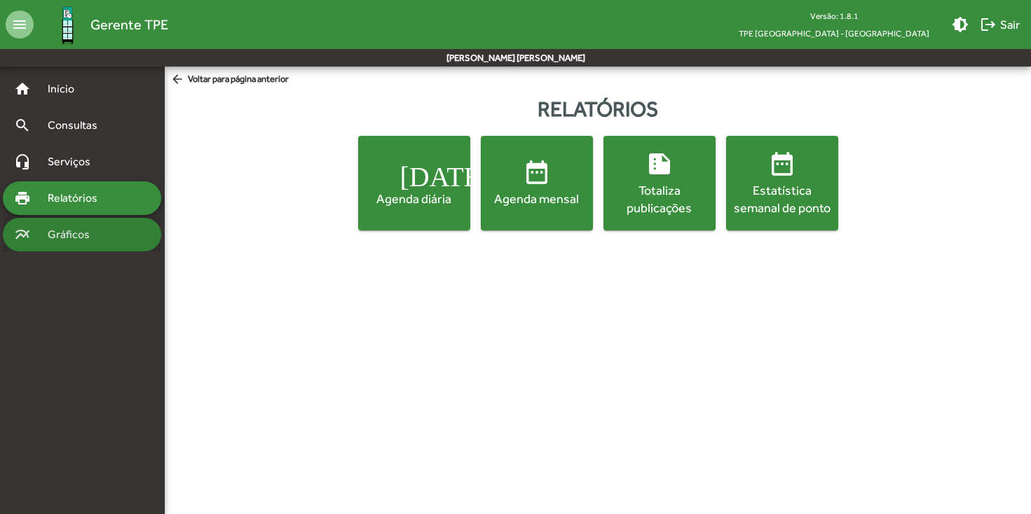
click at [88, 236] on span "Gráficos" at bounding box center [73, 234] width 69 height 17
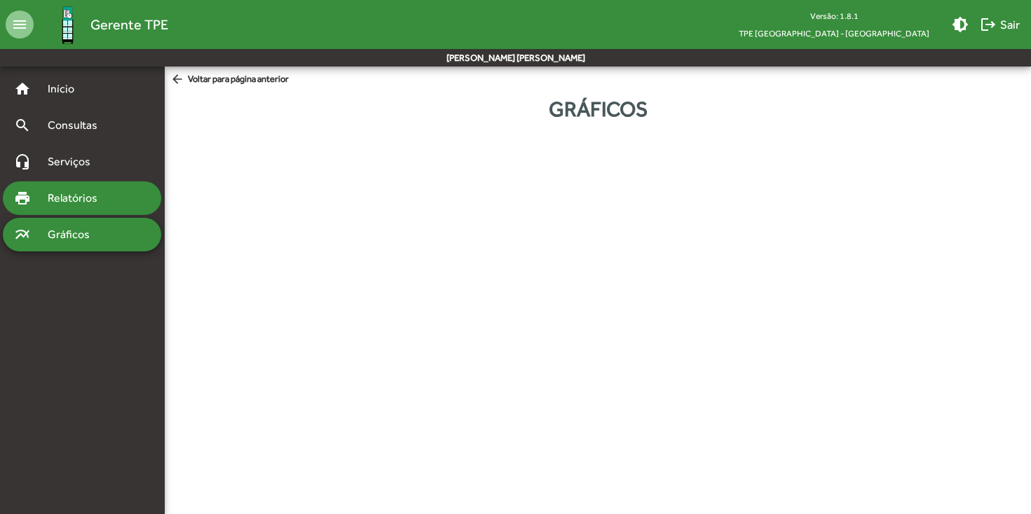
click at [88, 212] on div "print Relatórios" at bounding box center [82, 198] width 158 height 34
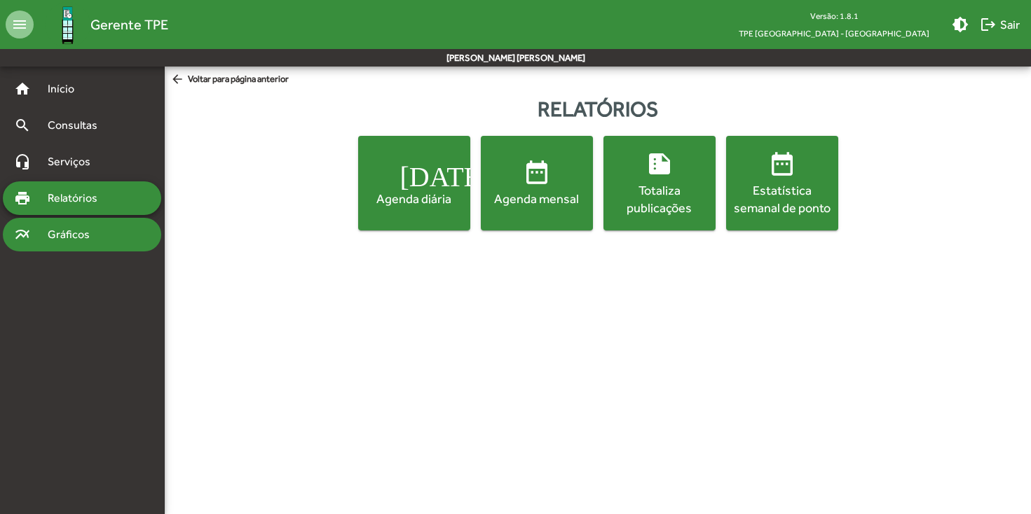
click at [88, 228] on span "Gráficos" at bounding box center [73, 234] width 69 height 17
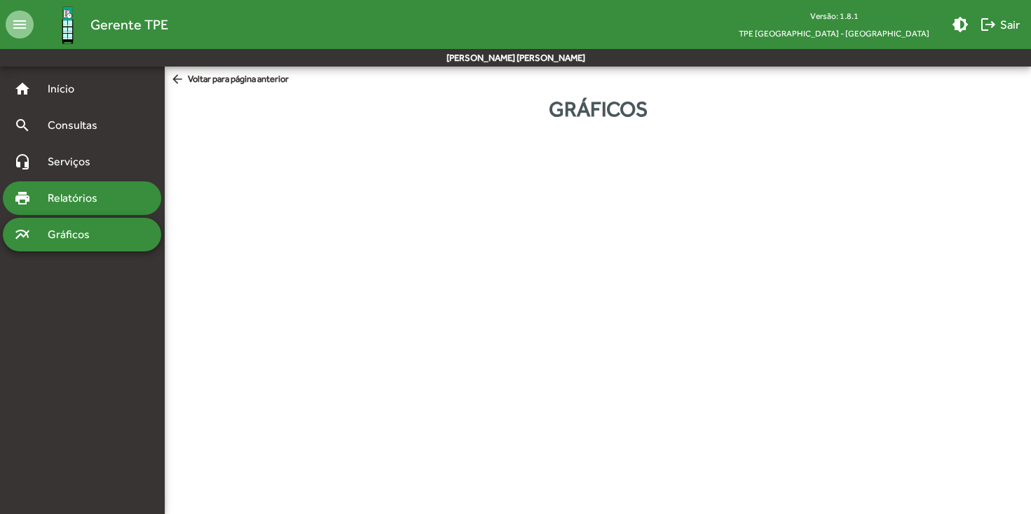
click at [87, 201] on span "Relatórios" at bounding box center [77, 198] width 76 height 17
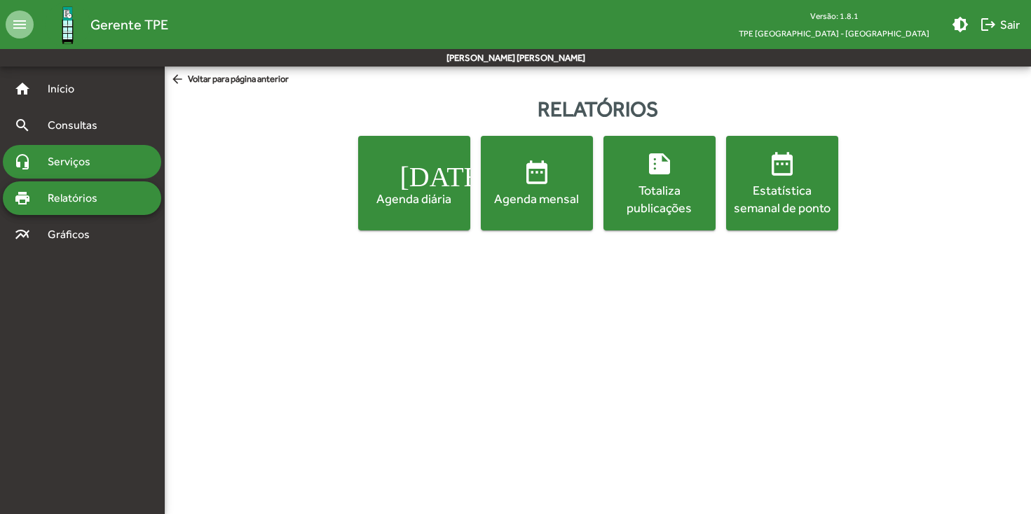
click at [86, 171] on div "headset_mic Serviços" at bounding box center [82, 162] width 158 height 34
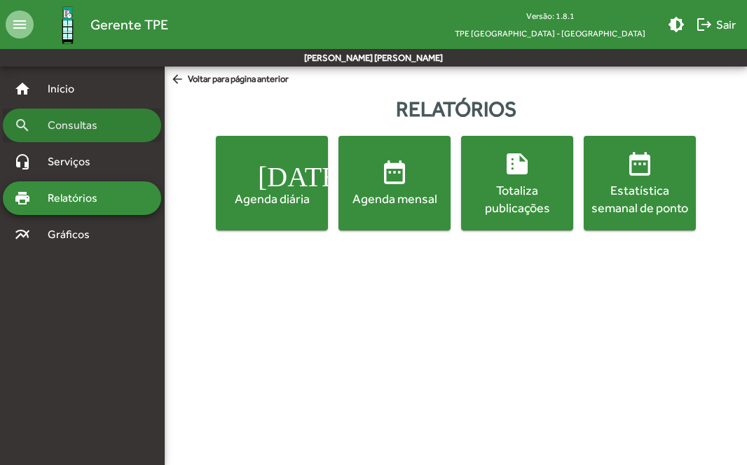
click at [118, 134] on div "search Consultas" at bounding box center [82, 126] width 158 height 34
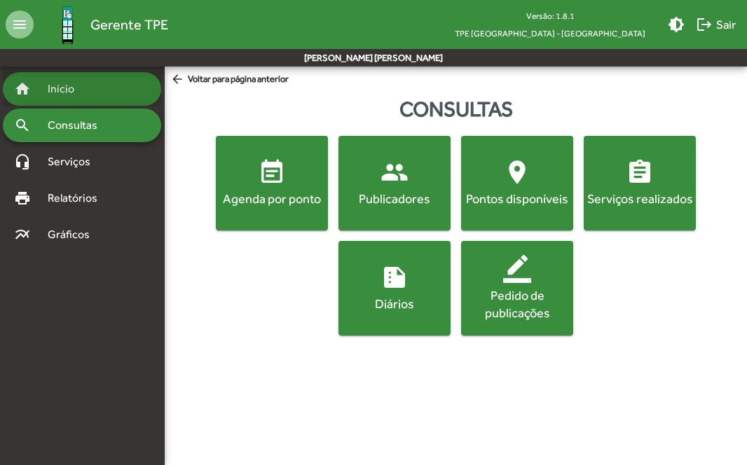
click at [102, 81] on div "home Início" at bounding box center [82, 89] width 158 height 34
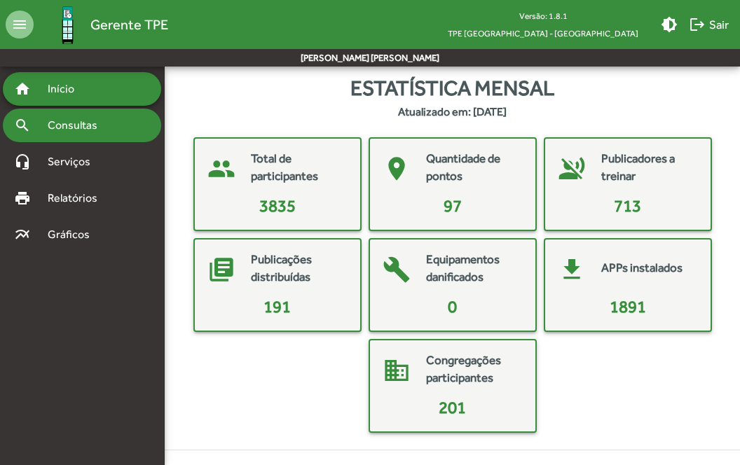
click at [83, 130] on span "Consultas" at bounding box center [77, 125] width 76 height 17
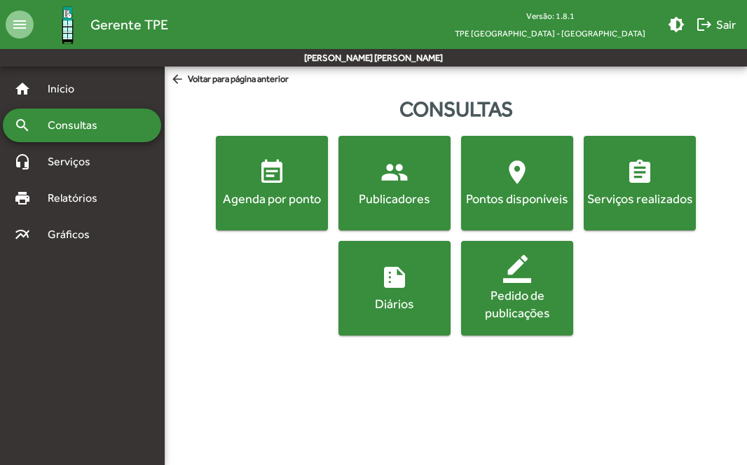
click at [263, 195] on div "Agenda por ponto" at bounding box center [272, 199] width 107 height 18
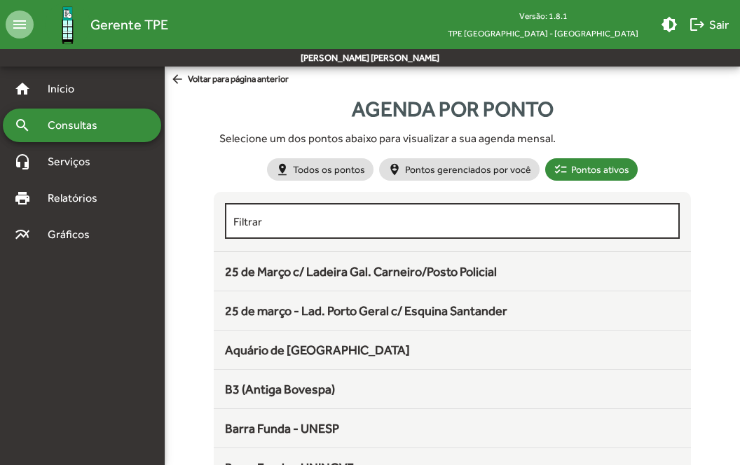
click at [362, 236] on div "Filtrar" at bounding box center [451, 219] width 437 height 39
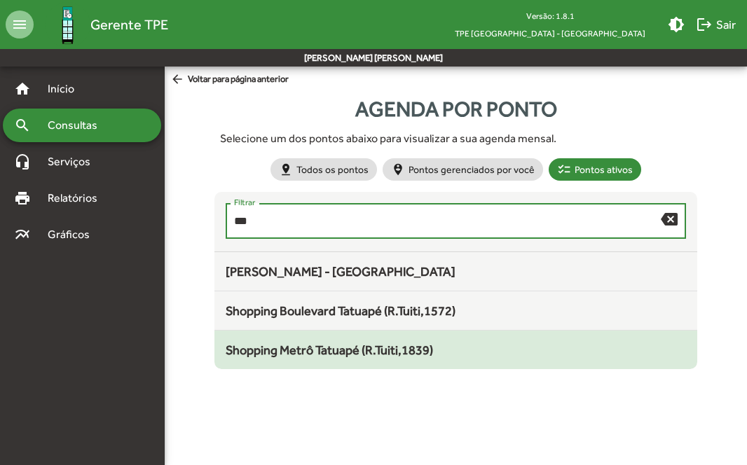
type input "***"
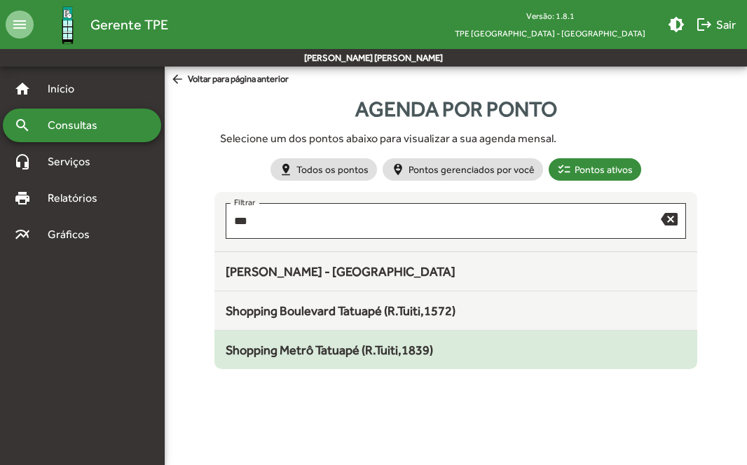
click at [419, 364] on mat-list-item "Shopping Metrô Tatuapé (R.Tuiti,1839)" at bounding box center [455, 350] width 483 height 39
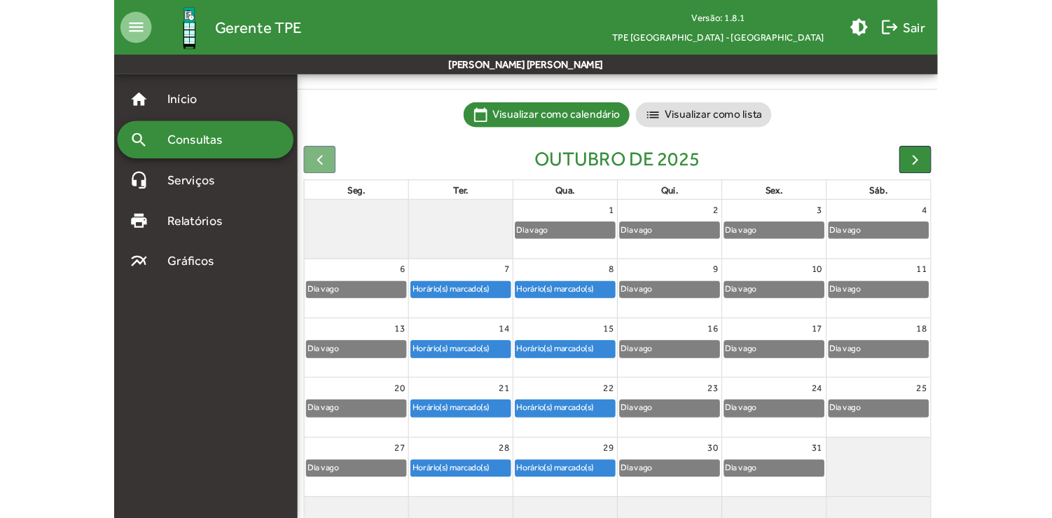
scroll to position [62, 0]
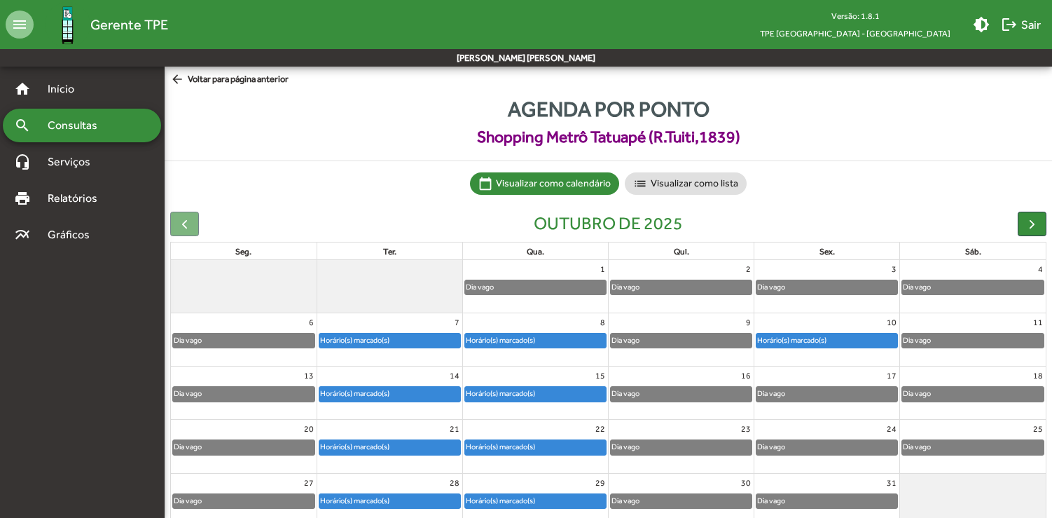
click at [818, 336] on div "Horário(s) marcado(s)" at bounding box center [792, 340] width 71 height 13
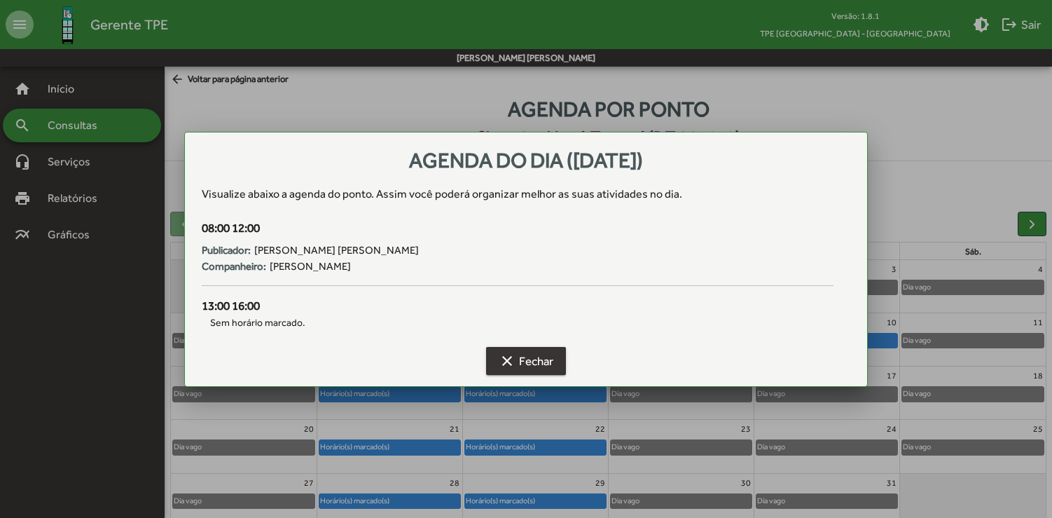
click at [523, 361] on span "clear Fechar" at bounding box center [526, 360] width 55 height 25
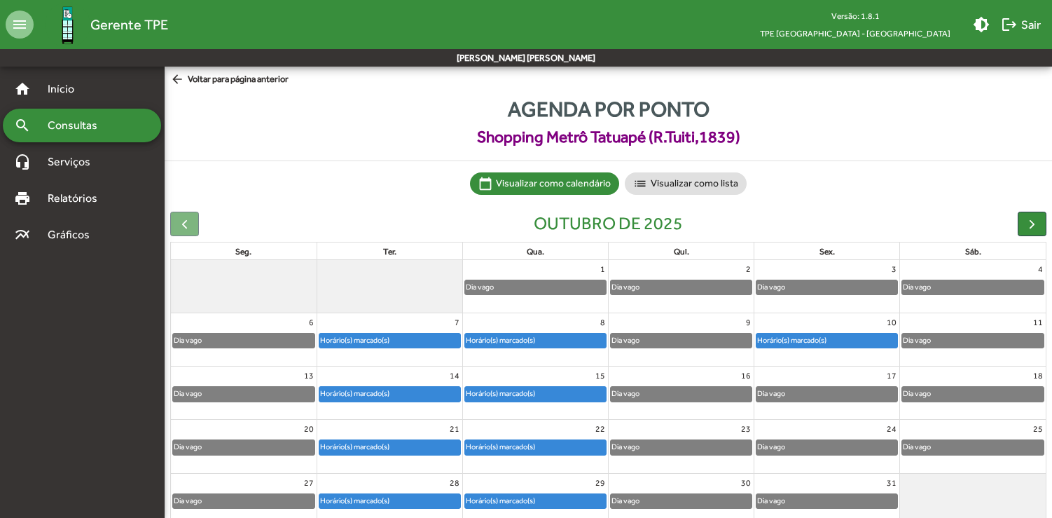
click at [815, 338] on div "Horário(s) marcado(s)" at bounding box center [792, 340] width 71 height 13
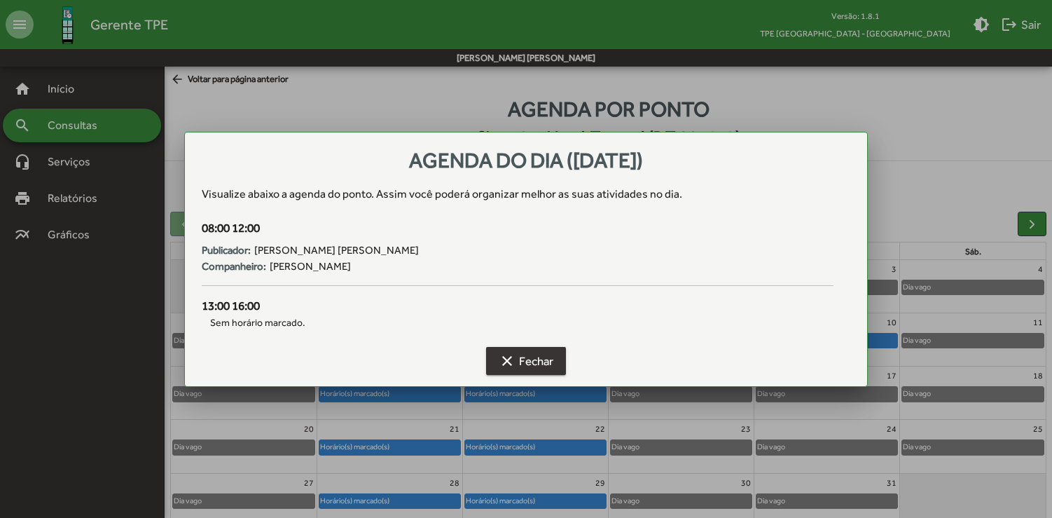
click at [529, 362] on span "clear Fechar" at bounding box center [526, 360] width 55 height 25
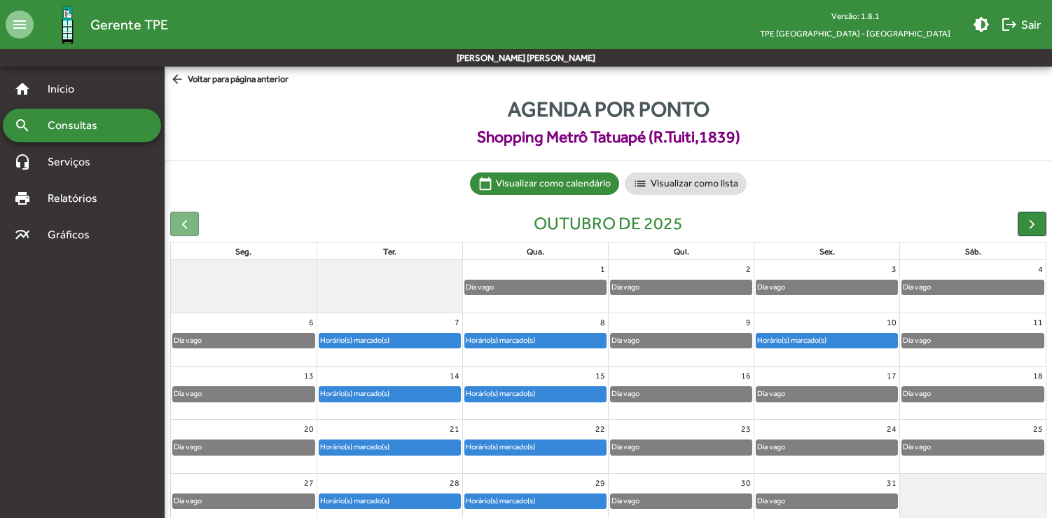
click at [834, 340] on div "Horário(s) marcado(s)" at bounding box center [827, 341] width 141 height 14
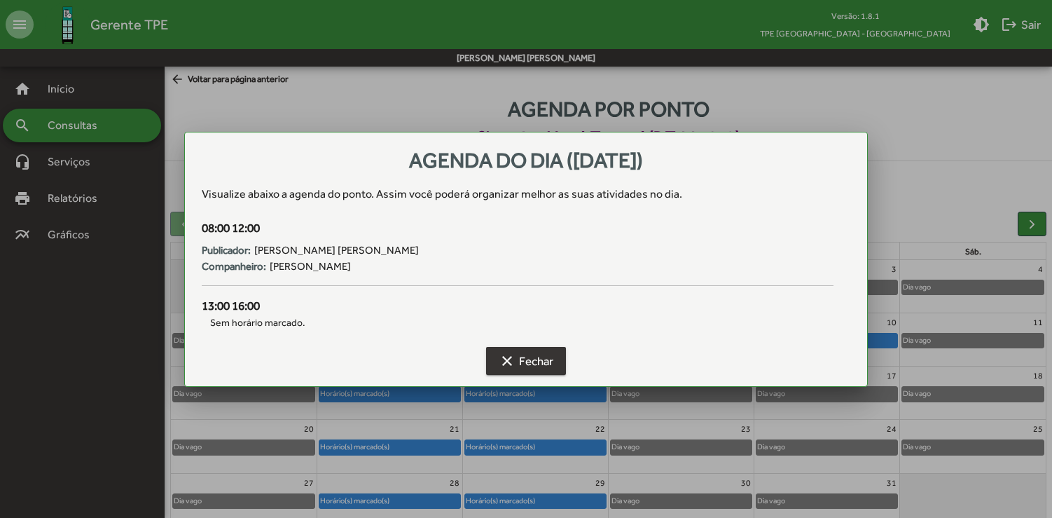
click at [551, 363] on span "clear Fechar" at bounding box center [526, 360] width 55 height 25
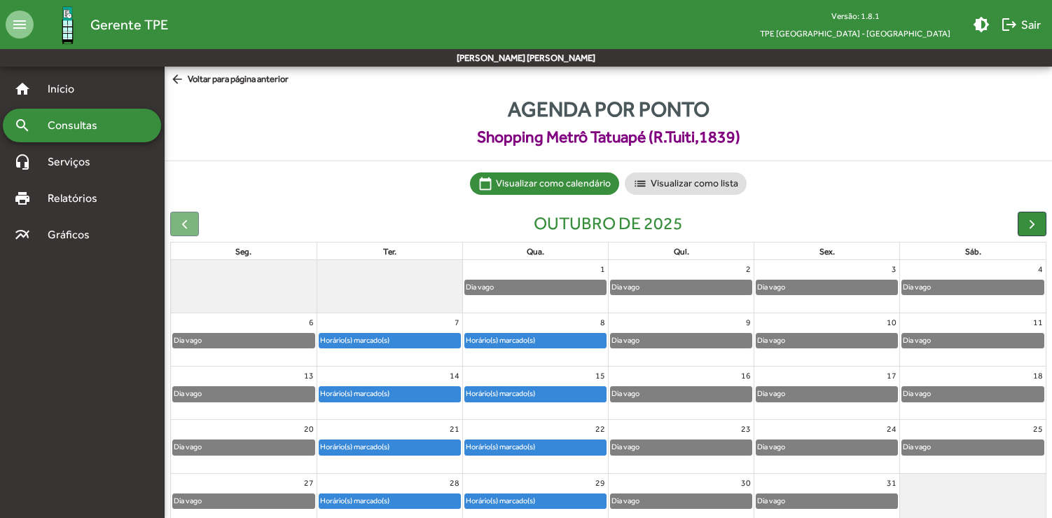
click at [427, 345] on div "Horário(s) marcado(s)" at bounding box center [390, 341] width 141 height 14
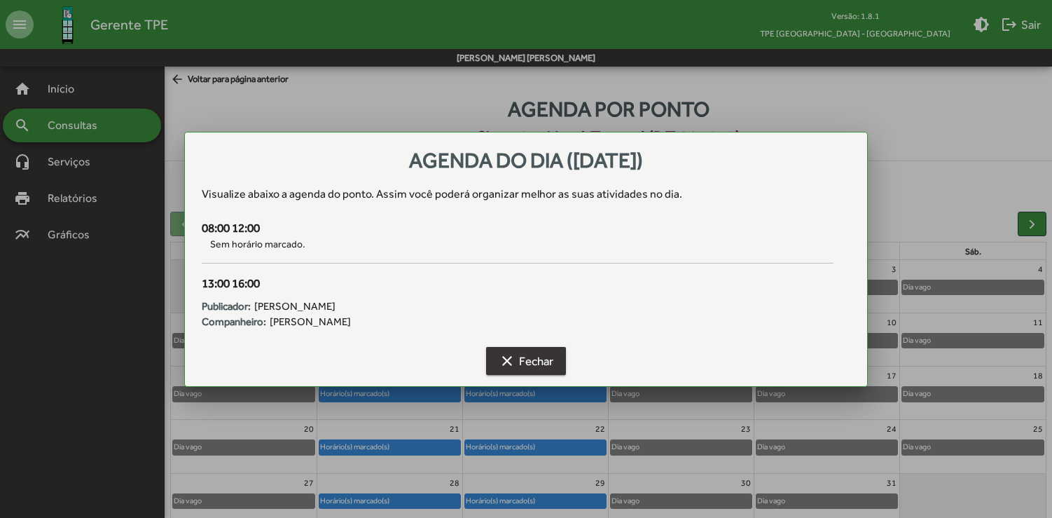
click at [523, 354] on span "clear Fechar" at bounding box center [526, 360] width 55 height 25
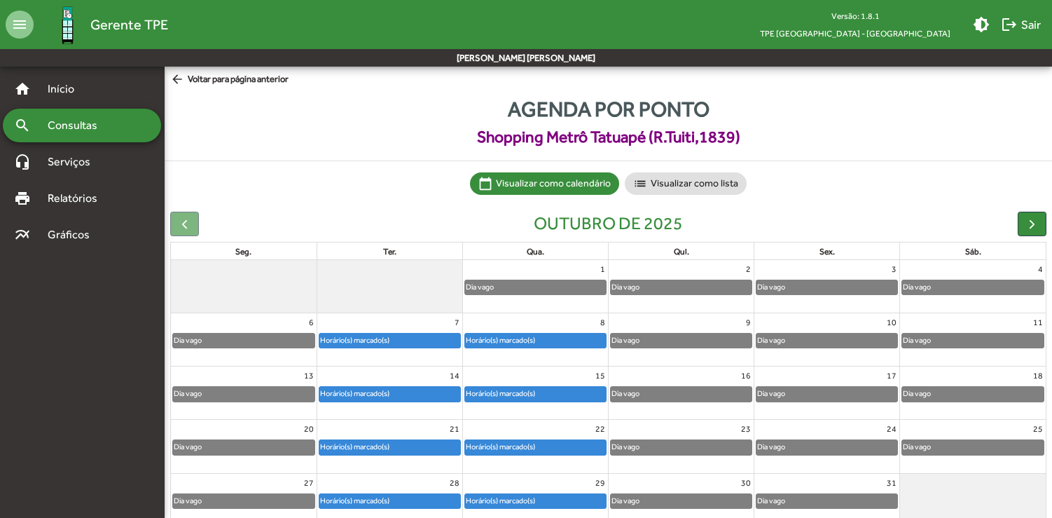
click at [517, 334] on div "Horário(s) marcado(s)" at bounding box center [500, 340] width 71 height 13
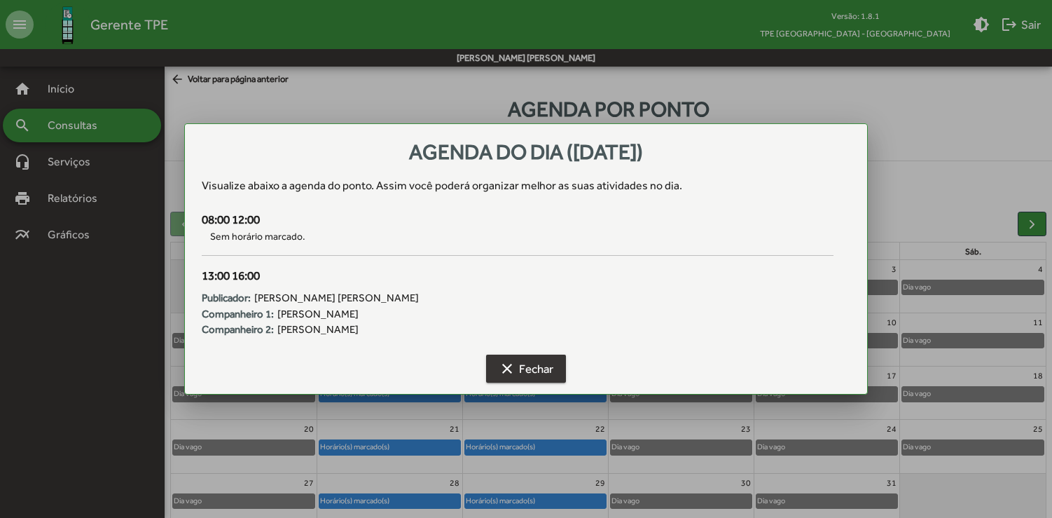
click at [506, 363] on mat-icon "clear" at bounding box center [507, 368] width 17 height 17
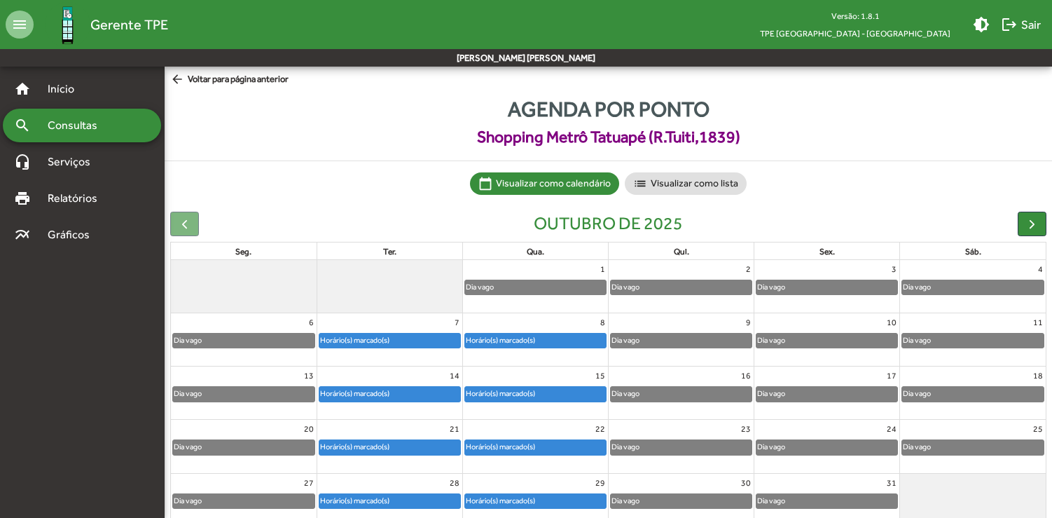
click at [516, 388] on div "Horário(s) marcado(s)" at bounding box center [500, 393] width 71 height 13
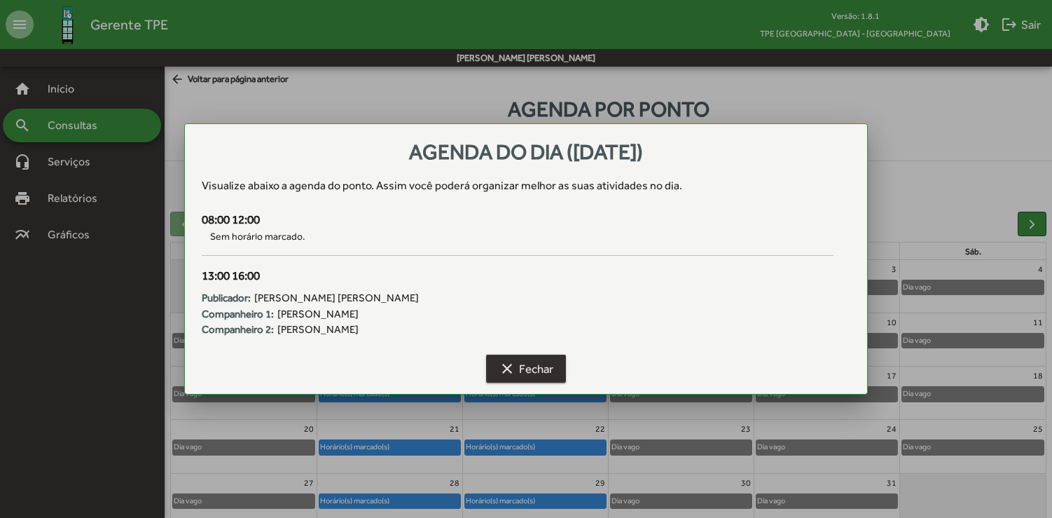
click at [522, 371] on span "clear Fechar" at bounding box center [526, 368] width 55 height 25
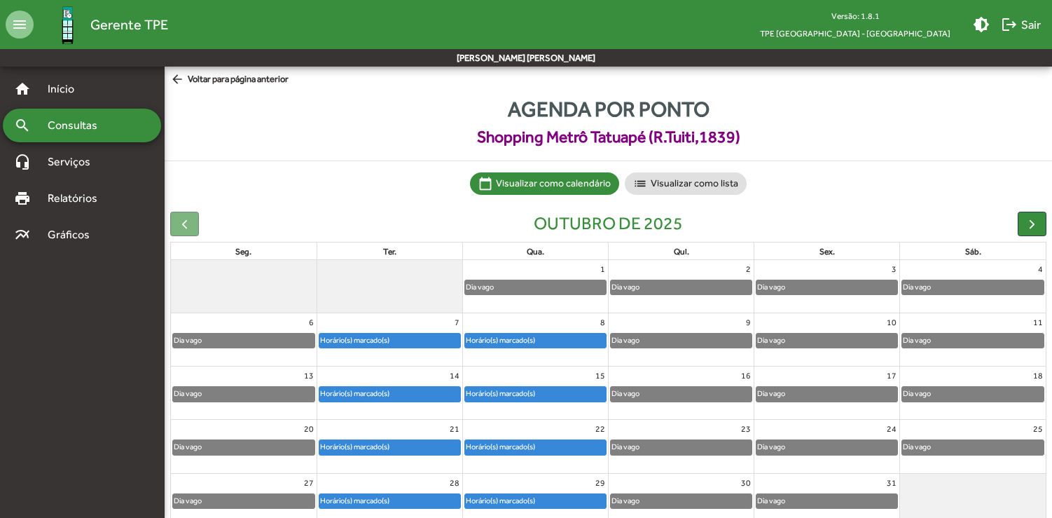
click at [532, 443] on div "Horário(s) marcado(s)" at bounding box center [500, 446] width 71 height 13
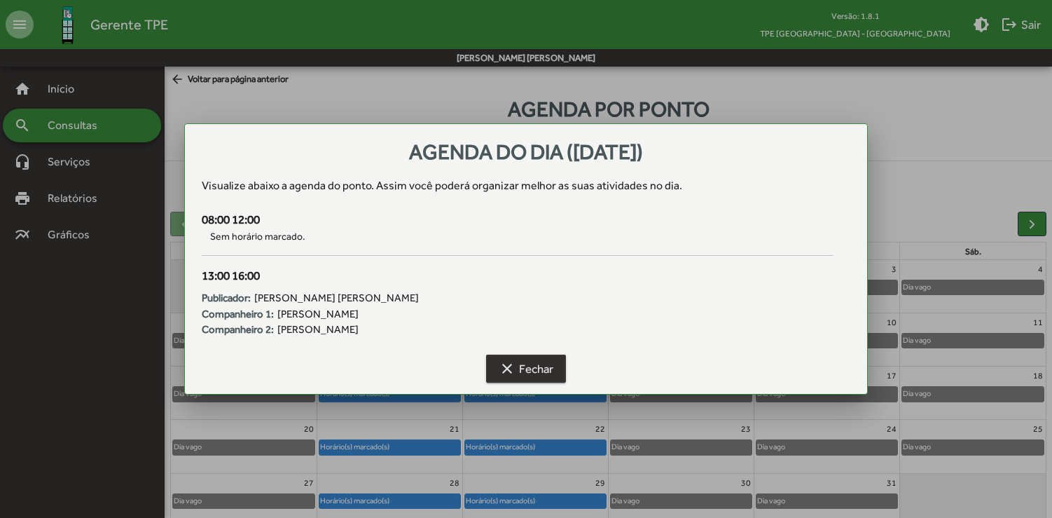
click at [537, 376] on span "clear Fechar" at bounding box center [526, 368] width 55 height 25
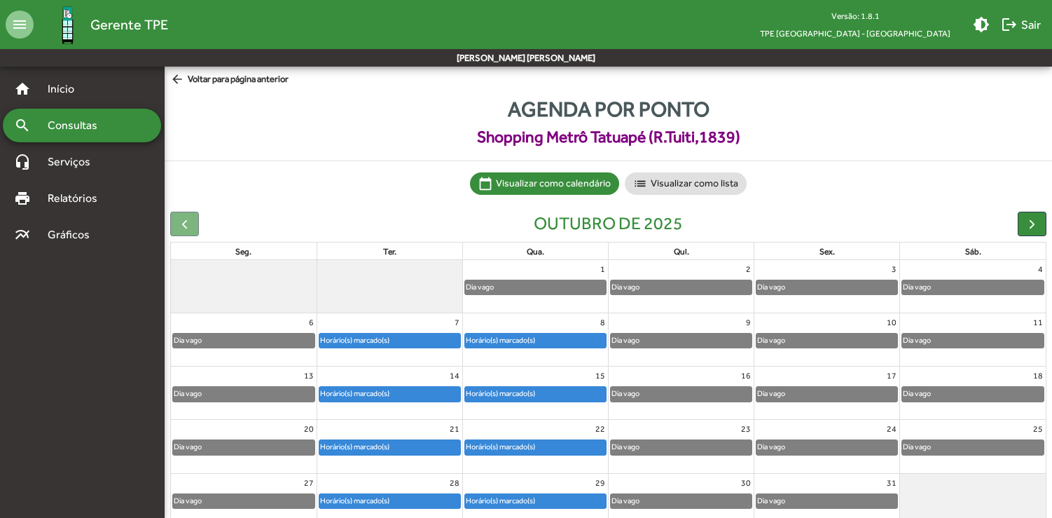
click at [535, 513] on div "29 Horário(s) marcado(s)" at bounding box center [535, 500] width 145 height 53
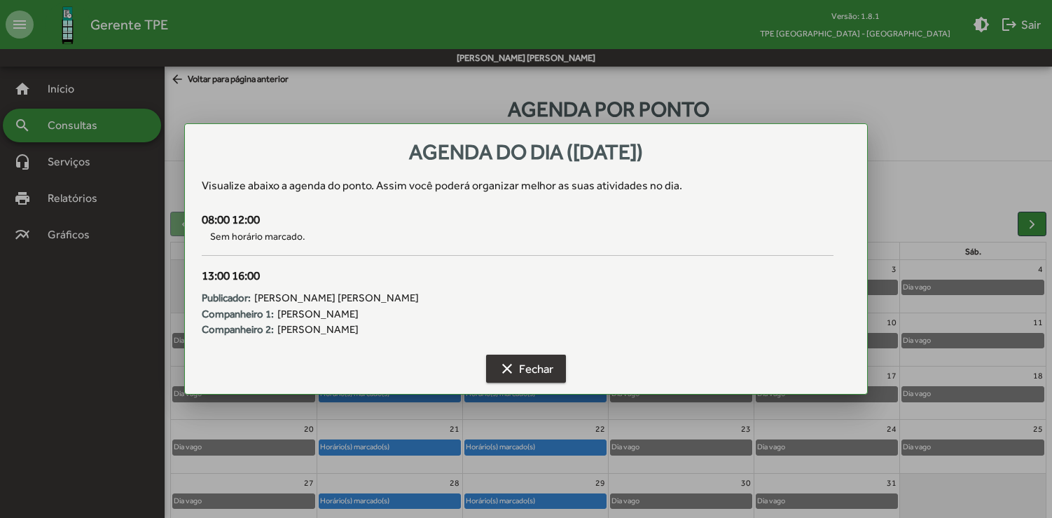
click at [511, 370] on mat-icon "clear" at bounding box center [507, 368] width 17 height 17
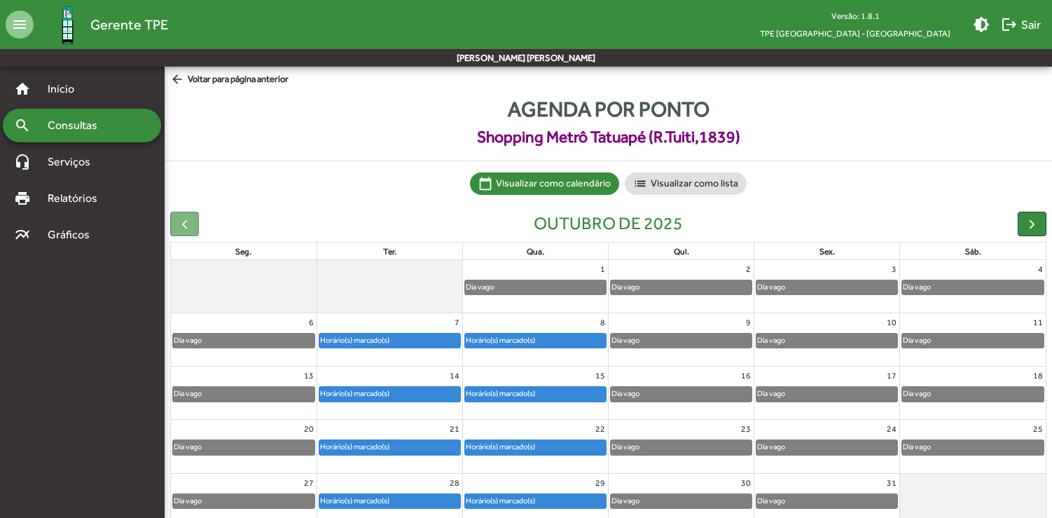
click at [523, 500] on div "Horário(s) marcado(s)" at bounding box center [500, 500] width 71 height 13
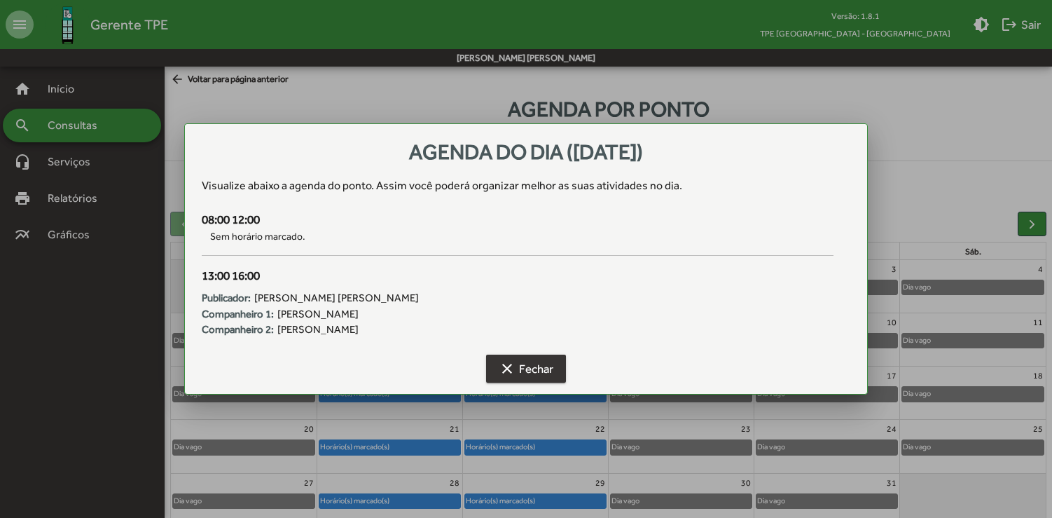
click at [521, 366] on span "clear Fechar" at bounding box center [526, 368] width 55 height 25
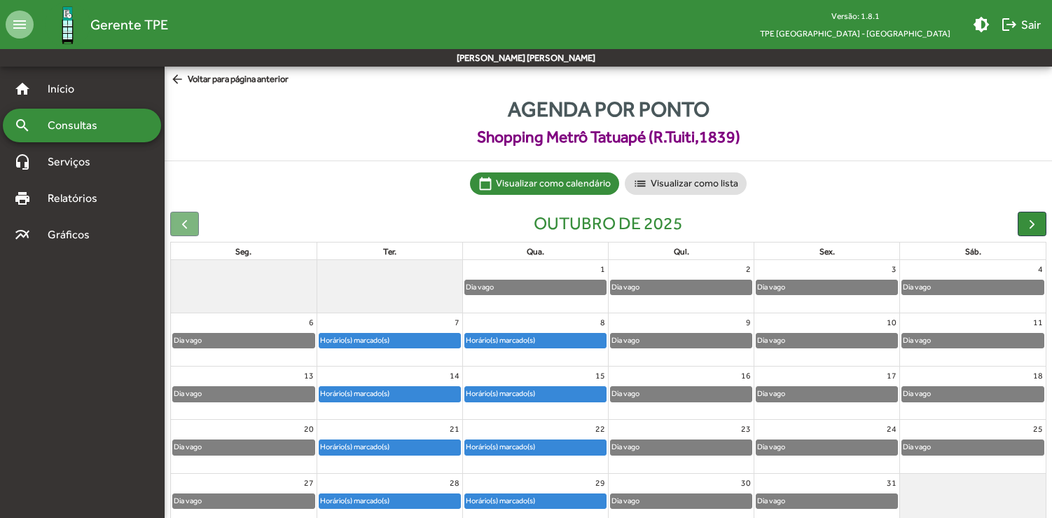
click at [347, 343] on div "Horário(s) marcado(s)" at bounding box center [355, 340] width 71 height 13
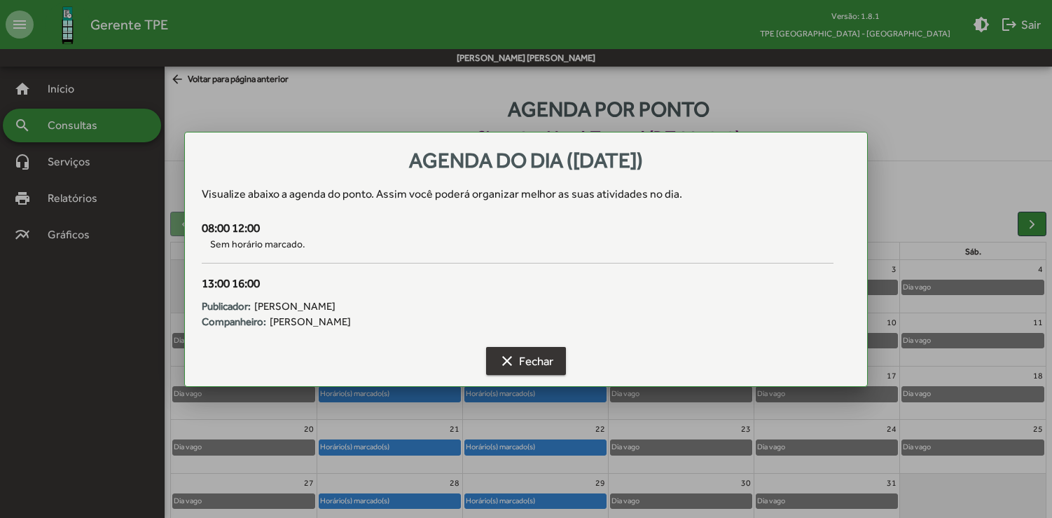
click at [506, 353] on mat-icon "clear" at bounding box center [507, 360] width 17 height 17
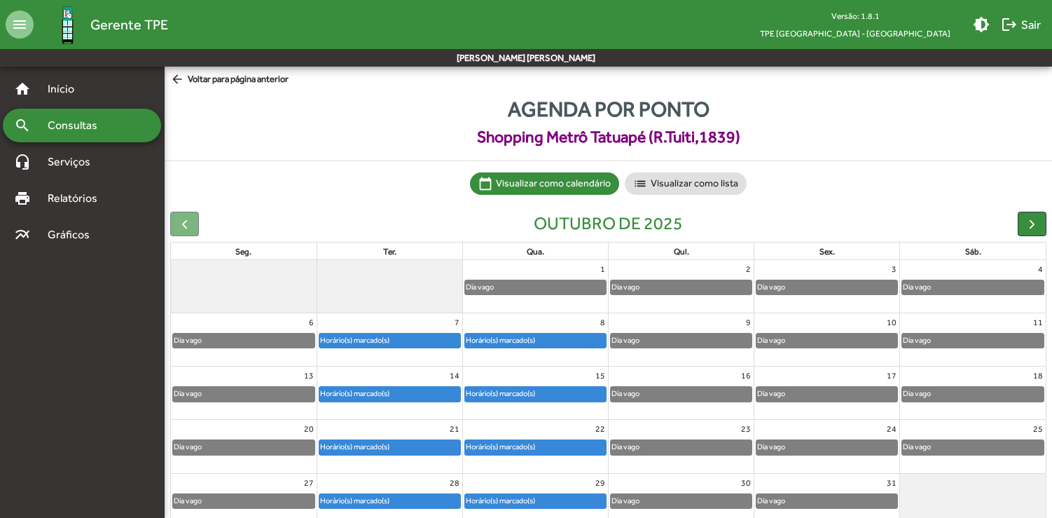
click at [266, 0] on mat-toolbar-row "menu Gerente TPE Versão: 1.8.1 TPE São Paulo - Centro brightness_medium logout …" at bounding box center [526, 24] width 1052 height 49
